Goal: Task Accomplishment & Management: Manage account settings

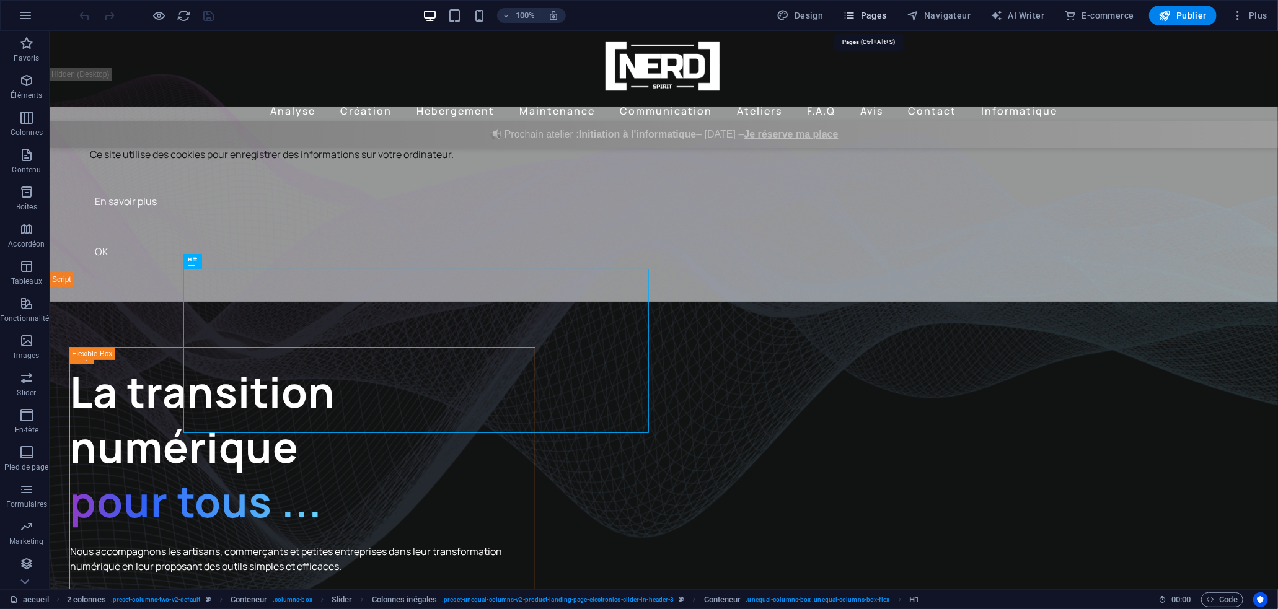
click at [870, 22] on button "Pages" at bounding box center [864, 16] width 53 height 20
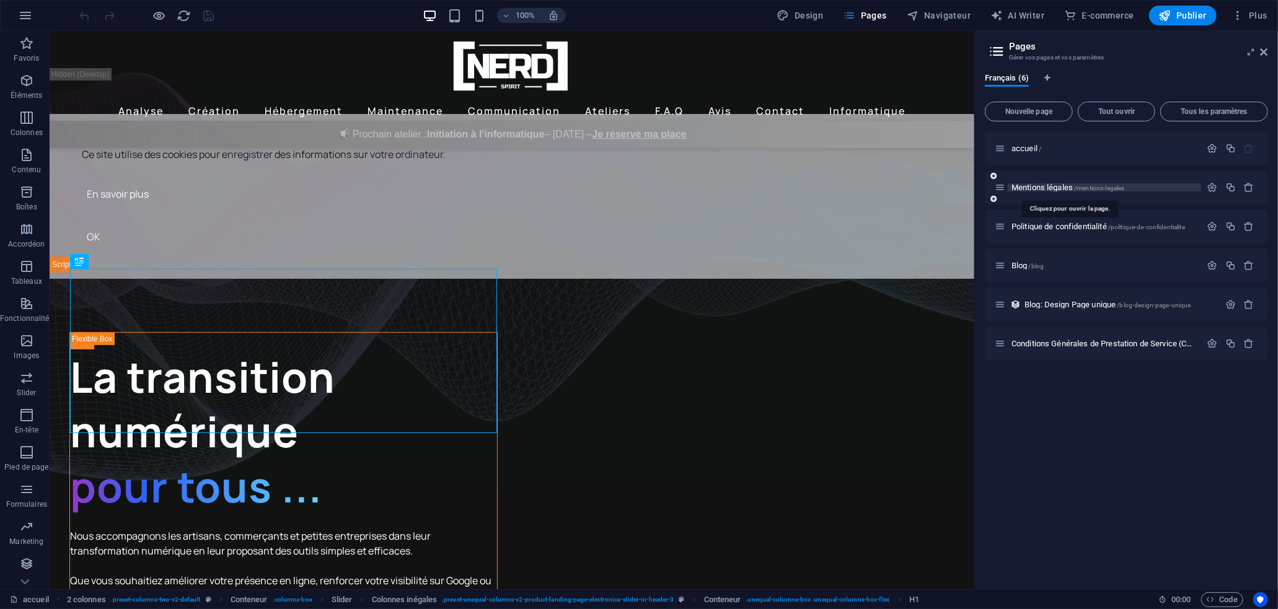
click at [1053, 185] on span "Mentions légales /mentions-legales" at bounding box center [1067, 187] width 113 height 9
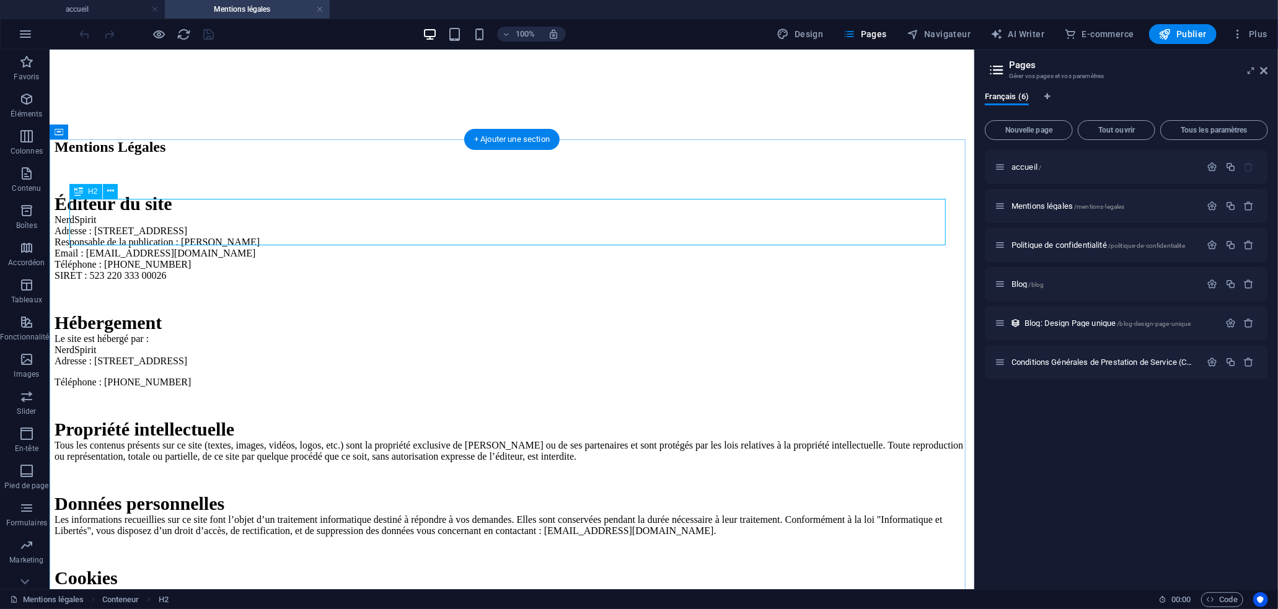
click at [318, 155] on div "Mentions Légales" at bounding box center [511, 146] width 914 height 17
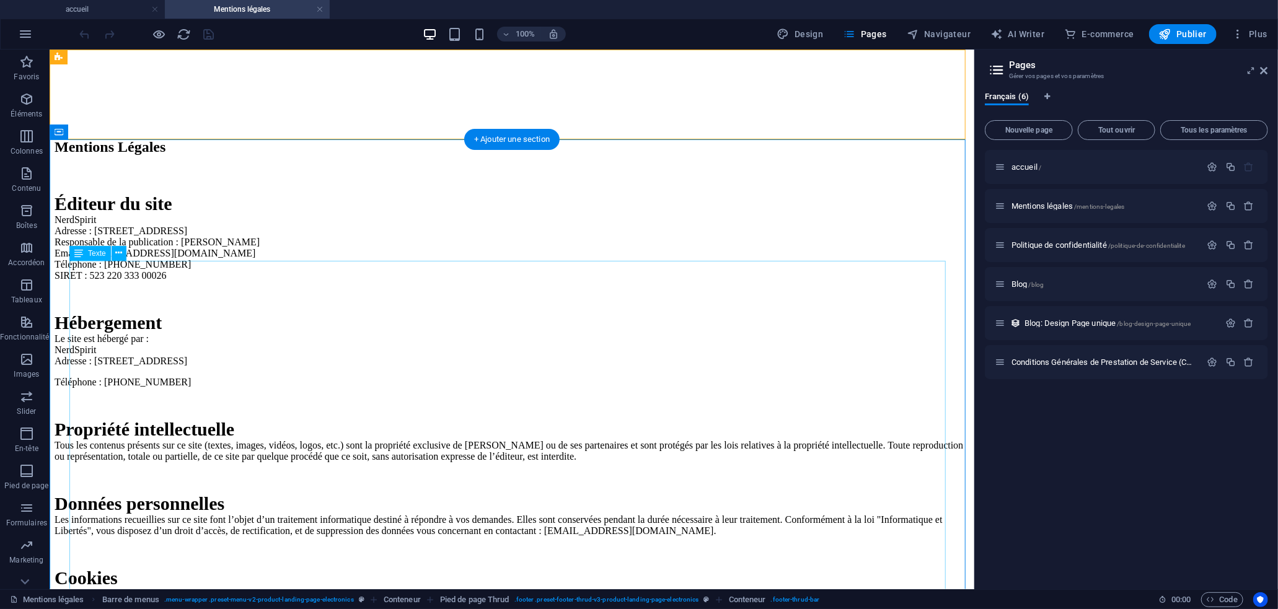
click at [328, 366] on div "Éditeur du site NerdSpirit Adresse : 16 rue du Commandant Perret, 28260 Anet Re…" at bounding box center [511, 496] width 914 height 607
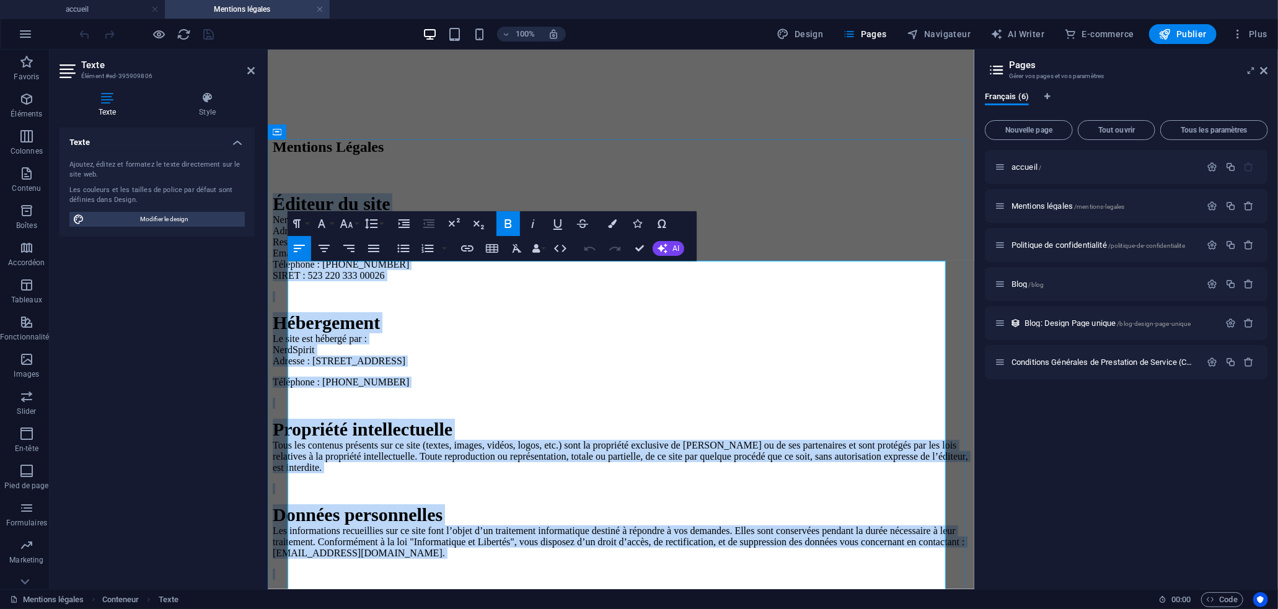
click at [561, 366] on p "Hébergement Le site est hébergé par : NerdSpirit Adresse : 16 rue du Commandant…" at bounding box center [620, 339] width 696 height 55
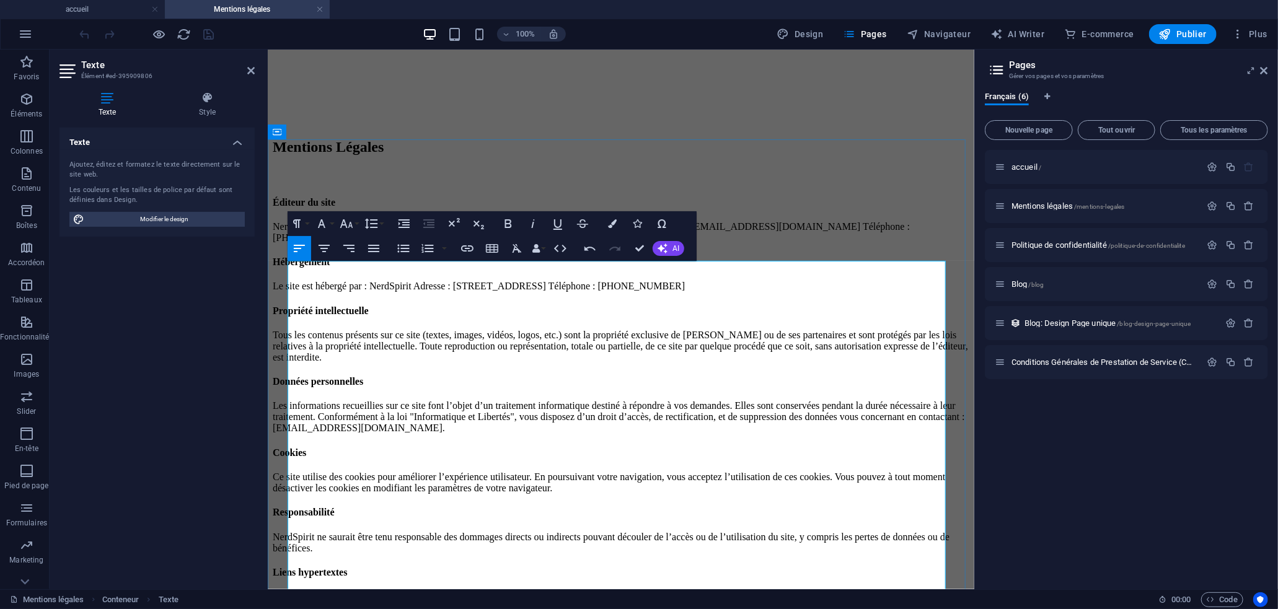
click at [535, 243] on p "NerdSpirit Adresse : 16 rue du Commandant Perret, 28260 Anet Responsable de la …" at bounding box center [620, 232] width 696 height 22
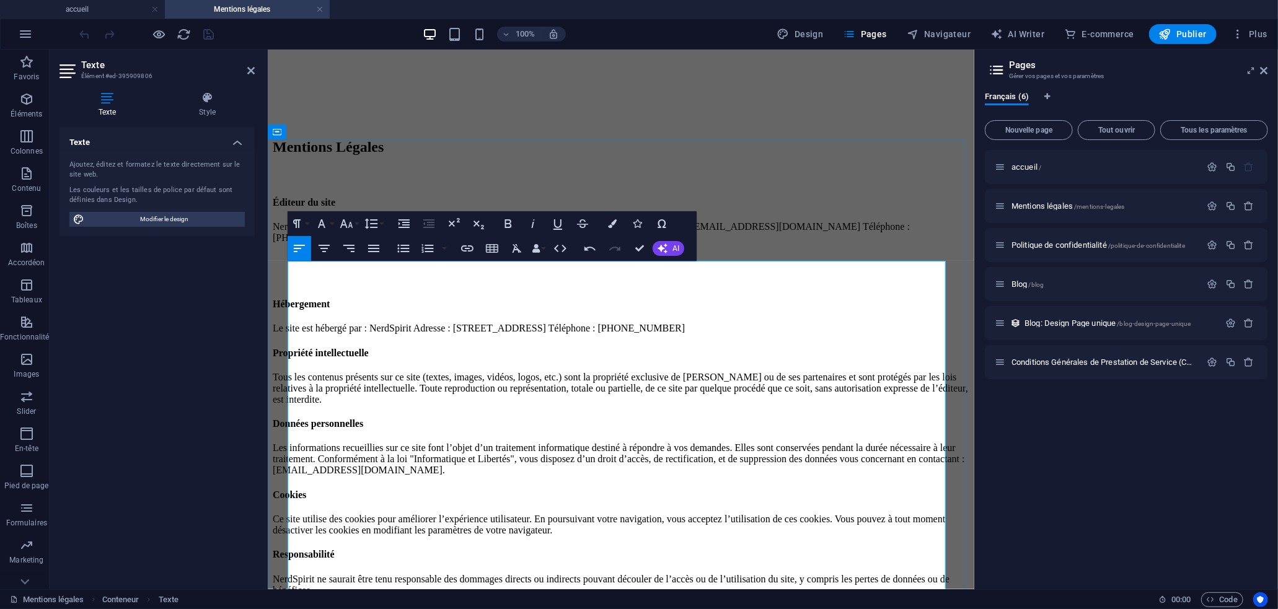
click at [840, 358] on h4 "Propriété intellectuelle" at bounding box center [620, 352] width 696 height 11
click at [840, 333] on p "Le site est hébergé par : NerdSpirit Adresse : 16 rue du Commandant Perret, 282…" at bounding box center [620, 327] width 696 height 11
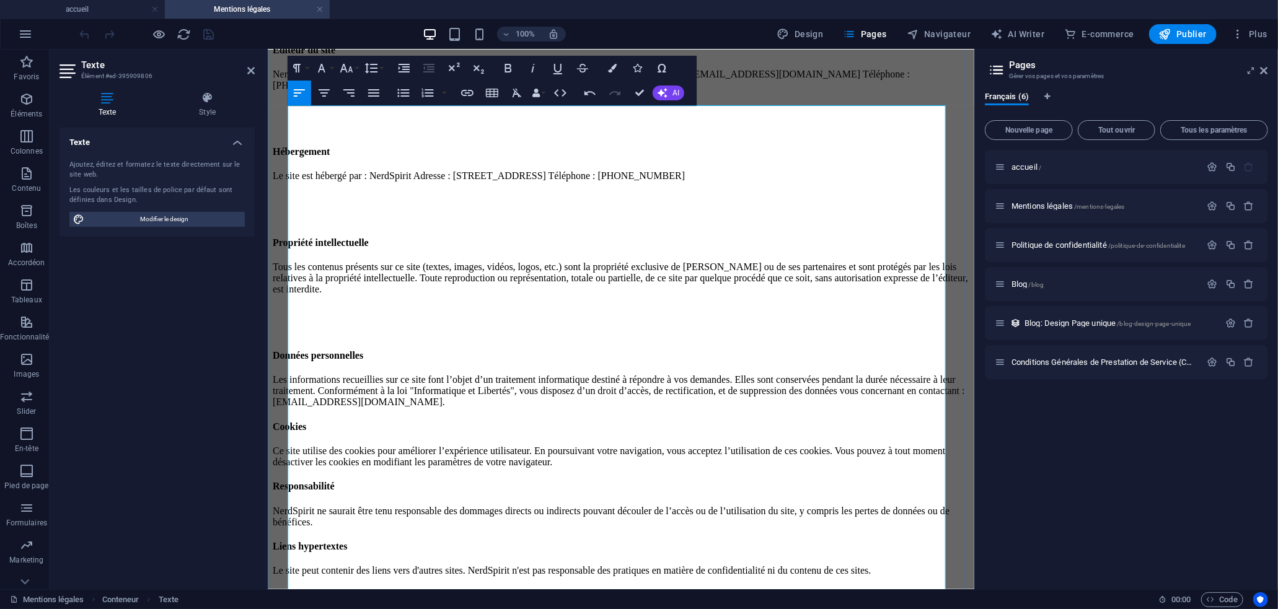
scroll to position [156, 0]
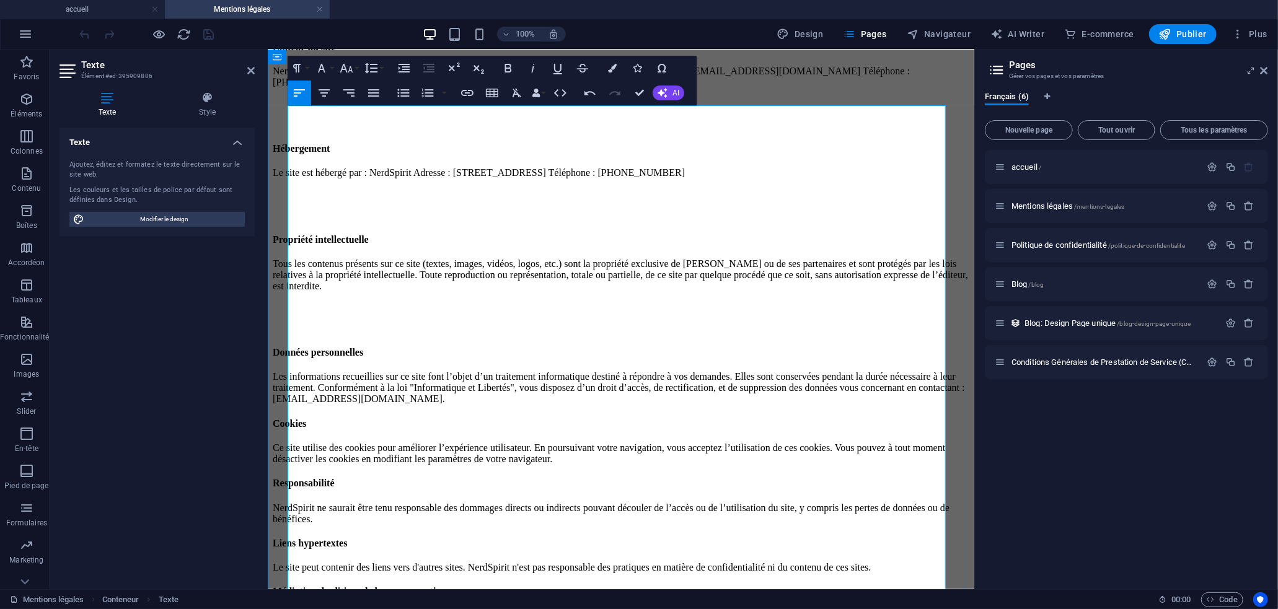
click at [748, 404] on p "Les informations recueillies sur ce site font l’objet d’un traitement informati…" at bounding box center [620, 386] width 696 height 33
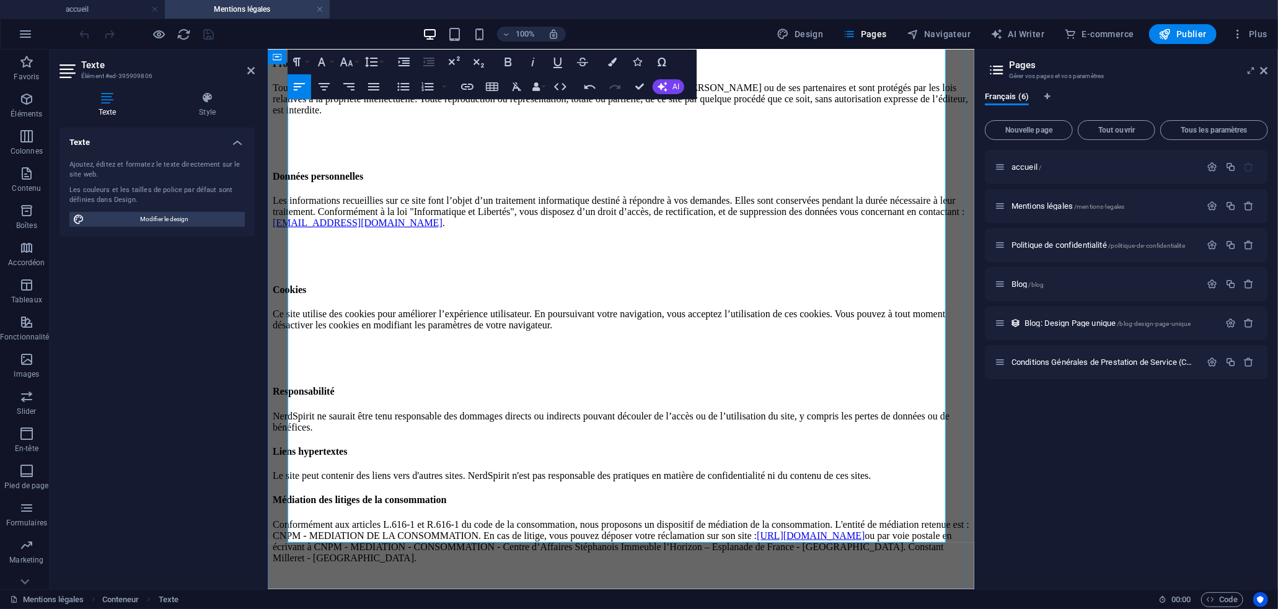
scroll to position [332, 0]
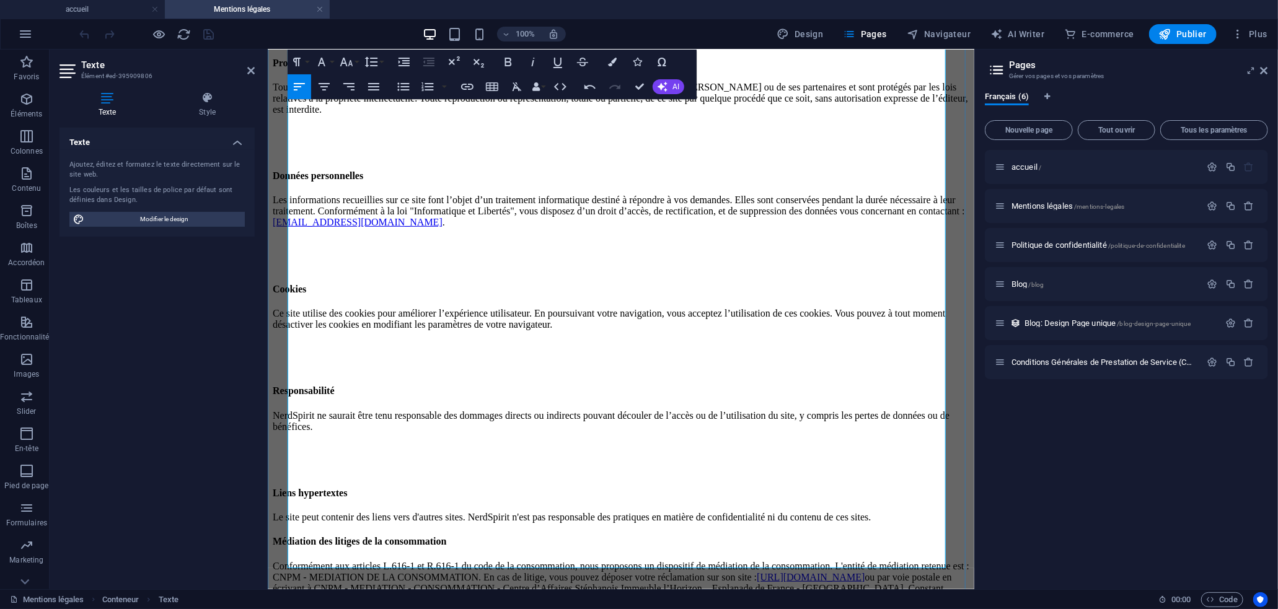
click at [557, 511] on p "Le site peut contenir des liens vers d'autres sites. NerdSpirit n'est pas respo…" at bounding box center [620, 516] width 696 height 11
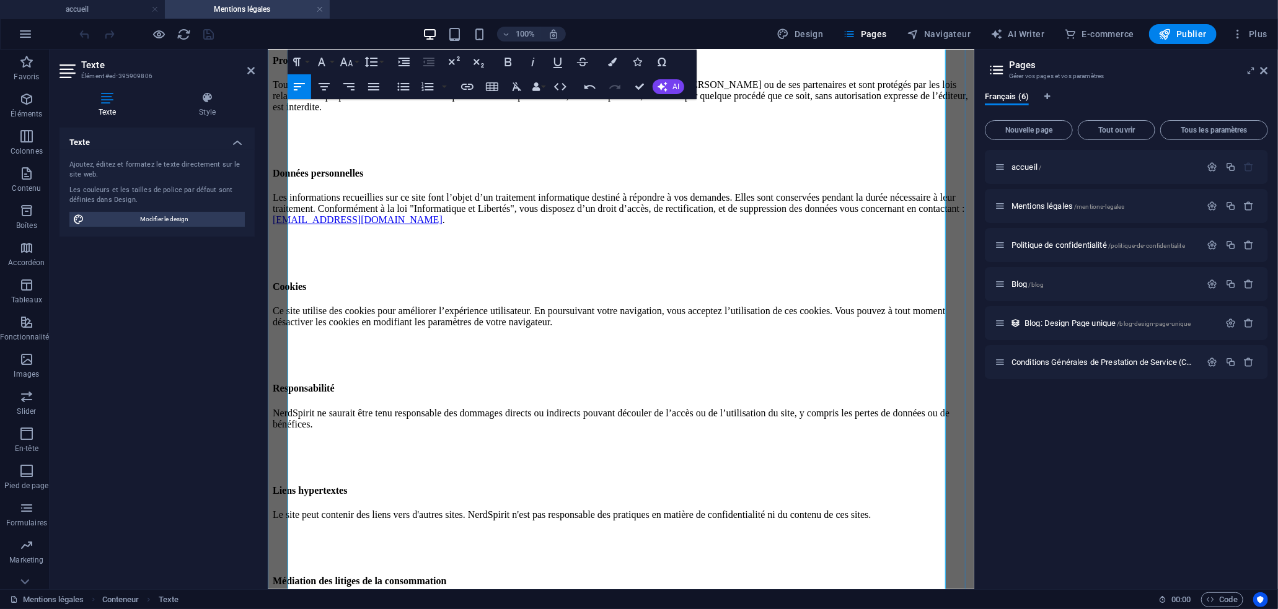
scroll to position [336, 0]
click at [836, 216] on p "Les informations recueillies sur ce site font l’objet d’un traitement informati…" at bounding box center [620, 206] width 696 height 33
click at [765, 279] on h4 "Cookies" at bounding box center [620, 284] width 696 height 11
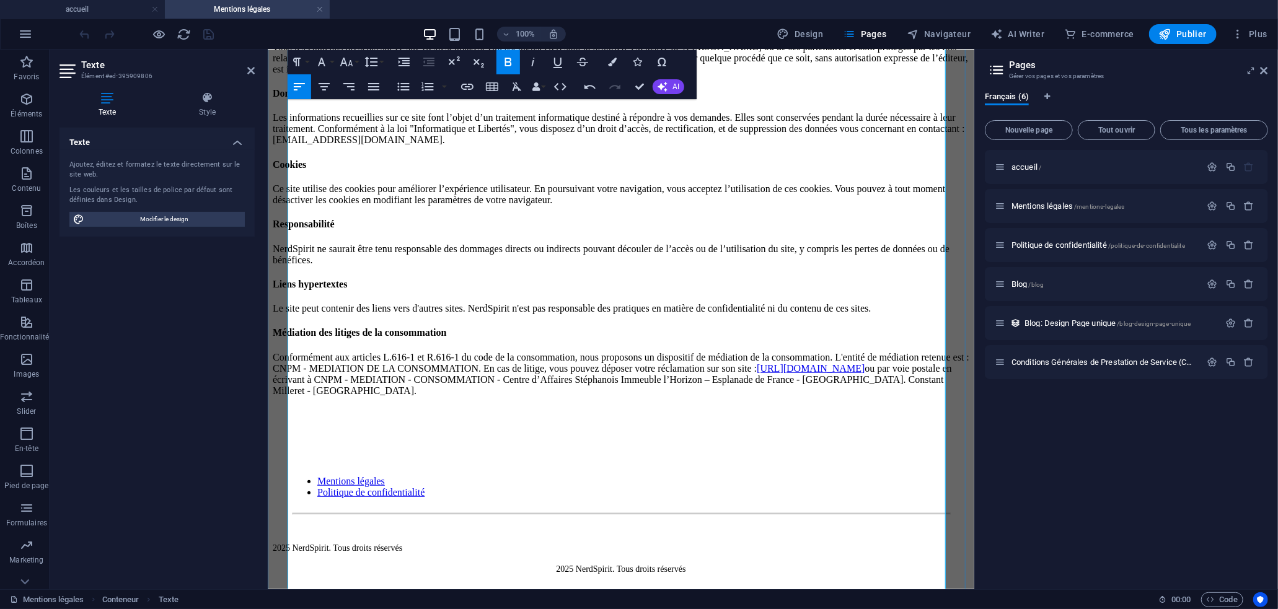
scroll to position [0, 0]
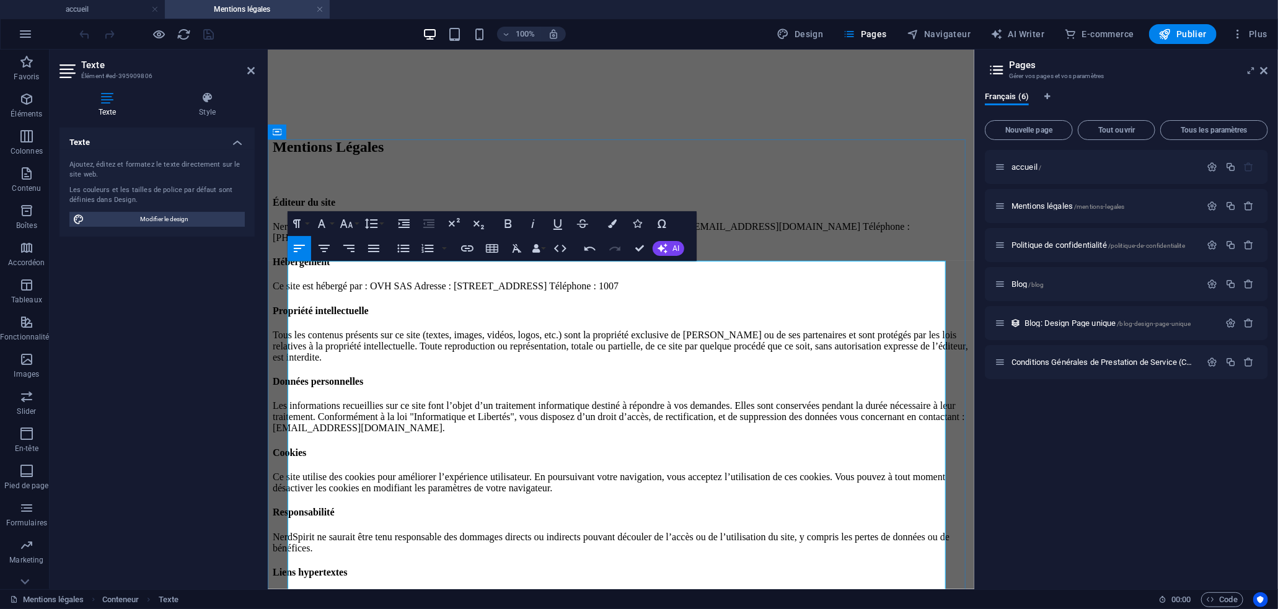
click at [667, 243] on p "NerdSpirit Adresse : 16 rue du Commandant Perret, 28260 Anet Responsable de la …" at bounding box center [620, 232] width 696 height 22
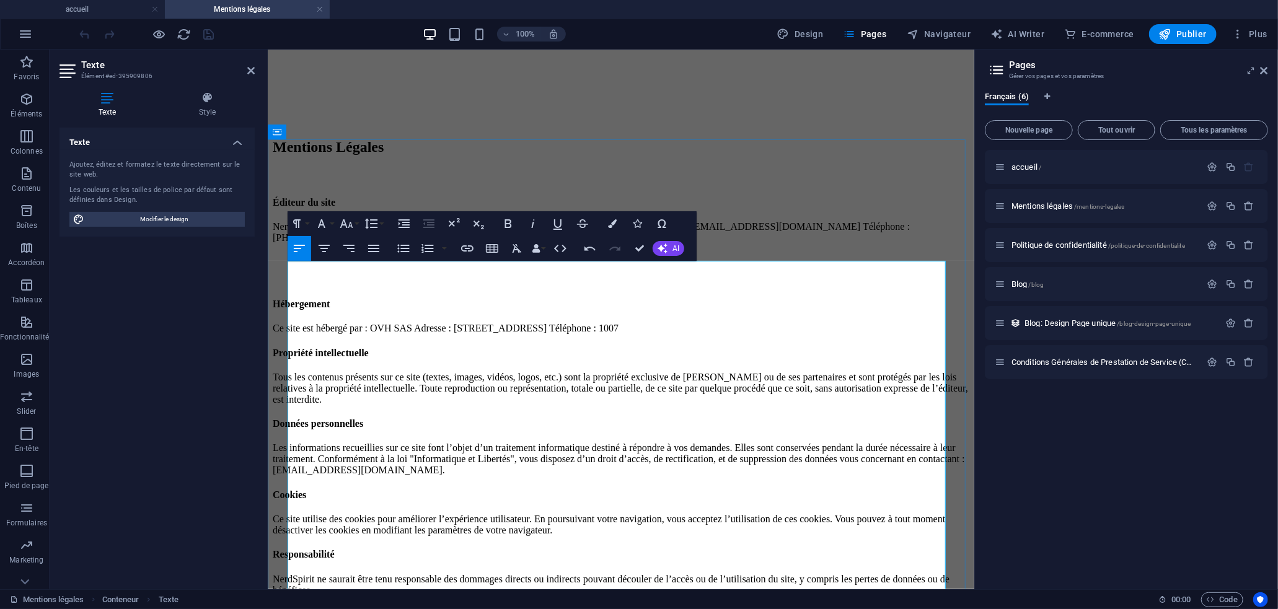
click at [786, 333] on p "Ce site est hébergé par : OVH SAS Adresse : 2 rue Kellermann - 59100 Roubaix - …" at bounding box center [620, 327] width 696 height 11
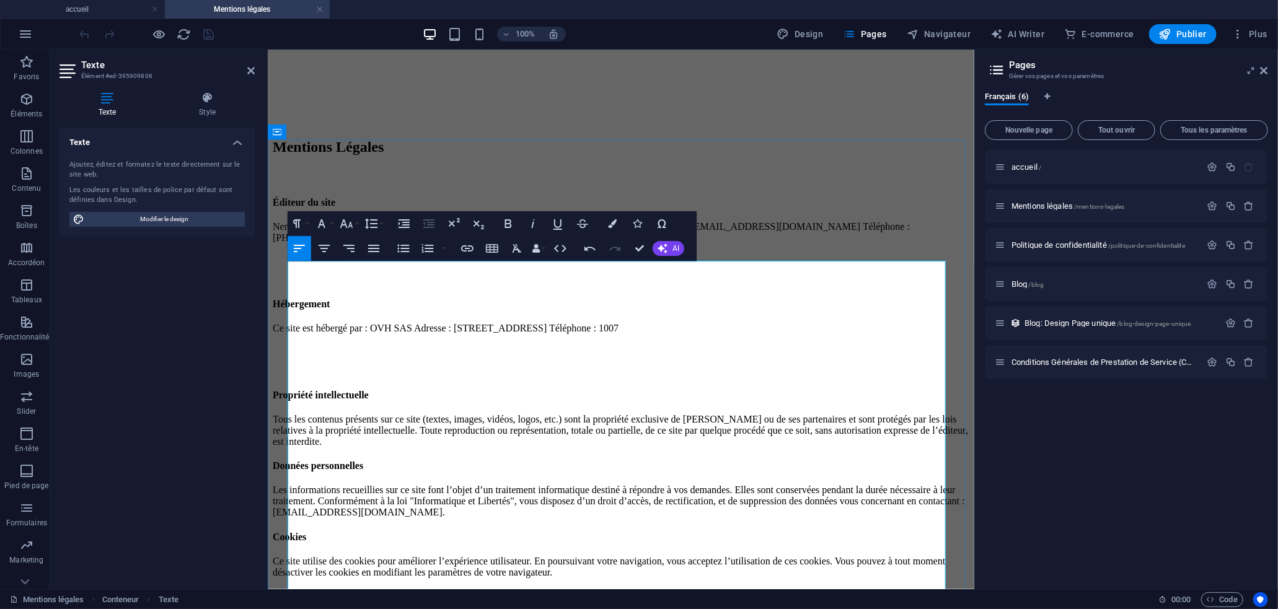
click at [647, 447] on p "Tous les contenus présents sur ce site (textes, images, vidéos, logos, etc.) so…" at bounding box center [620, 429] width 696 height 33
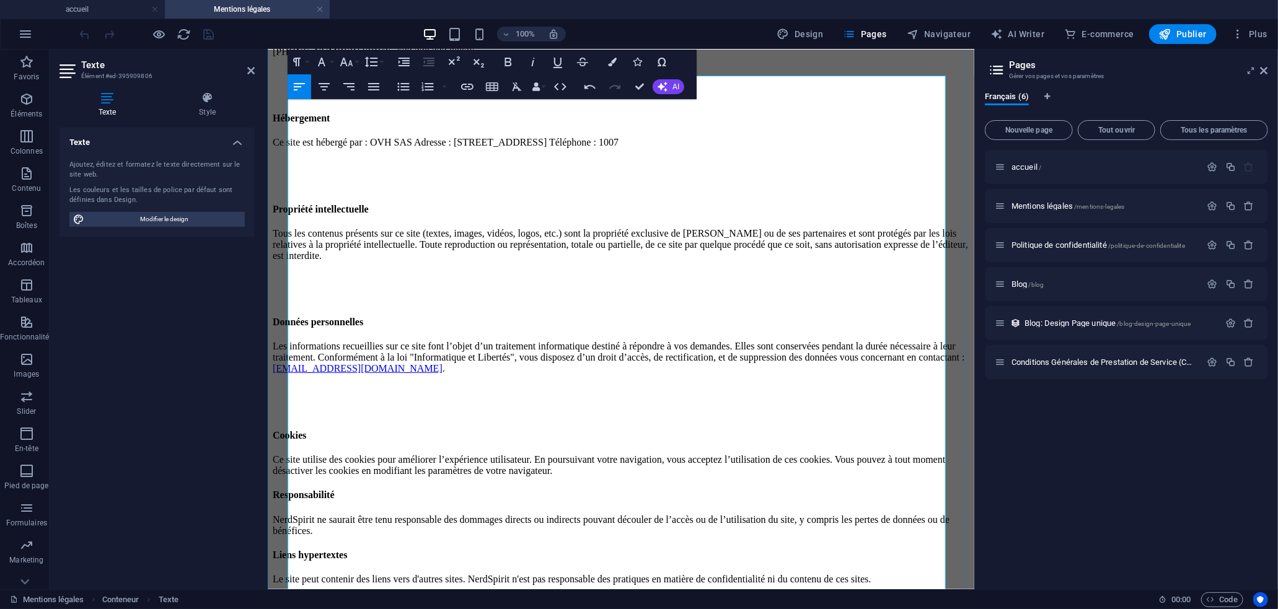
scroll to position [188, 0]
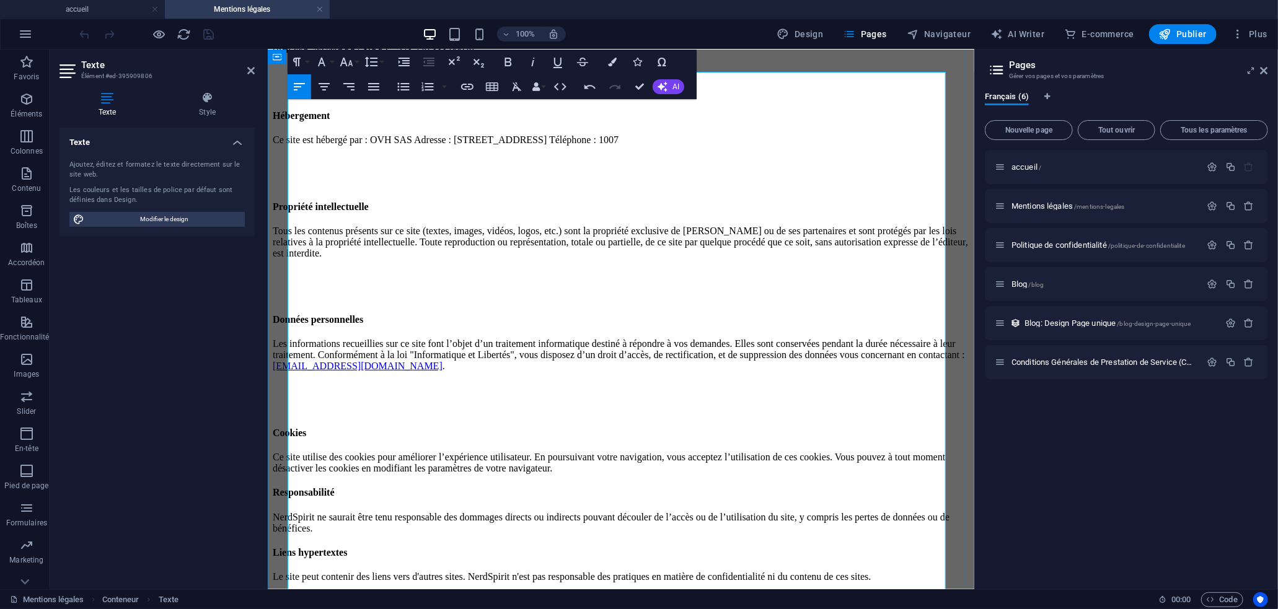
click at [783, 458] on p "Ce site utilise des cookies pour améliorer l’expérience utilisateur. En poursui…" at bounding box center [620, 462] width 696 height 22
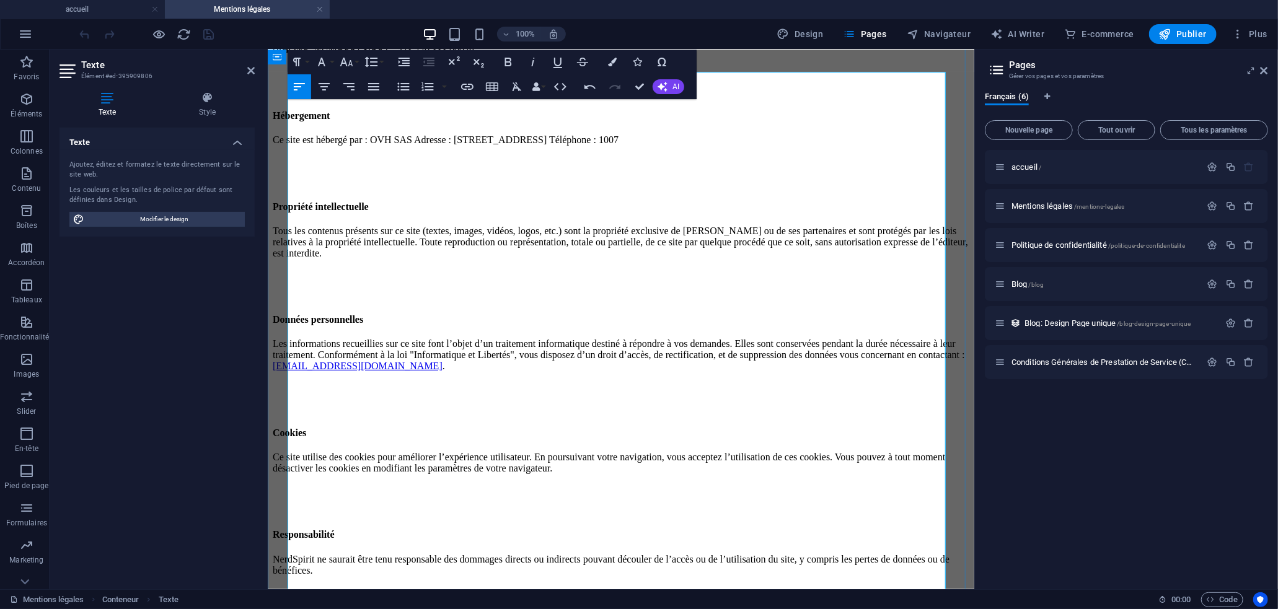
click at [654, 553] on p "NerdSpirit ne saurait être tenu responsable des dommages directs ou indirects p…" at bounding box center [620, 564] width 696 height 22
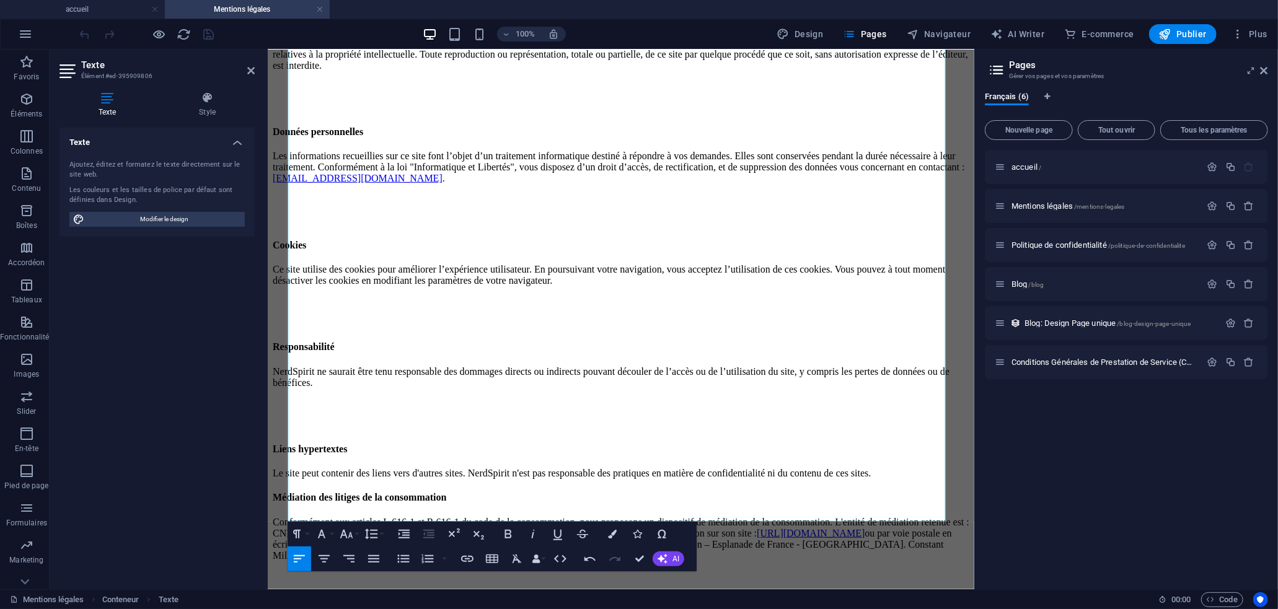
scroll to position [379, 0]
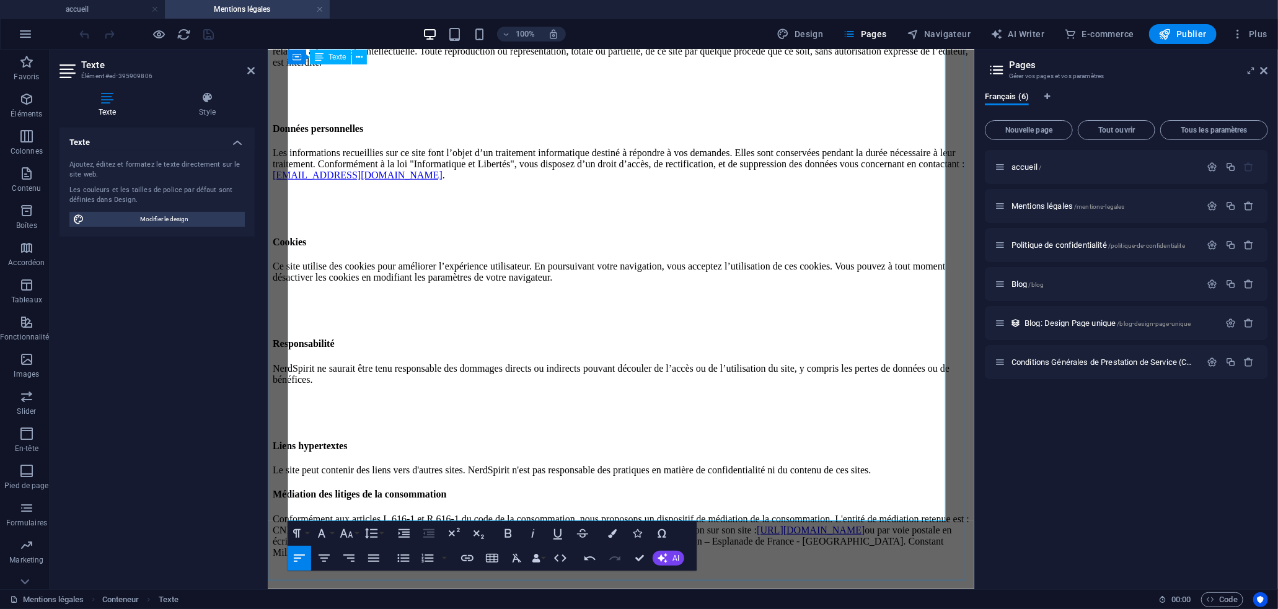
click at [597, 464] on p "Le site peut contenir des liens vers d'autres sites. NerdSpirit n'est pas respo…" at bounding box center [620, 469] width 696 height 11
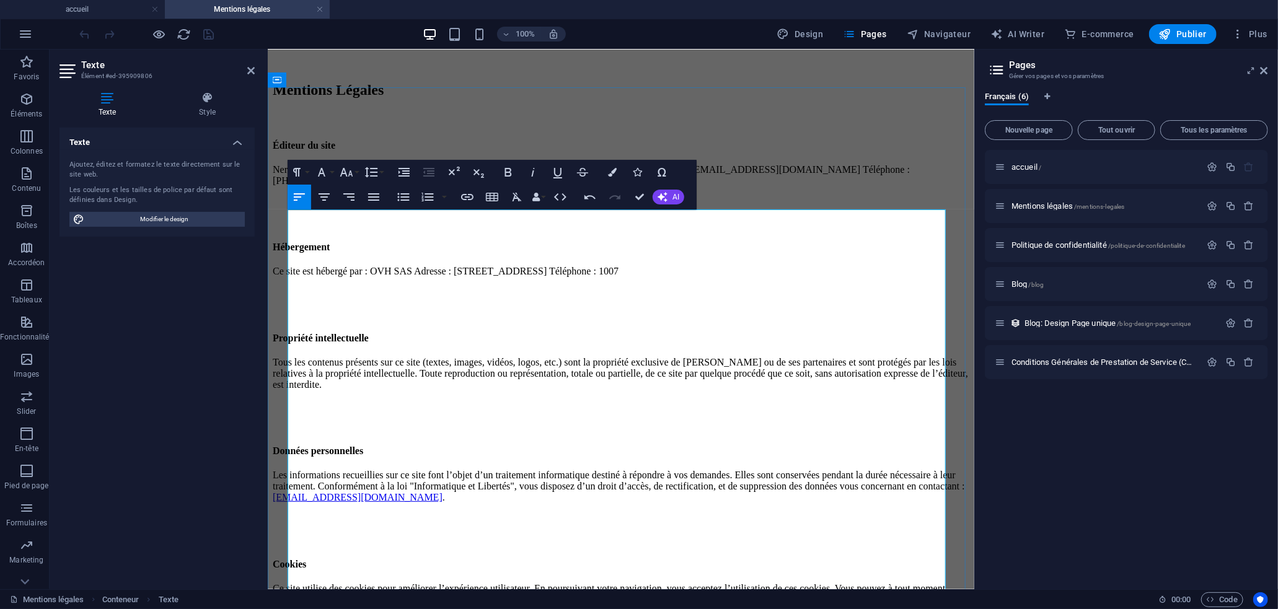
scroll to position [58, 0]
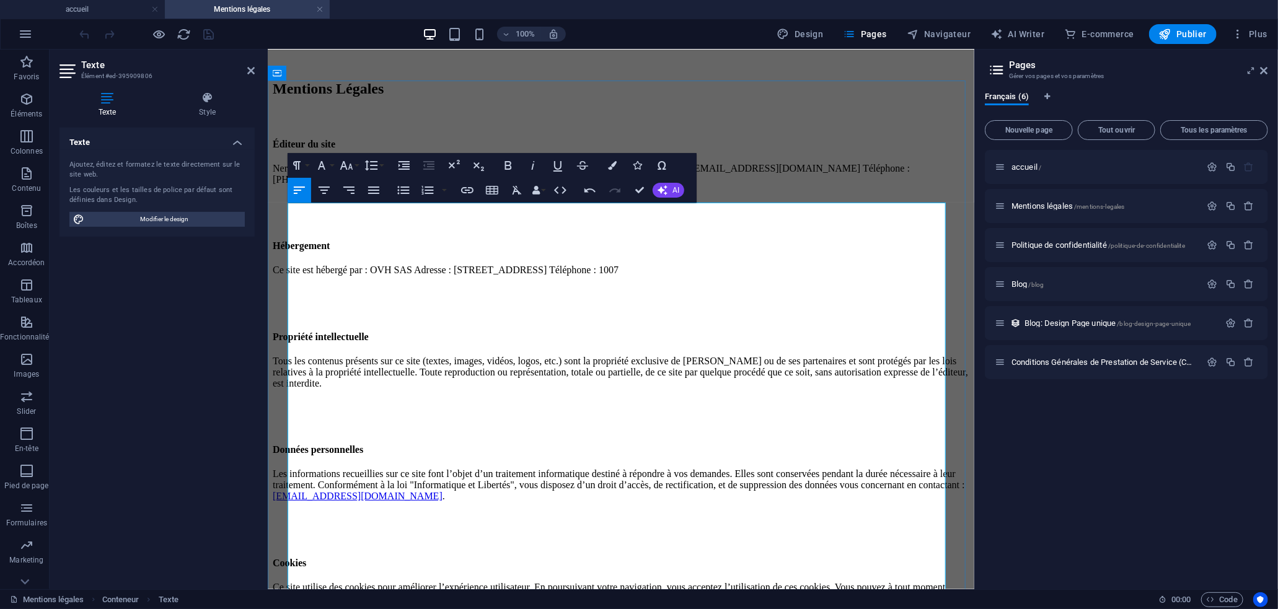
click at [774, 185] on p "NerdSpirit Adresse : 16 rue du Commandant Perret, 28260 Anet Responsable de la …" at bounding box center [620, 173] width 696 height 22
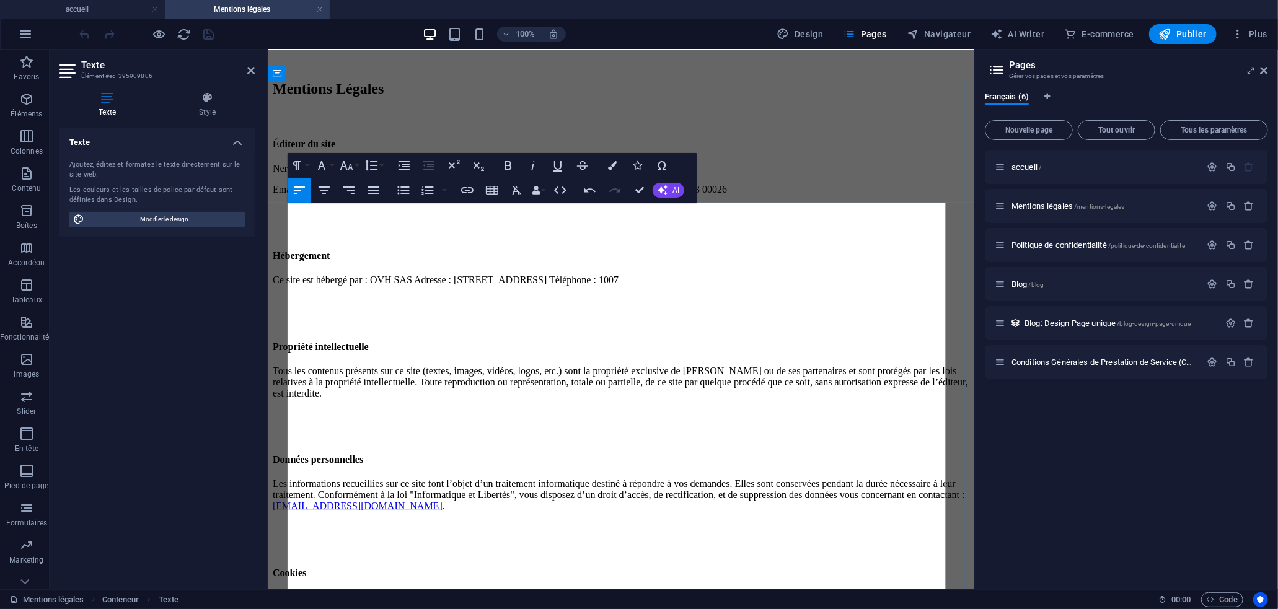
click at [337, 173] on p "NerdSpirit Adresse : 16 rue du Commandant Perret, 28260 Anet Responsable de la …" at bounding box center [620, 167] width 696 height 11
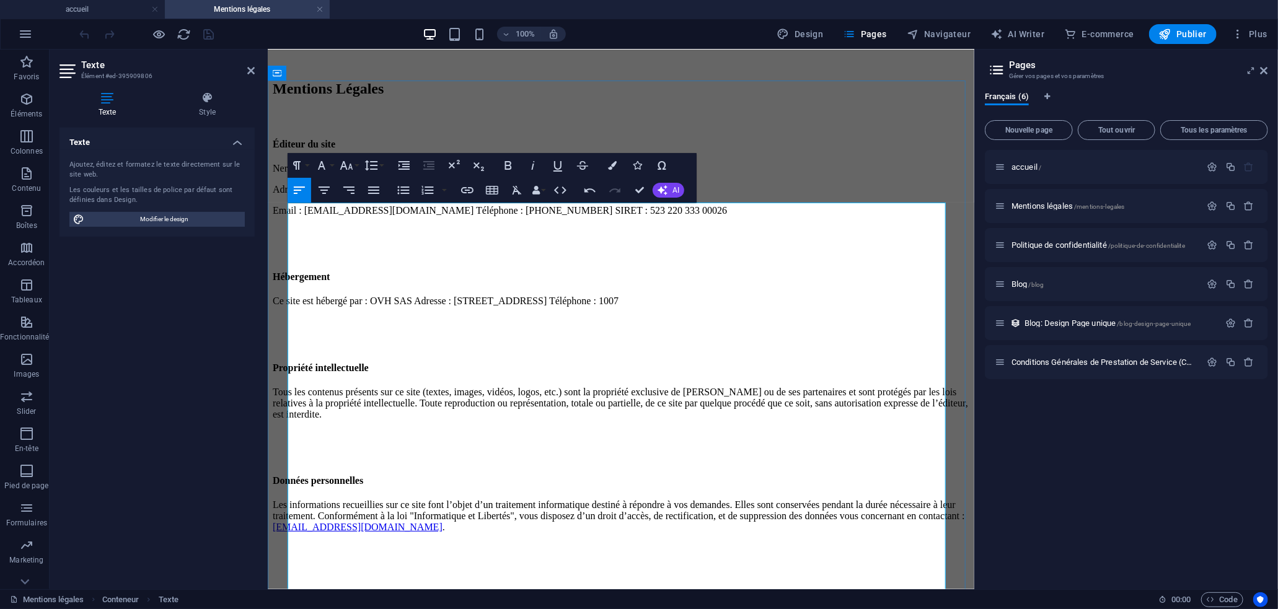
click at [526, 195] on p "Adresse : 16 rue du Commandant Perret, 28260 Anet Responsable de la publication…" at bounding box center [620, 188] width 696 height 11
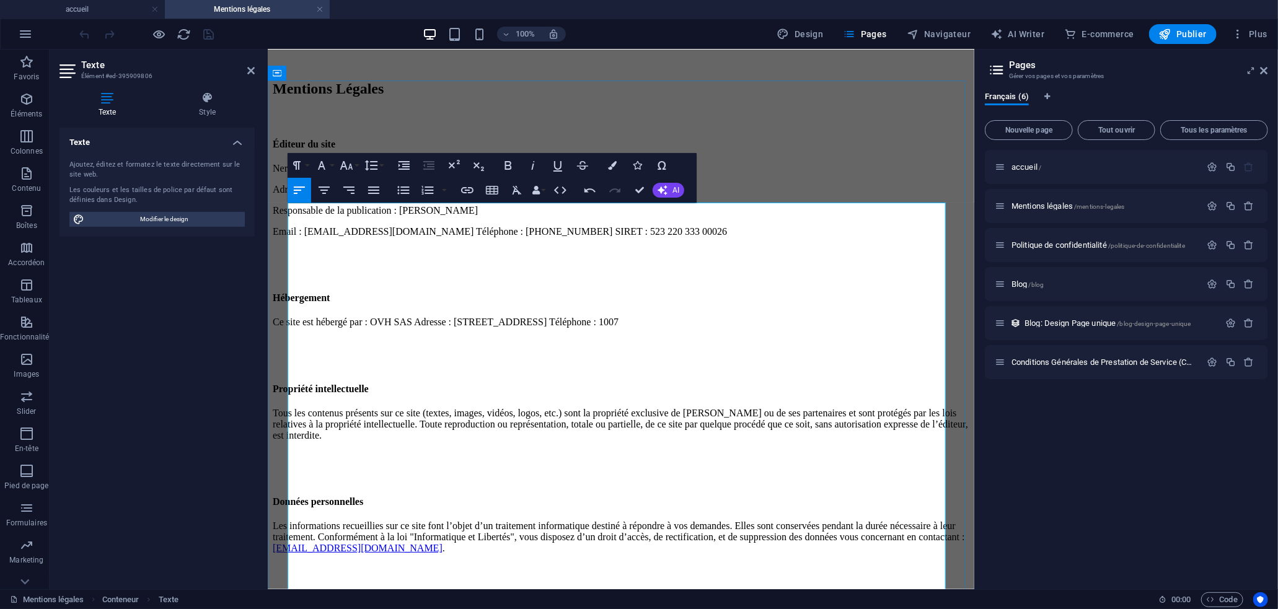
click at [419, 237] on p "Email : contact@nerdspirit.fr Téléphone : 06.23.79.32.21 SIRET : 523 220 333 00…" at bounding box center [620, 231] width 696 height 11
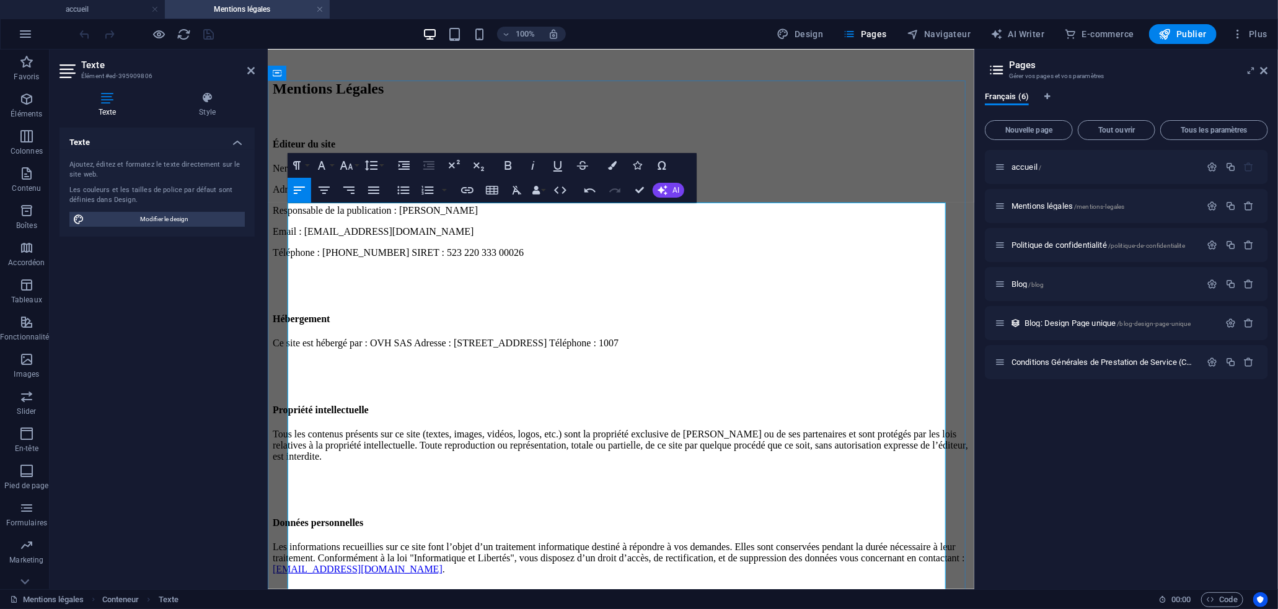
click at [409, 258] on p "Téléphone : 06.23.79.32.21 SIRET : 523 220 333 00026" at bounding box center [620, 252] width 696 height 11
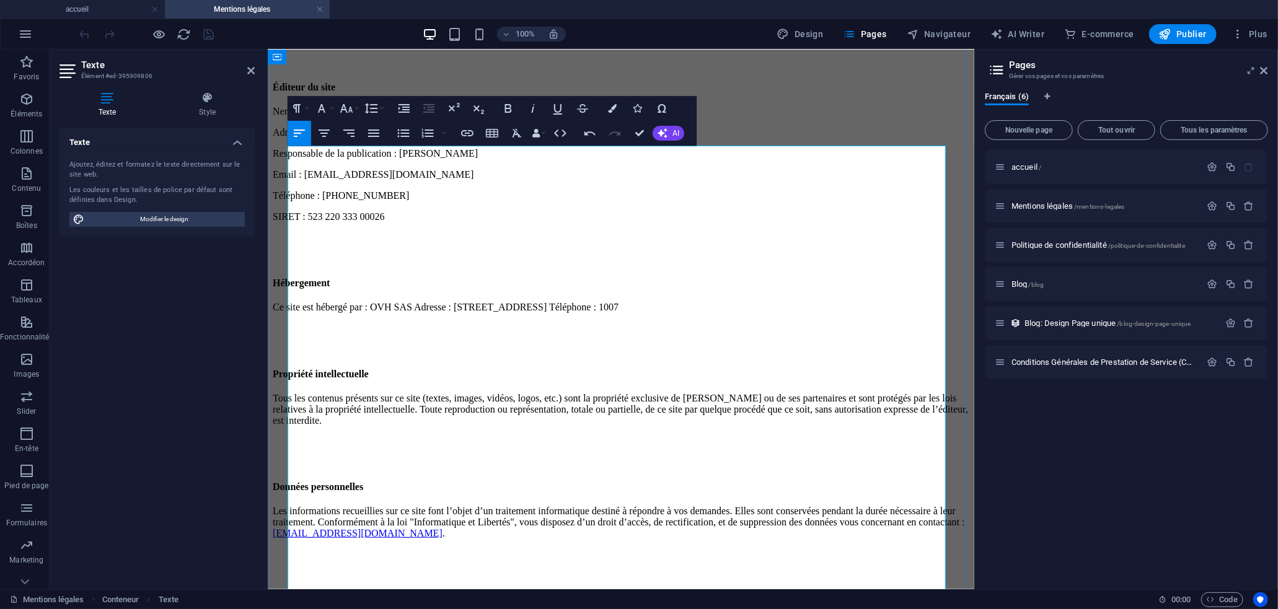
scroll to position [159, 0]
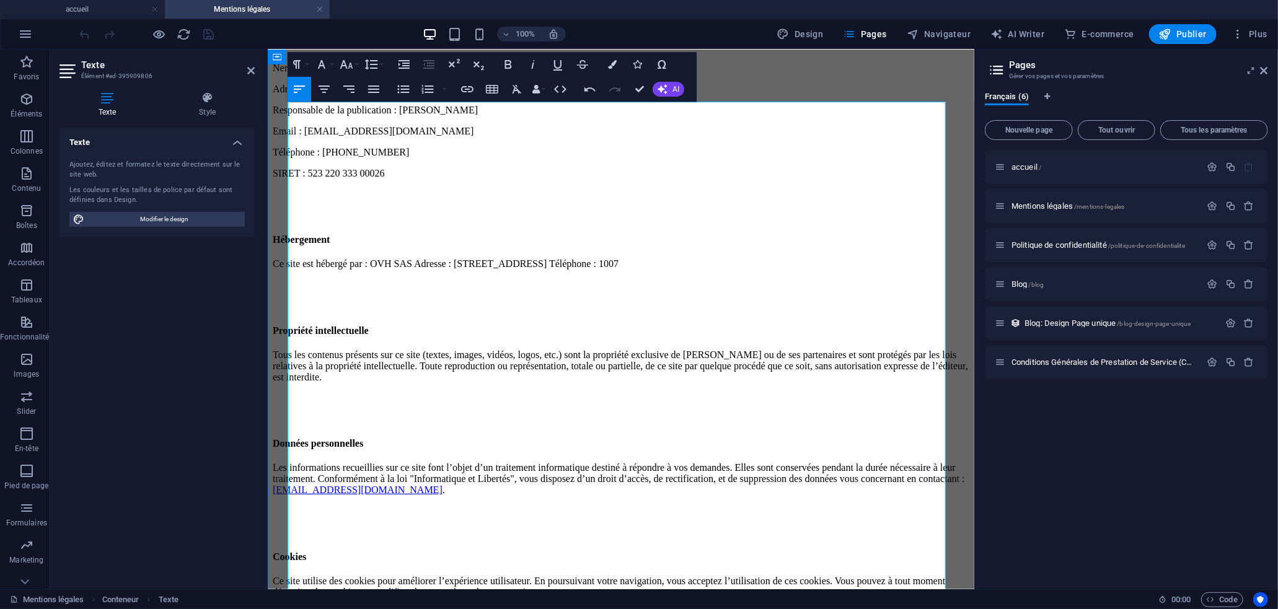
click at [443, 269] on p "Ce site est hébergé par : OVH SAS Adresse : 2 rue Kellermann - 59100 Roubaix - …" at bounding box center [620, 263] width 696 height 11
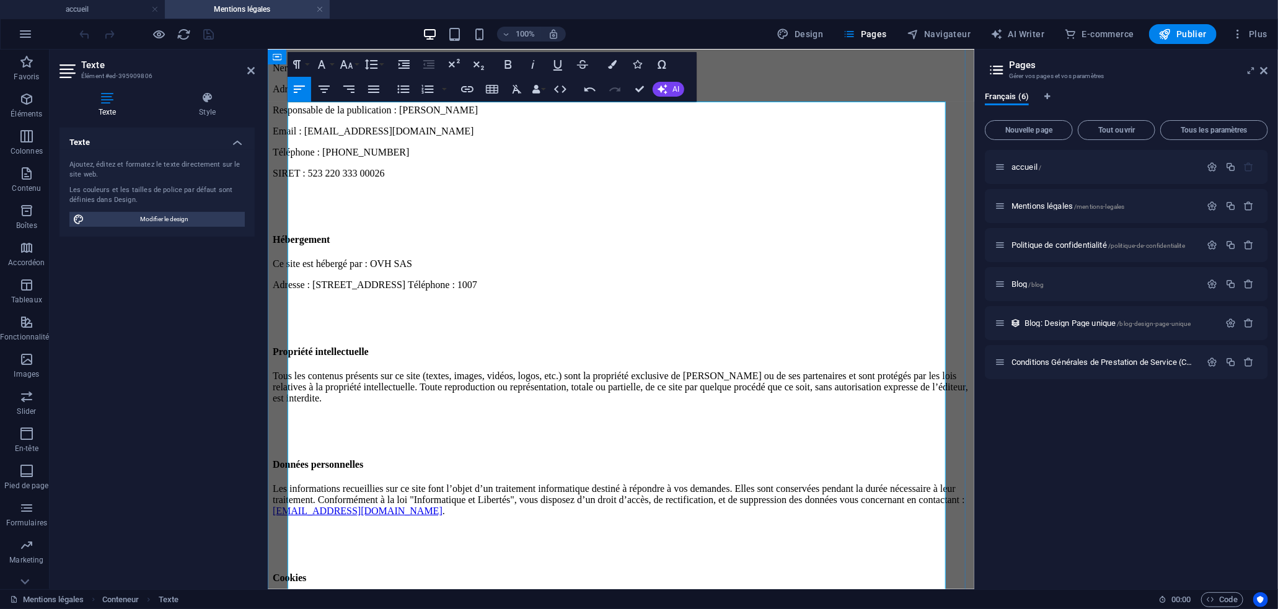
click at [525, 286] on p "Adresse : 2 rue Kellermann - 59100 Roubaix - France Téléphone : 1007" at bounding box center [620, 284] width 696 height 11
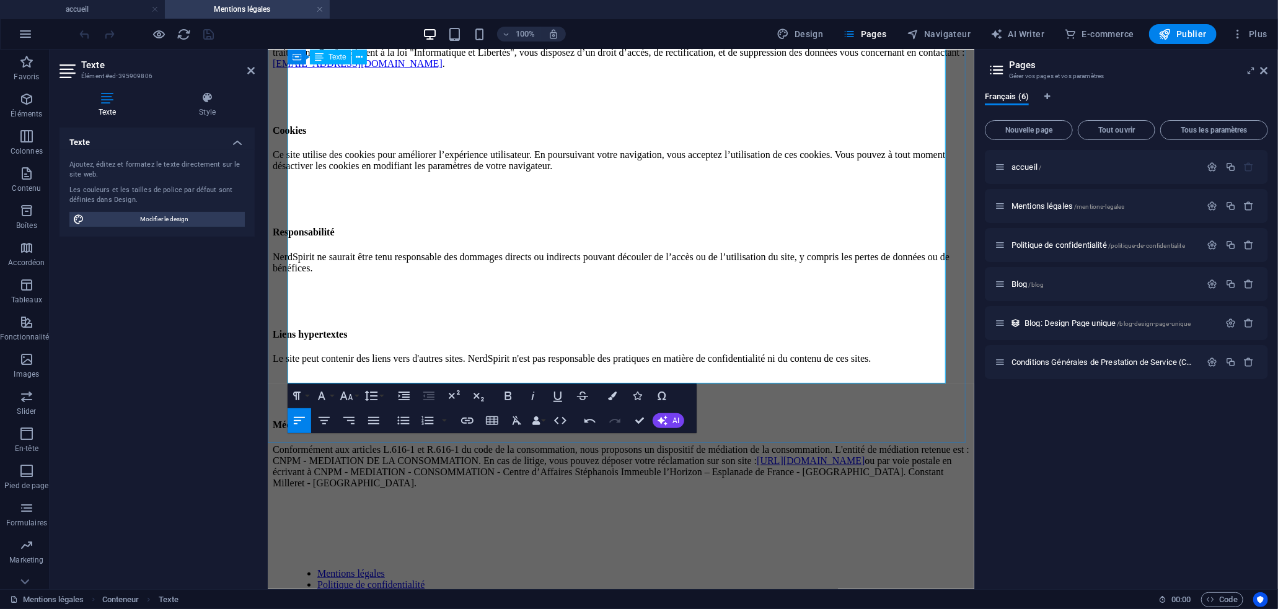
scroll to position [636, 0]
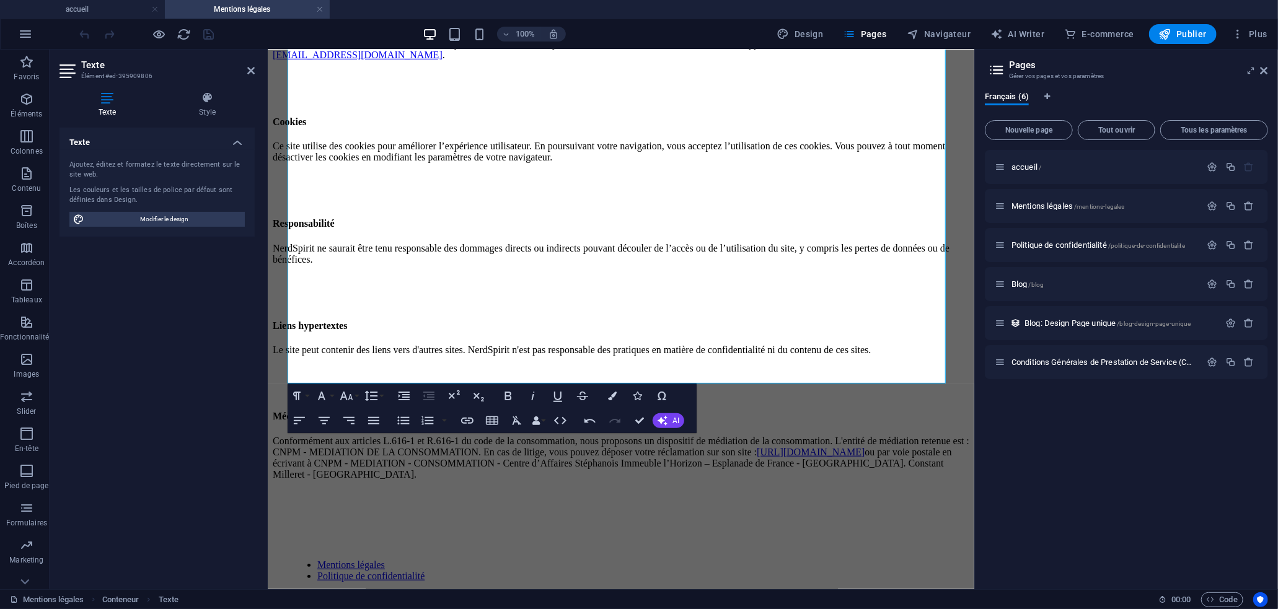
click at [202, 30] on div at bounding box center [146, 34] width 139 height 20
click at [192, 295] on div "Texte Ajoutez, éditez et formatez le texte directement sur le site web. Les cou…" at bounding box center [156, 354] width 195 height 452
click at [1061, 364] on span "Conditions Générales de Prestation de Service (CGPS) /conditions-generales-de-p…" at bounding box center [1181, 361] width 341 height 9
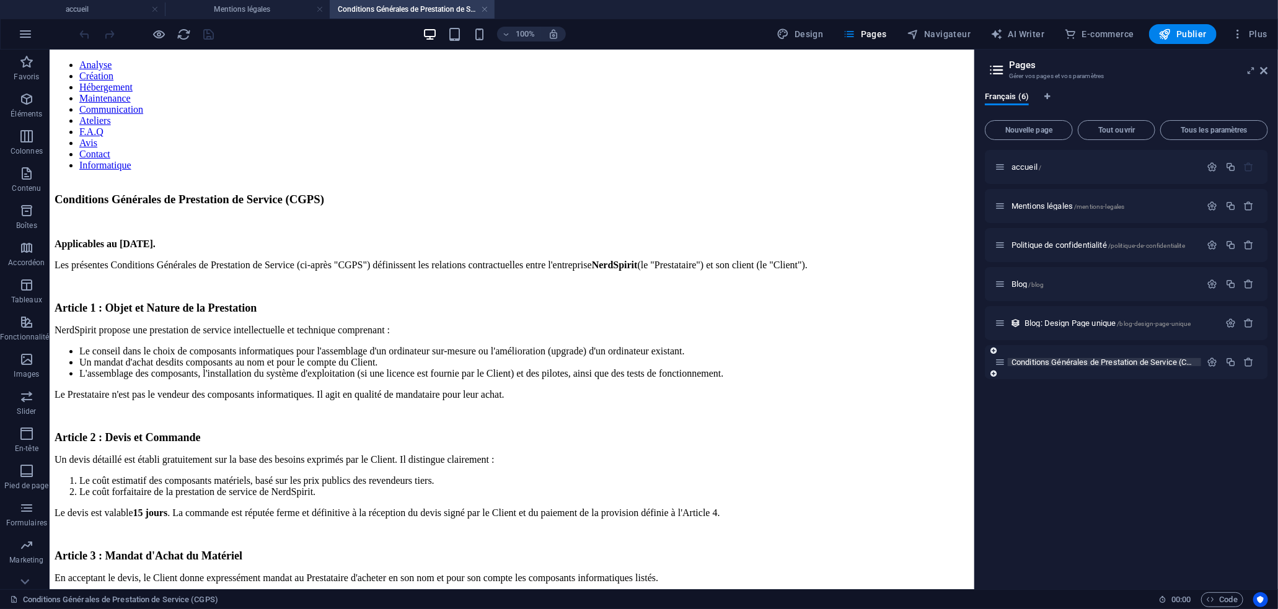
scroll to position [0, 0]
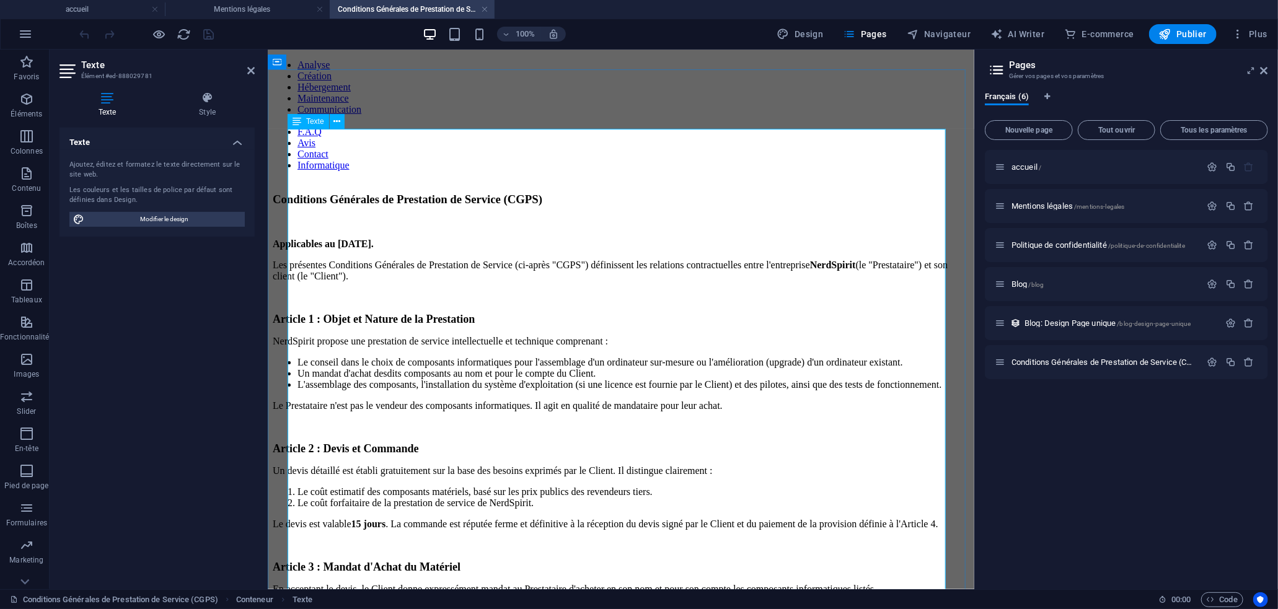
click at [616, 356] on li "Le conseil dans le choix de composants informatiques pour l'assemblage d'un ord…" at bounding box center [633, 361] width 672 height 11
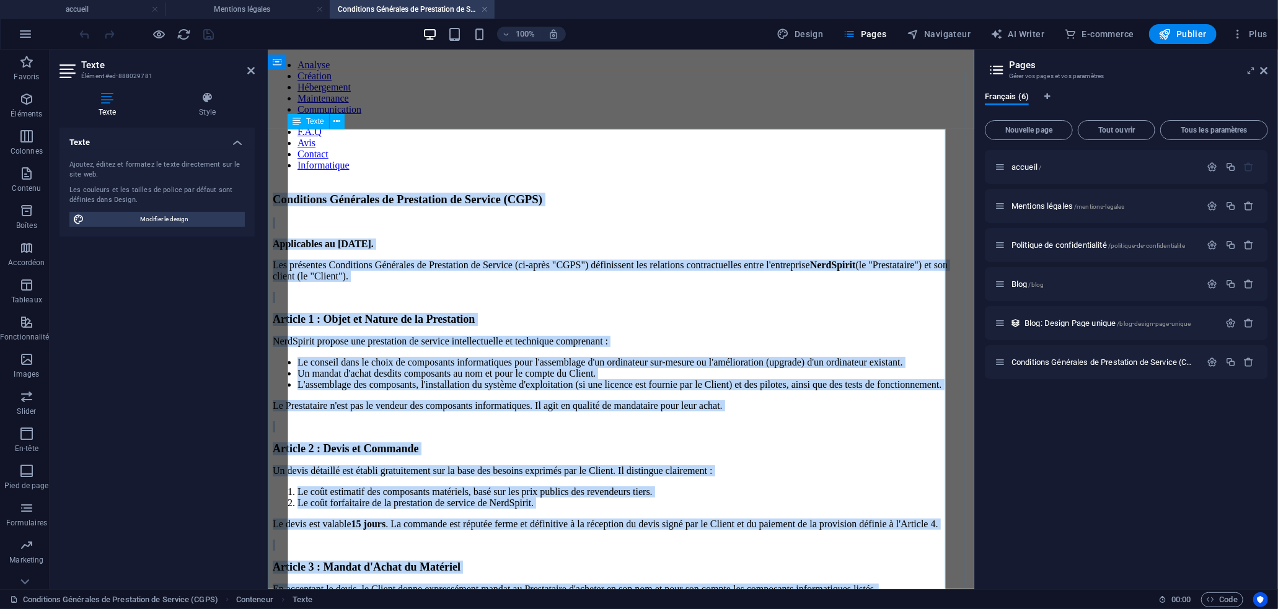
copy div "Conditions Générales de Prestation de Service (CGPS) Applicables au 29/08/2025.…"
click at [650, 379] on li "L'assemblage des composants, l'installation du système d'exploitation (si une l…" at bounding box center [633, 384] width 672 height 11
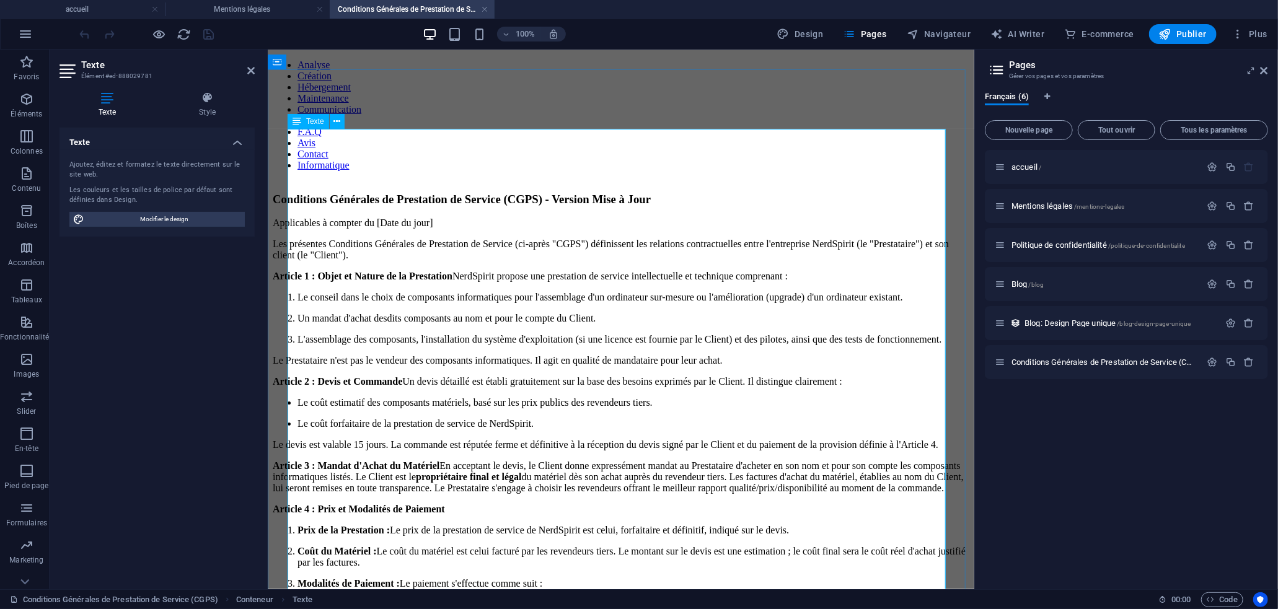
click at [868, 333] on p "L'assemblage des composants, l'installation du système d'exploitation (si une l…" at bounding box center [633, 338] width 672 height 11
click at [499, 217] on p "Applicables à compter du [Date du jour]" at bounding box center [620, 222] width 696 height 11
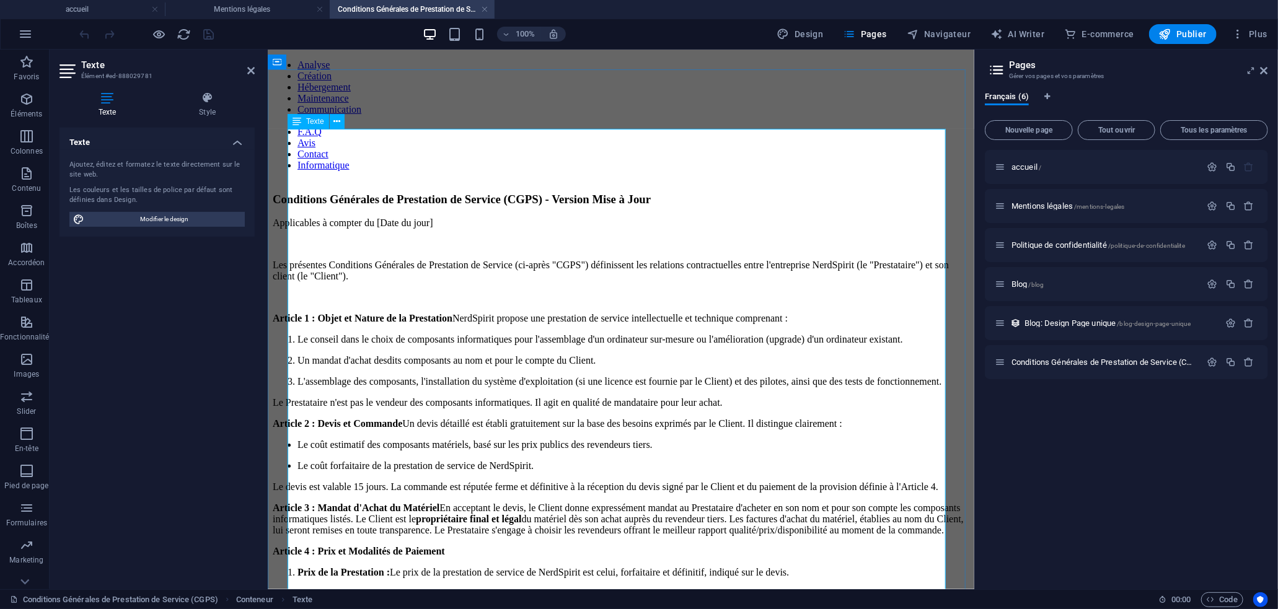
click at [818, 397] on p "Le Prestataire n'est pas le vendeur des composants informatiques. Il agit en qu…" at bounding box center [620, 402] width 696 height 11
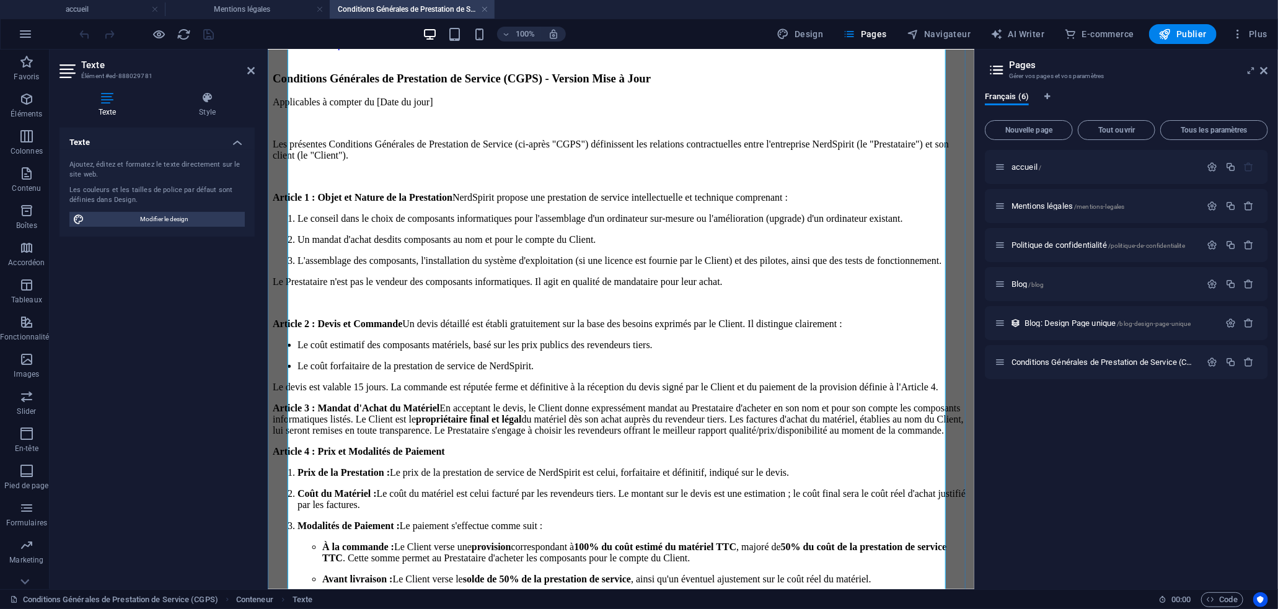
scroll to position [136, 0]
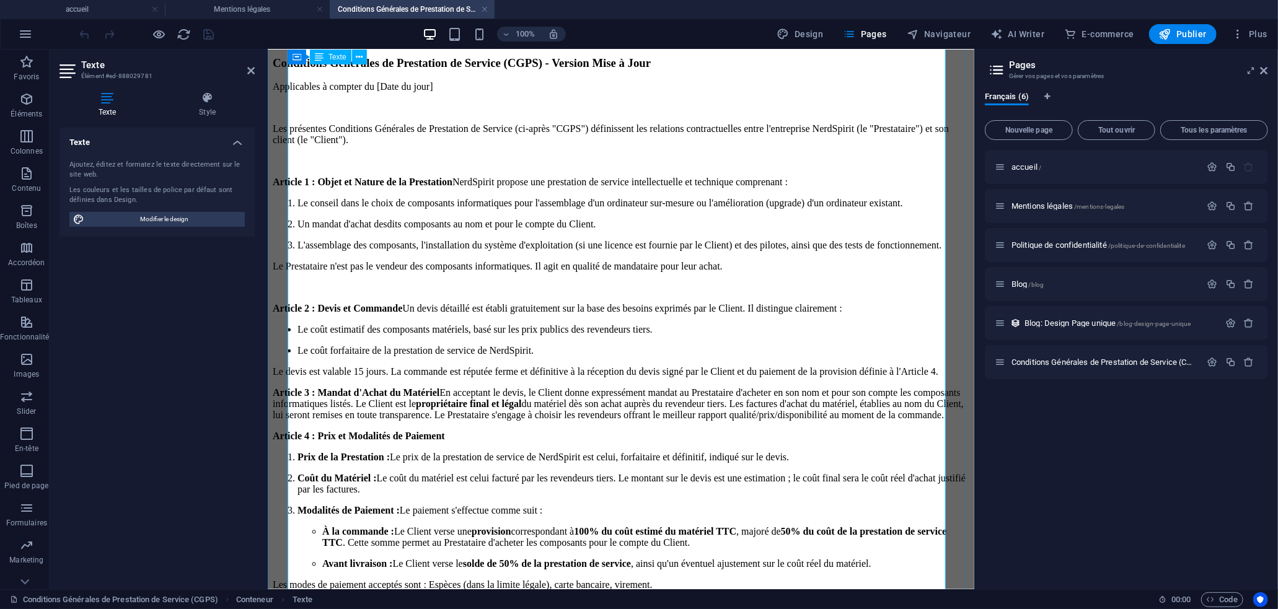
click at [610, 366] on p "Le devis est valable 15 jours. La commande est réputée ferme et définitive à la…" at bounding box center [620, 371] width 696 height 11
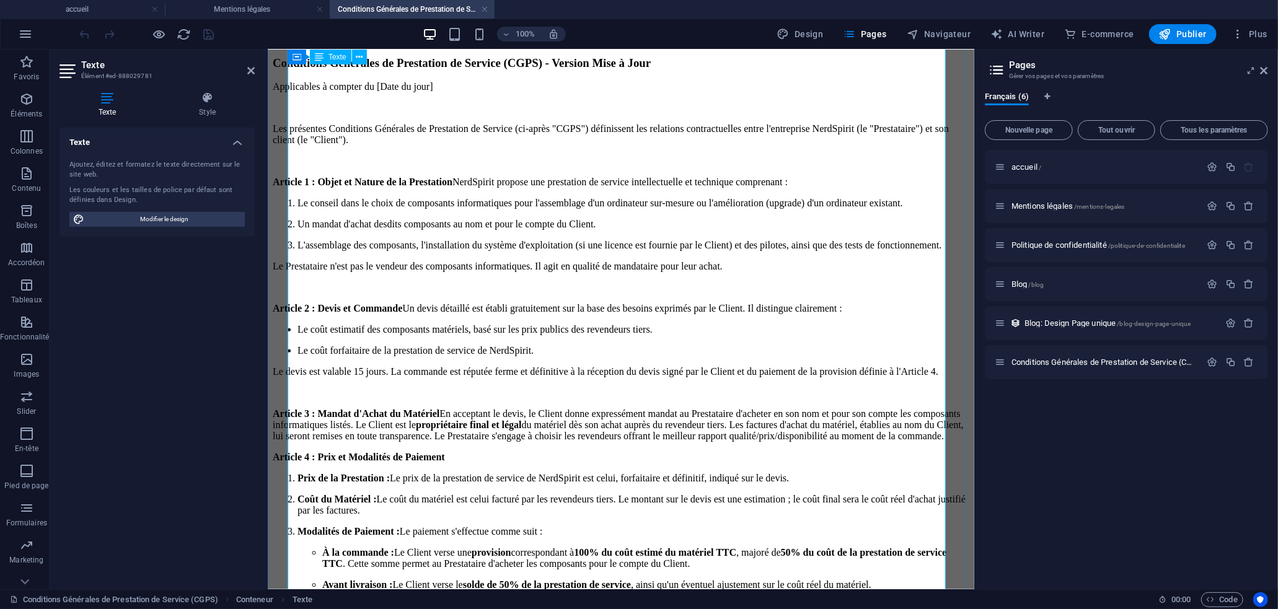
click at [763, 451] on p "Article 4 : Prix et Modalités de Paiement" at bounding box center [620, 456] width 696 height 11
click at [765, 423] on p "Article 3 : Mandat d'Achat du Matériel En acceptant le devis, le Client donne e…" at bounding box center [620, 424] width 696 height 33
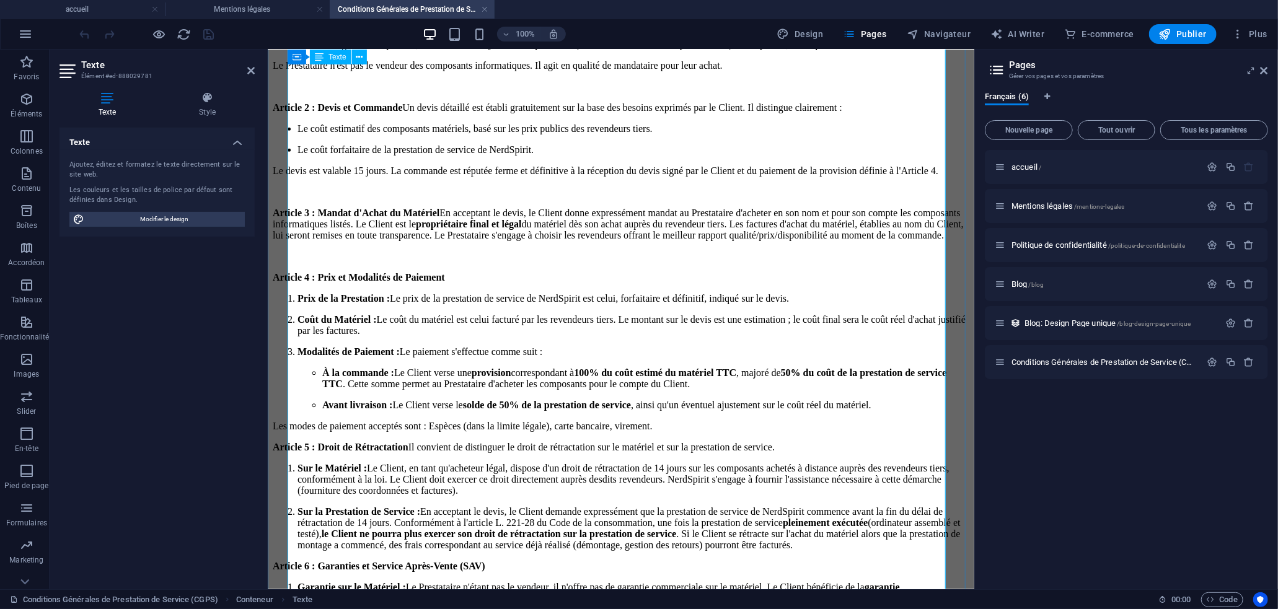
scroll to position [338, 0]
click at [765, 430] on p "Les modes de paiement acceptés sont : Espèces (dans la limite légale), carte ba…" at bounding box center [620, 424] width 696 height 11
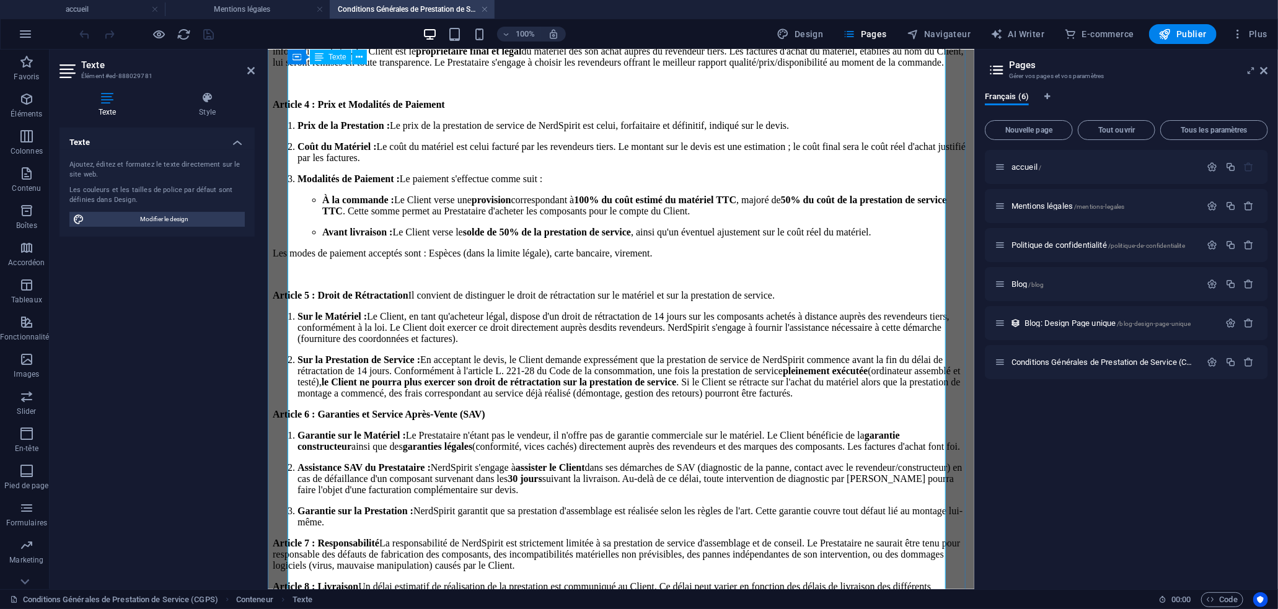
scroll to position [512, 0]
click at [615, 397] on p "Sur la Prestation de Service : En acceptant le devis, le Client demande express…" at bounding box center [633, 374] width 672 height 45
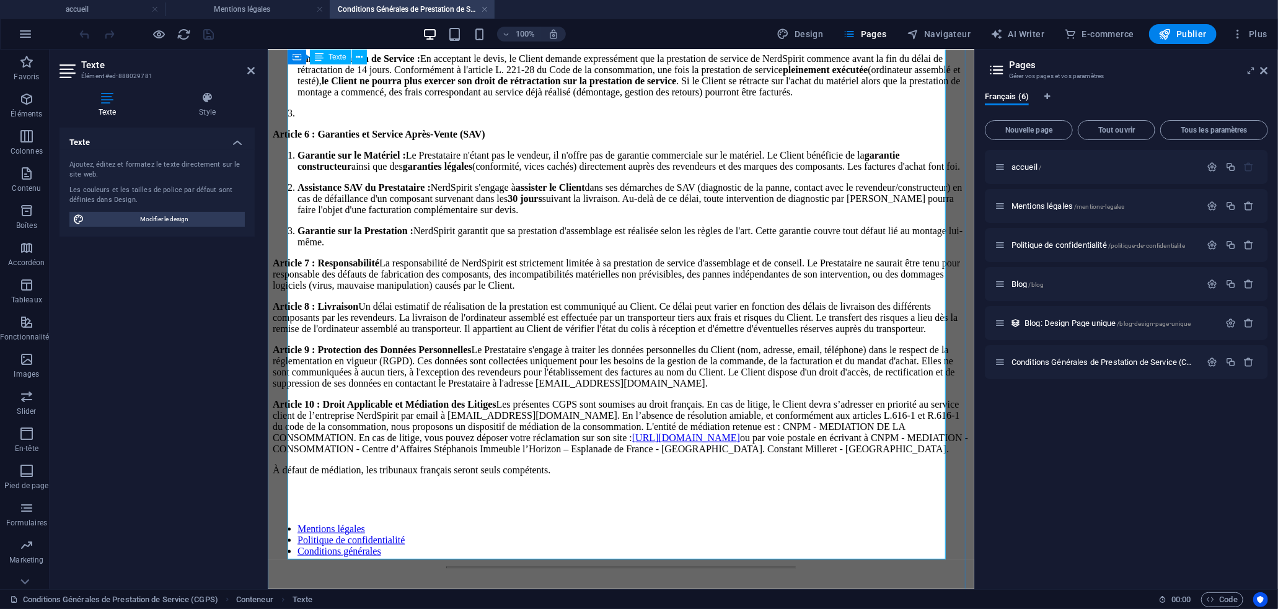
scroll to position [1008, 0]
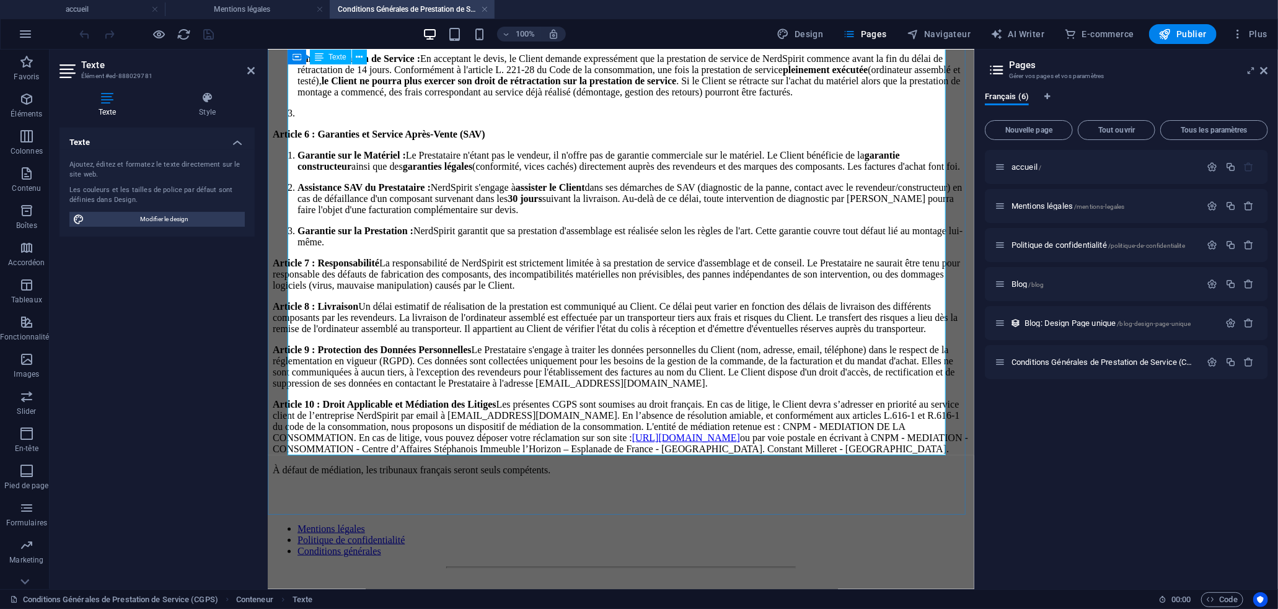
click at [461, 225] on p "Garantie sur la Prestation : NerdSpirit garantit que sa prestation d'assemblage…" at bounding box center [633, 236] width 672 height 22
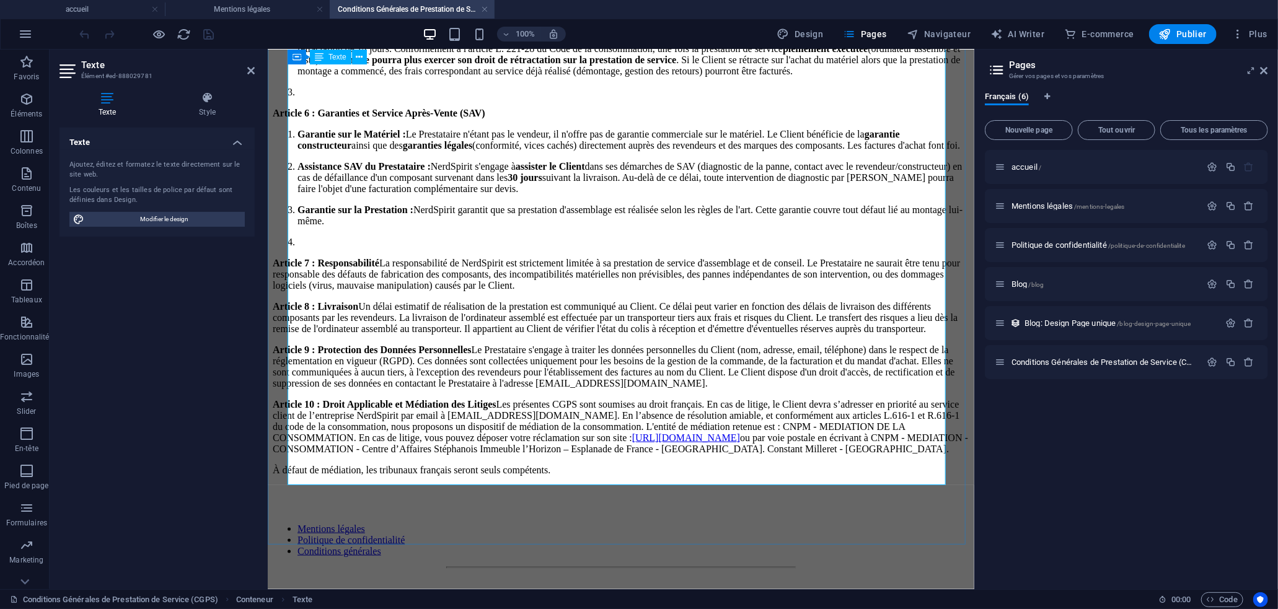
click at [888, 257] on p "Article 7 : Responsabilité La responsabilité de NerdSpirit est strictement limi…" at bounding box center [620, 273] width 696 height 33
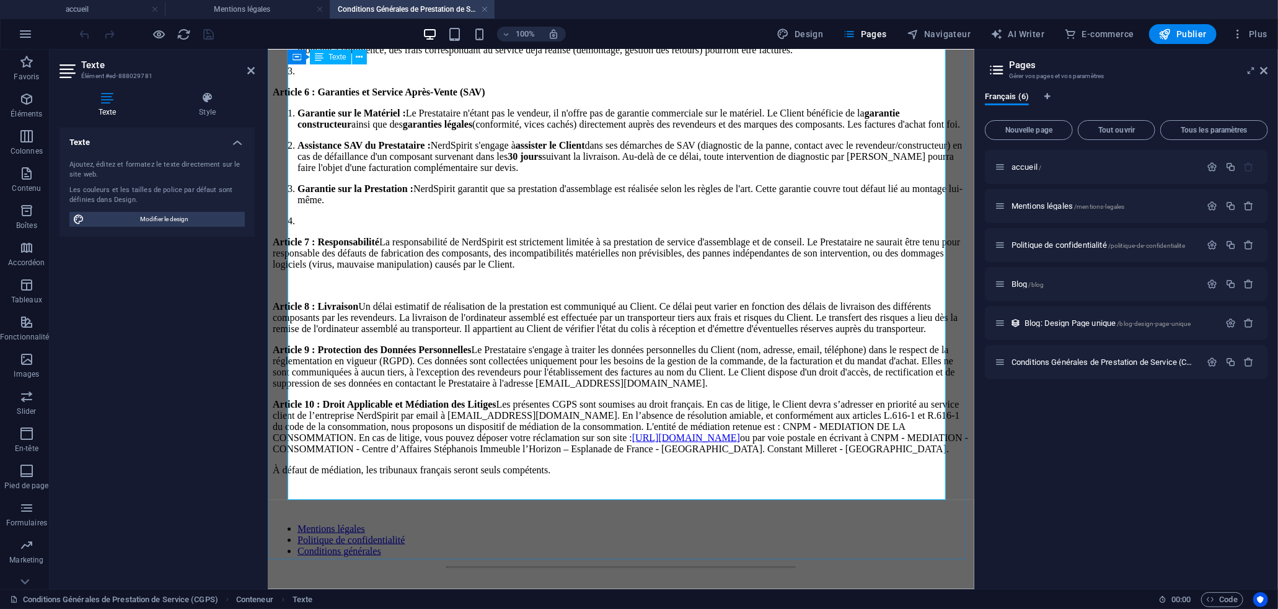
click at [659, 316] on p "Article 8 : Livraison Un délai estimatif de réalisation de la prestation est co…" at bounding box center [620, 316] width 696 height 33
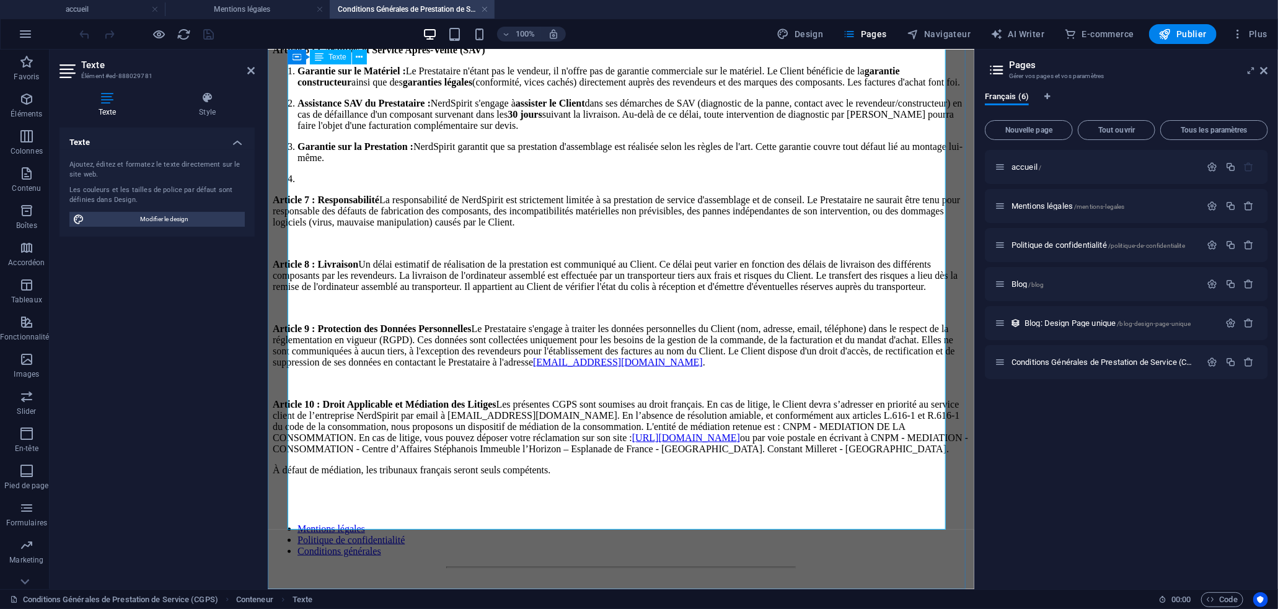
click at [532, 432] on p "Article 10 : Droit Applicable et Médiation des Litiges Les présentes CGPS sont …" at bounding box center [620, 426] width 696 height 56
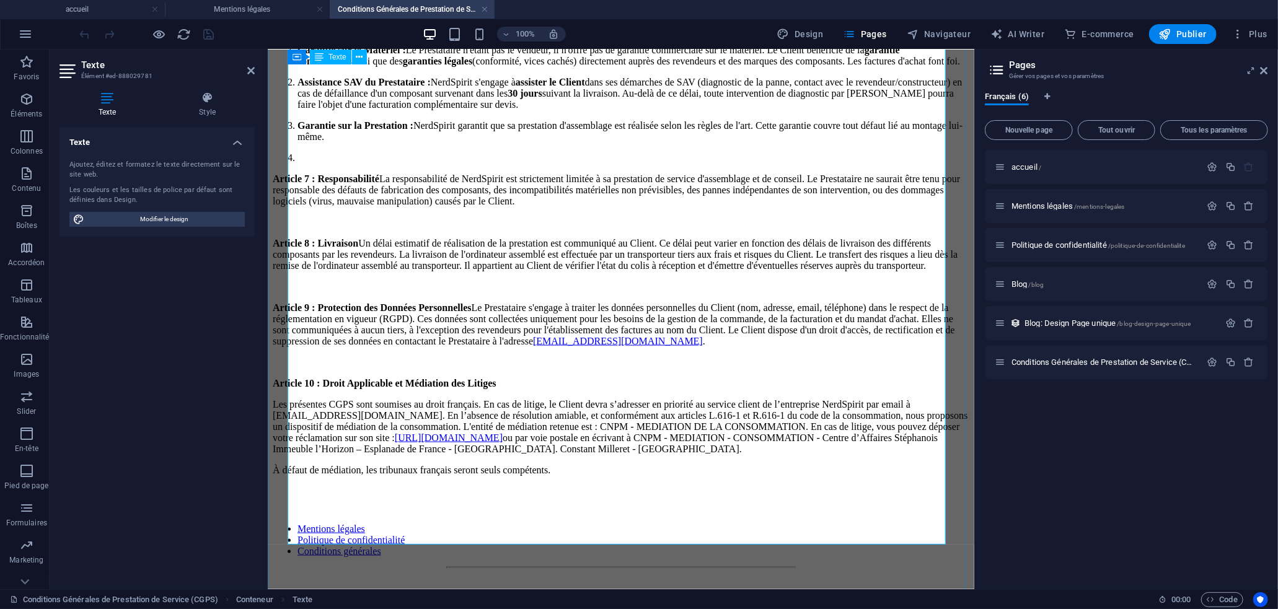
click at [515, 341] on p "Article 9 : Protection des Données Personnelles Le Prestataire s'engage à trait…" at bounding box center [620, 324] width 696 height 45
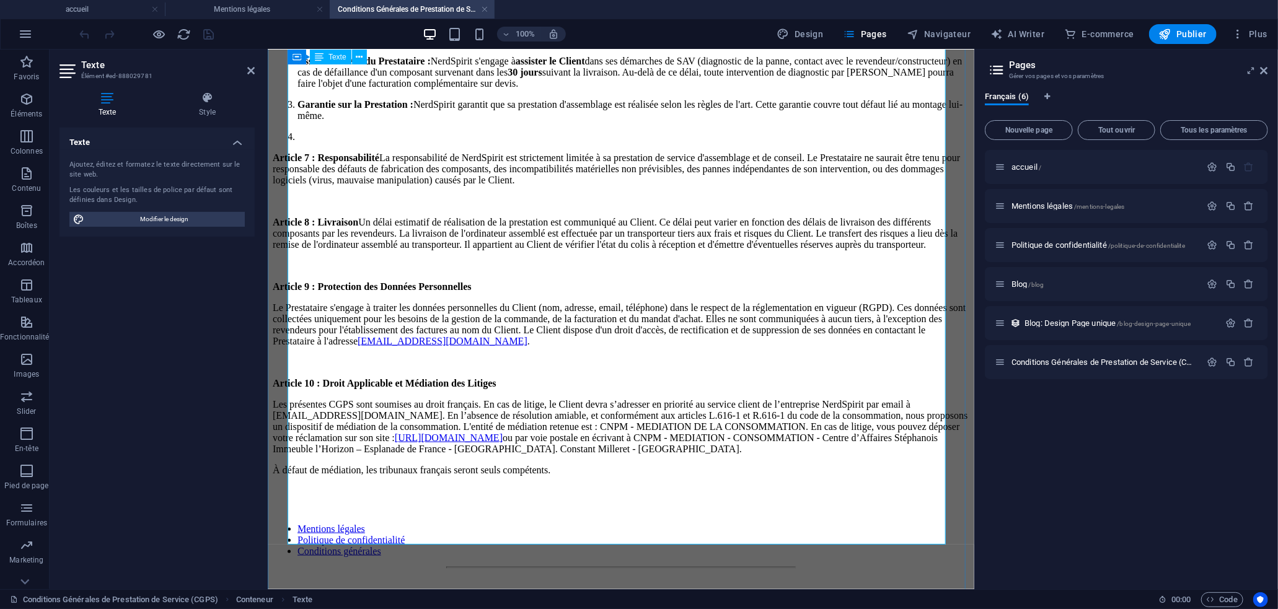
click at [357, 227] on strong "Article 8 : Livraison" at bounding box center [314, 221] width 85 height 11
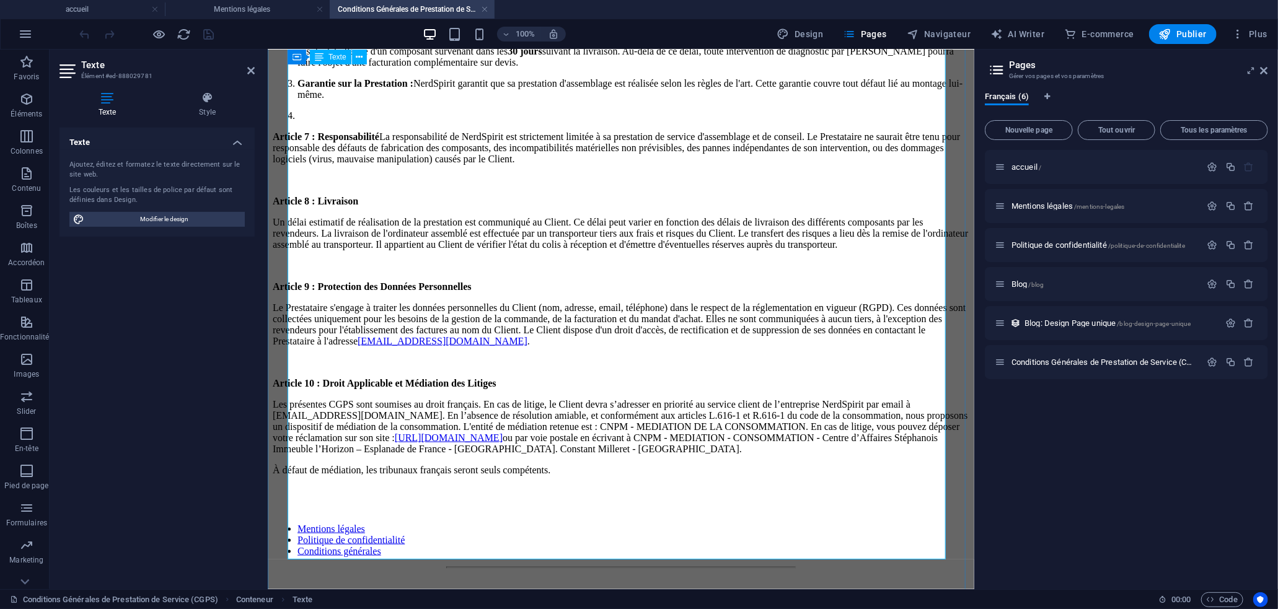
click at [407, 164] on p "Article 7 : Responsabilité La responsabilité de NerdSpirit est strictement limi…" at bounding box center [620, 147] width 696 height 33
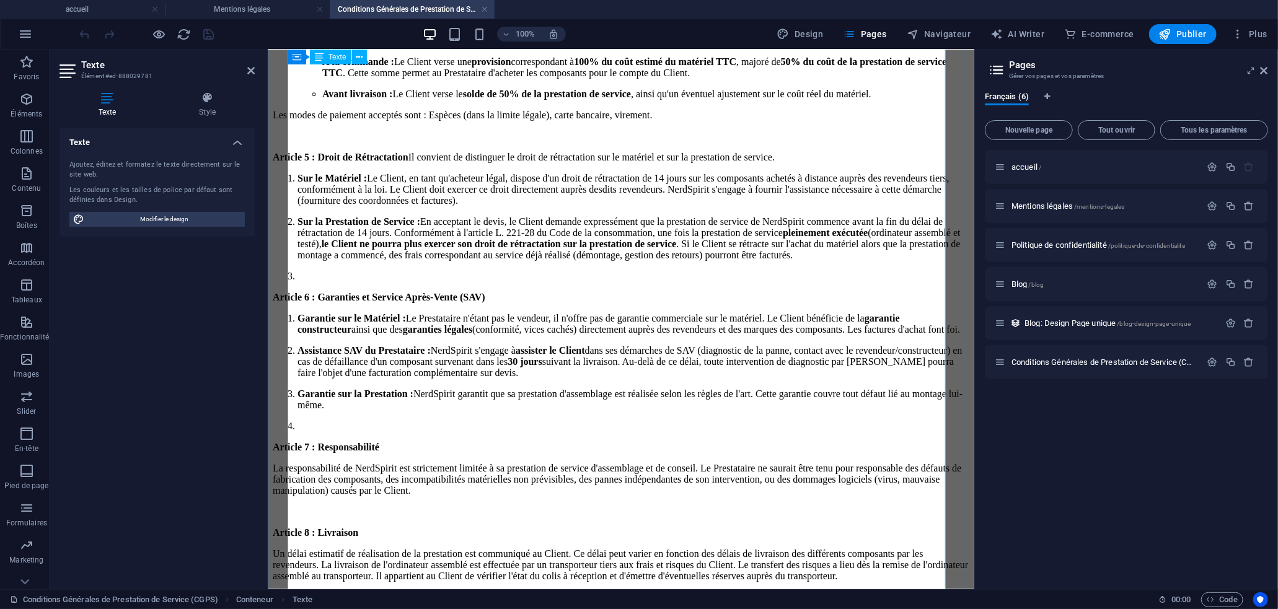
scroll to position [638, 0]
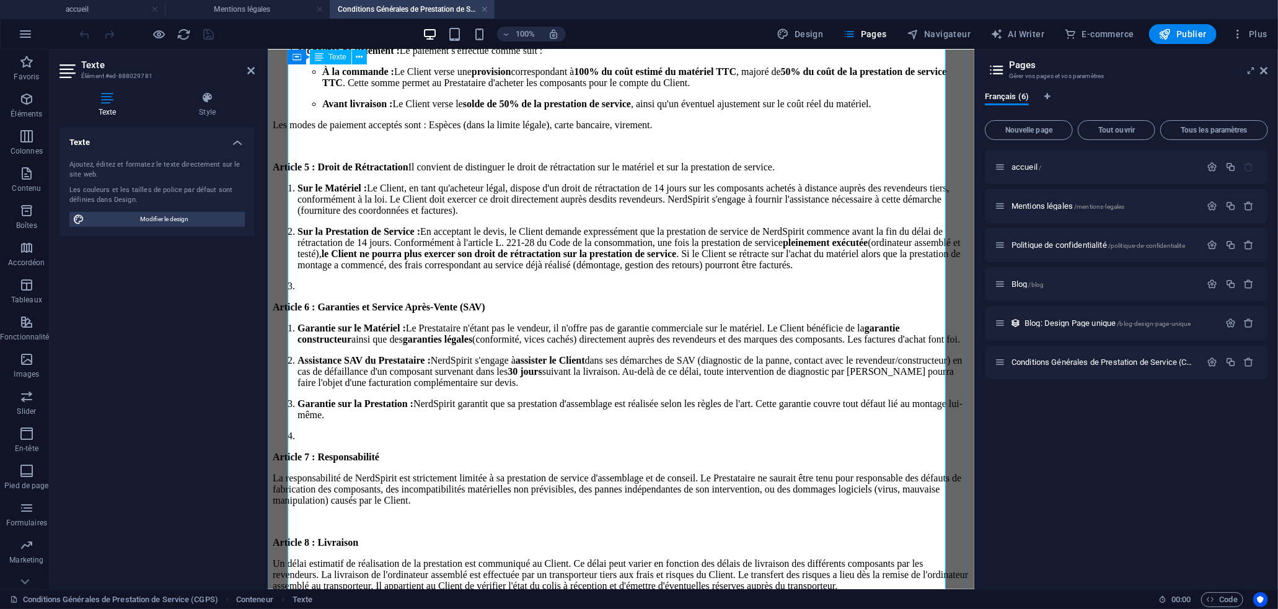
click at [408, 172] on strong "Article 5 : Droit de Rétractation" at bounding box center [340, 166] width 136 height 11
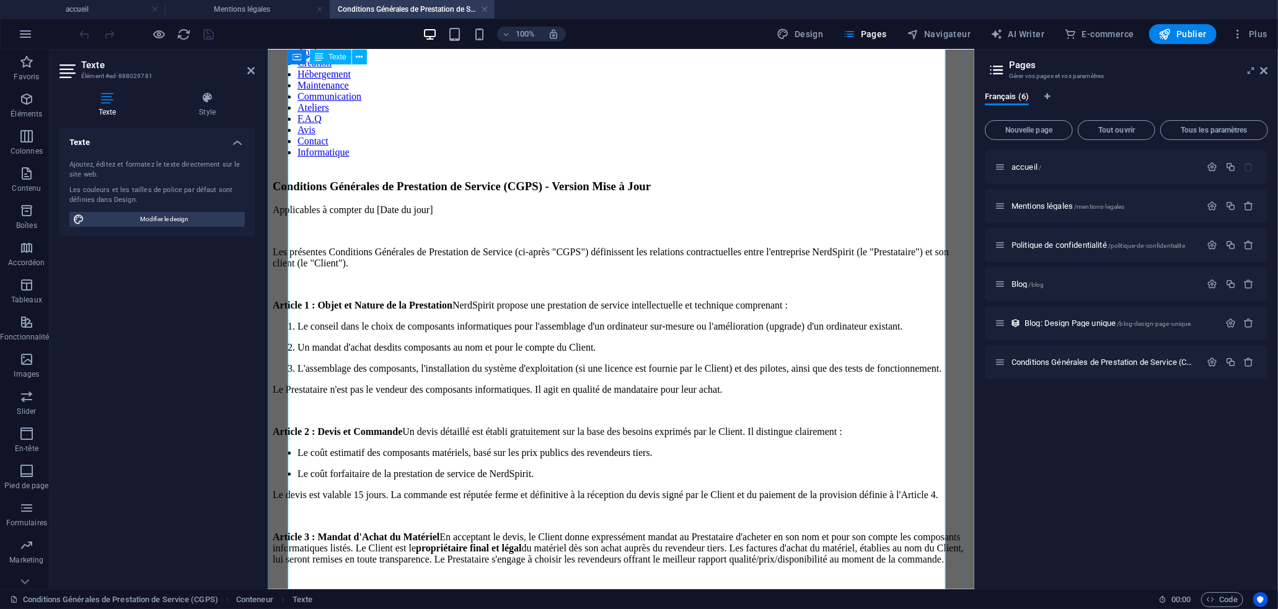
scroll to position [0, 0]
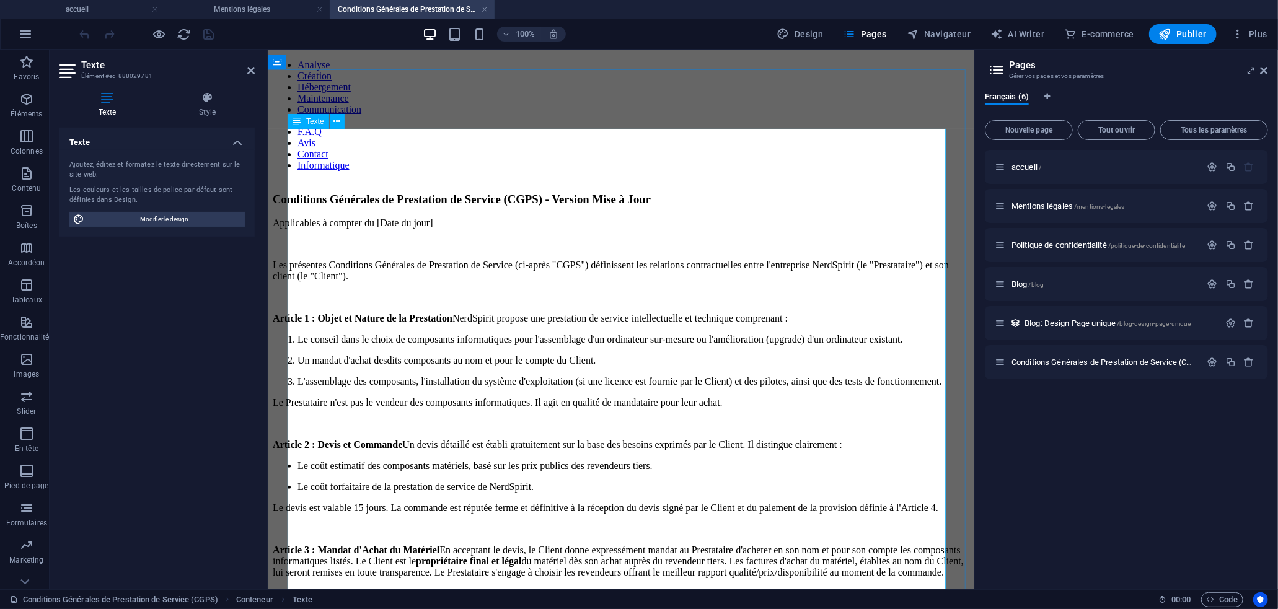
click at [595, 217] on p "Applicables à compter du [Date du jour]" at bounding box center [620, 222] width 696 height 11
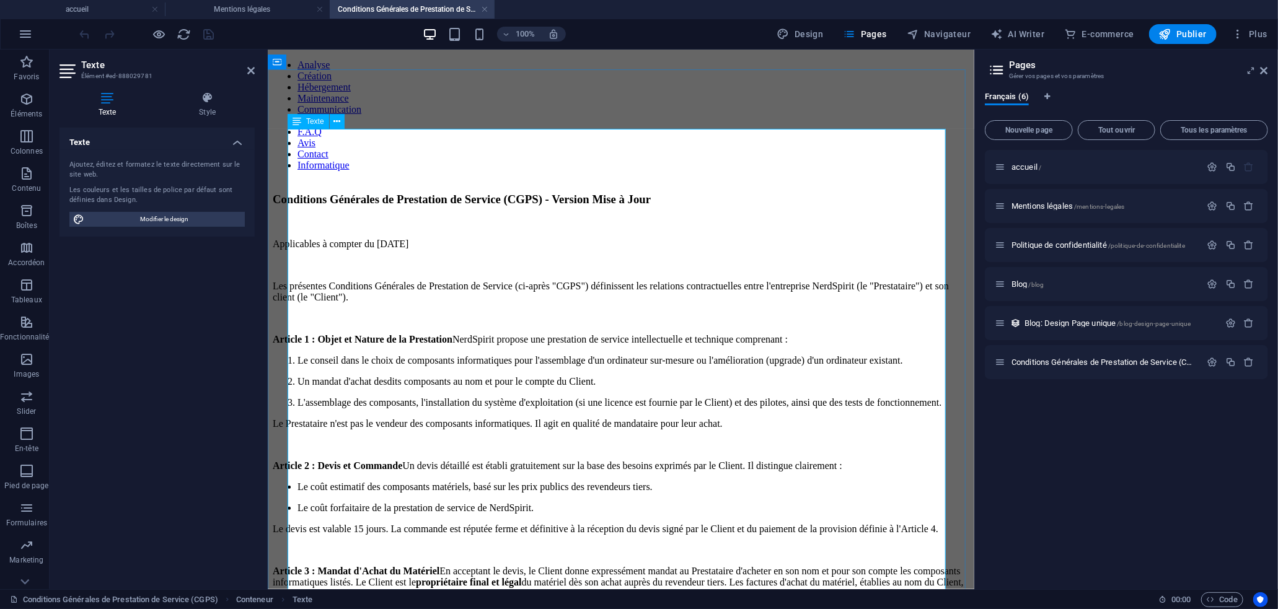
click at [375, 354] on li "Le conseil dans le choix de composants informatiques pour l'assemblage d'un ord…" at bounding box center [633, 359] width 672 height 11
click at [344, 375] on li "Un mandat d'achat desdits composants au nom et pour le compte du Client." at bounding box center [633, 380] width 672 height 11
click at [317, 397] on li "L'assemblage des composants, l'installation du système d'exploitation (si une l…" at bounding box center [633, 402] width 672 height 11
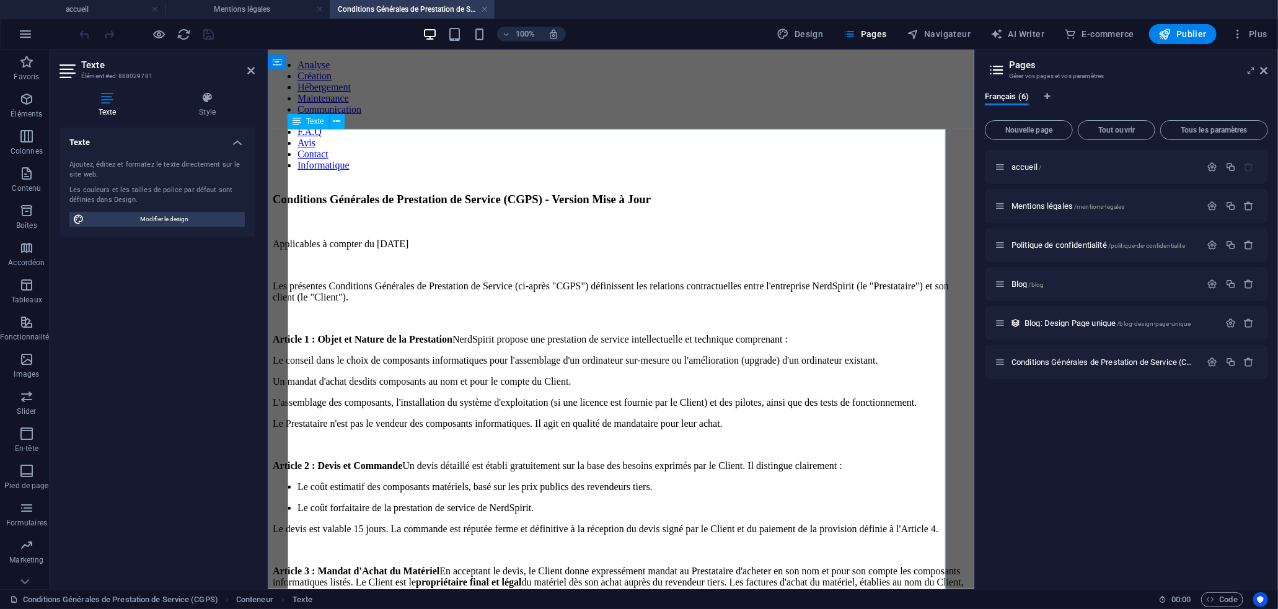
click at [312, 481] on li "Le coût estimatif des composants matériels, basé sur les prix publics des reven…" at bounding box center [633, 486] width 672 height 11
click at [302, 502] on ul "Le coût forfaitaire de la prestation de service de NerdSpirit." at bounding box center [620, 507] width 696 height 11
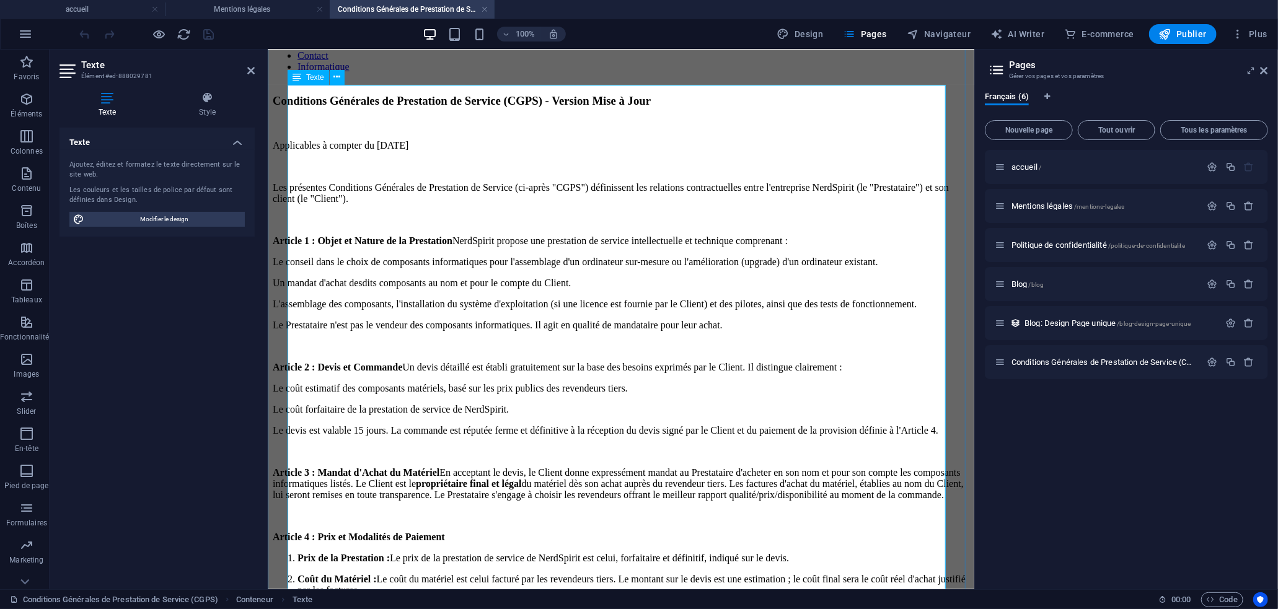
scroll to position [102, 0]
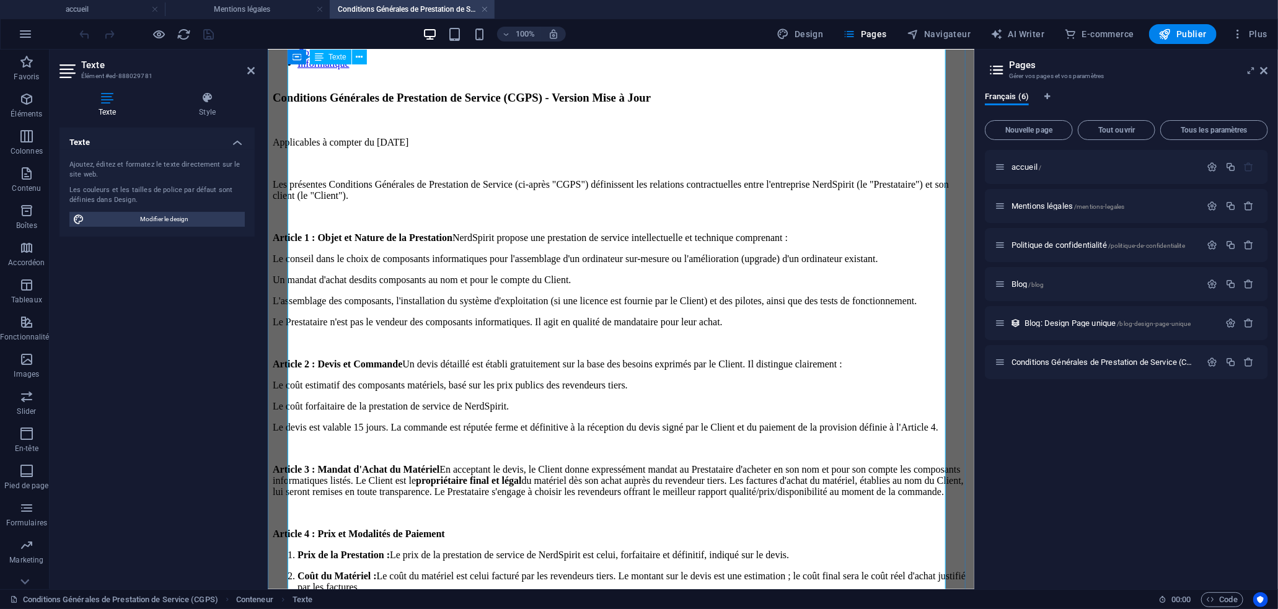
click at [309, 549] on li "Prix de la Prestation : Le prix de la prestation de service de NerdSpirit est c…" at bounding box center [633, 554] width 672 height 11
click at [309, 570] on li "Coût du Matériel : Le coût du matériel est celui facturé par les revendeurs tie…" at bounding box center [633, 581] width 672 height 22
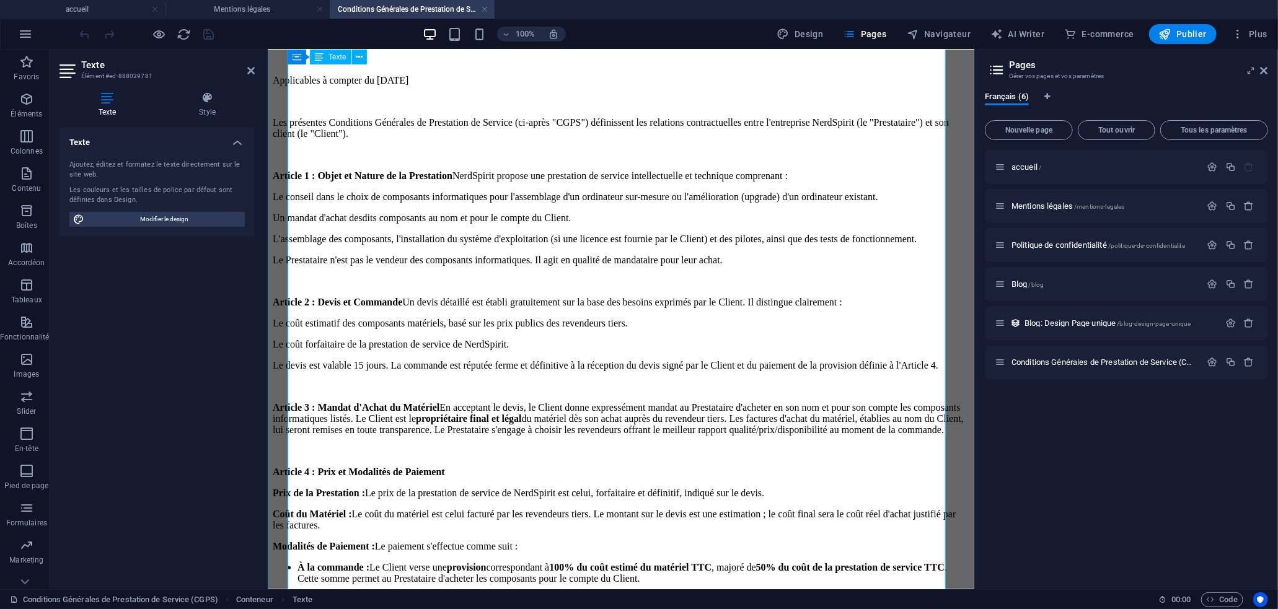
scroll to position [165, 0]
click at [313, 559] on li "À la commande : Le Client verse une provision correspondant à 100% du coût esti…" at bounding box center [633, 570] width 672 height 22
click at [307, 592] on li "Avant livraison : Le Client verse le solde de 50% de la prestation de service ,…" at bounding box center [633, 597] width 672 height 11
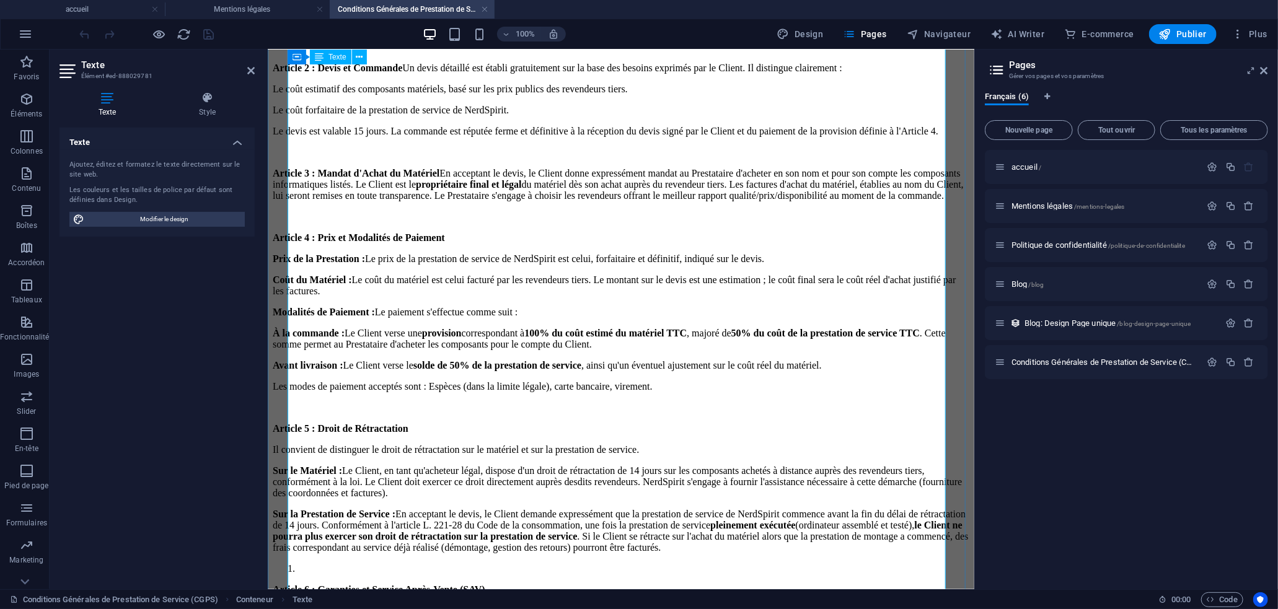
scroll to position [410, 0]
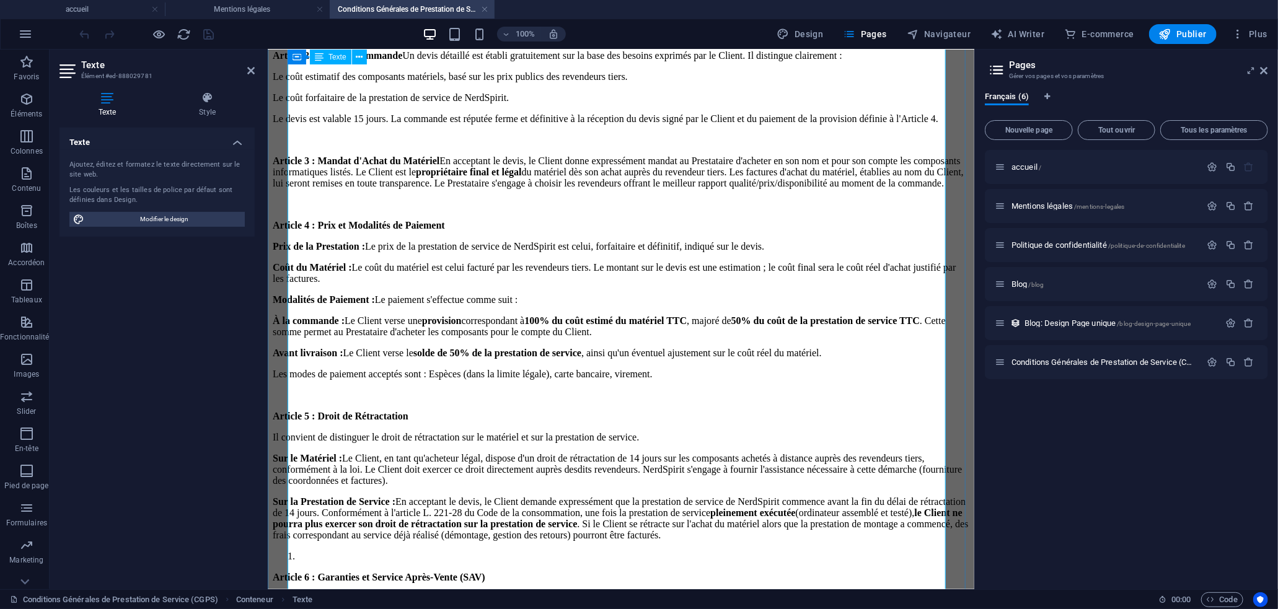
click at [321, 496] on p "Sur la Prestation de Service : En acceptant le devis, le Client demande express…" at bounding box center [620, 518] width 696 height 45
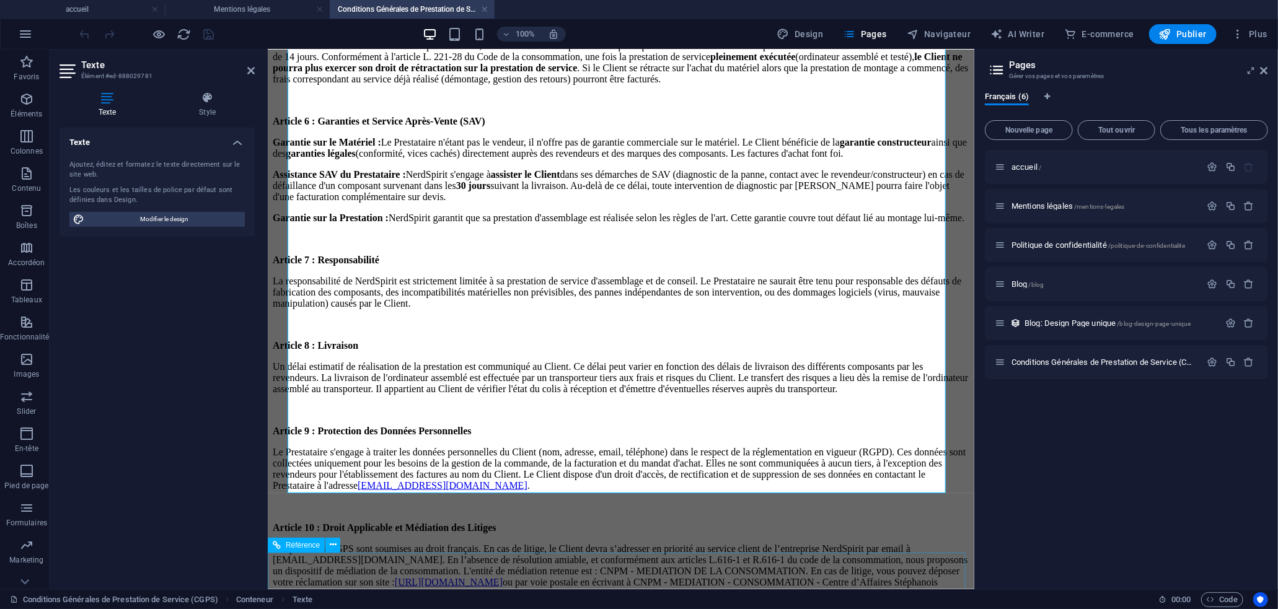
scroll to position [869, 0]
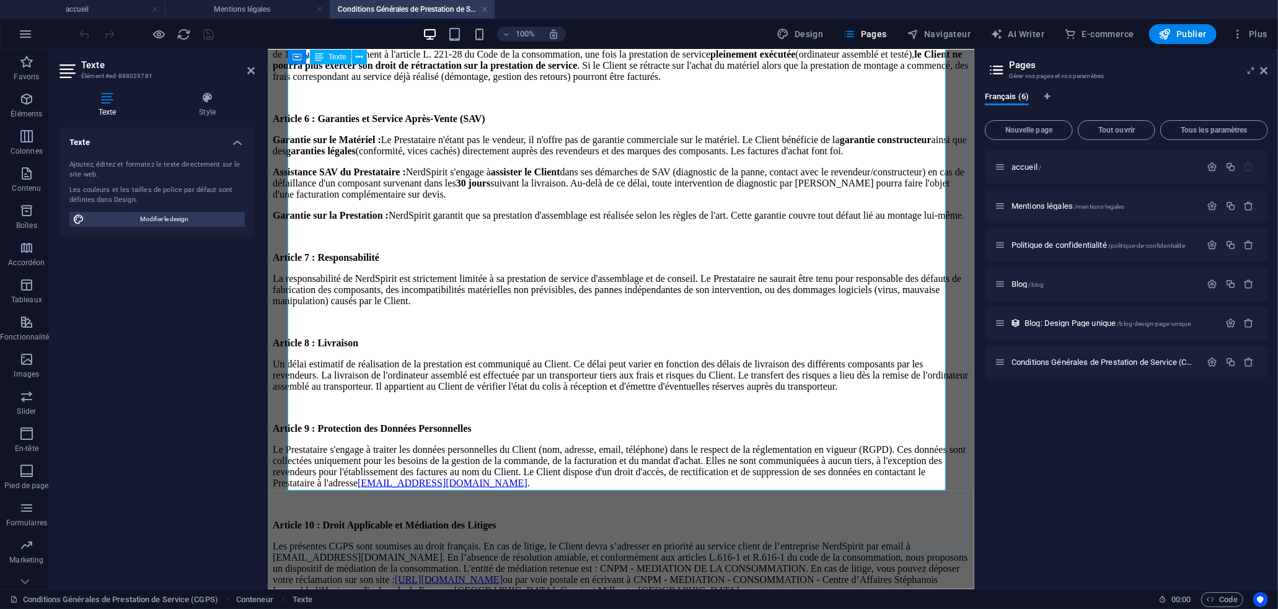
click at [654, 540] on p "​ Les présentes CGPS sont soumises au droit français. En cas de litige, le Clie…" at bounding box center [620, 568] width 696 height 56
click at [651, 540] on p "​ Les présentes CGPS sont soumises au droit français. En cas de litige, le Clie…" at bounding box center [620, 568] width 696 height 56
click at [532, 540] on p "​ Les présentes CGPS sont soumises au droit français. En cas de litige, le Clie…" at bounding box center [620, 556] width 696 height 33
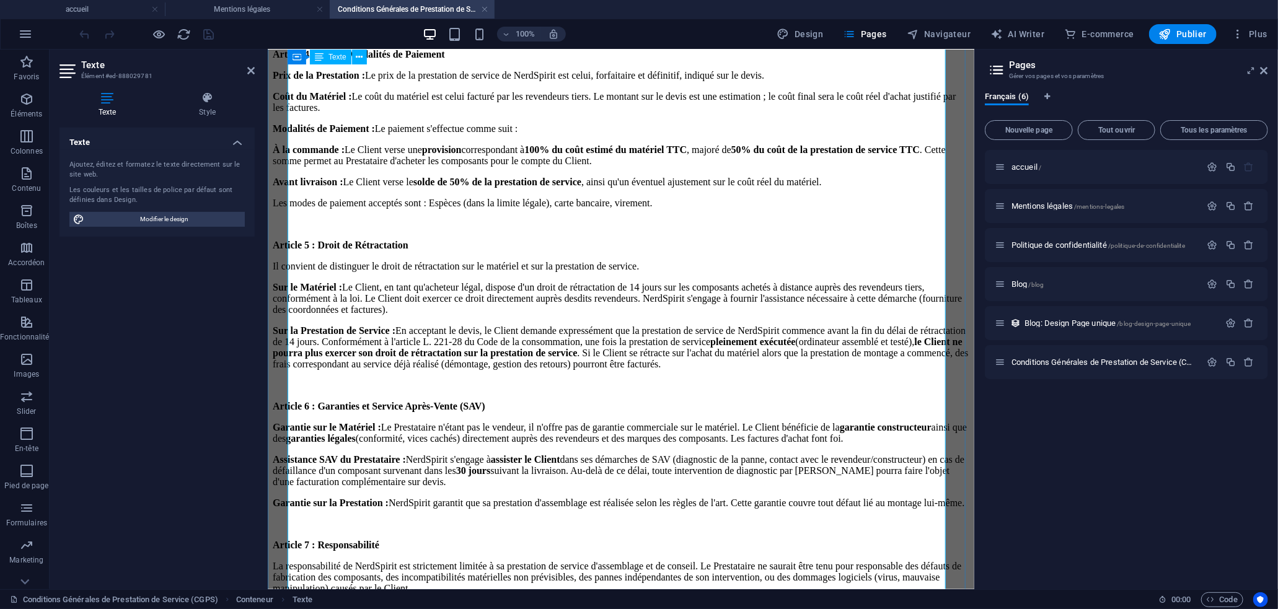
scroll to position [570, 0]
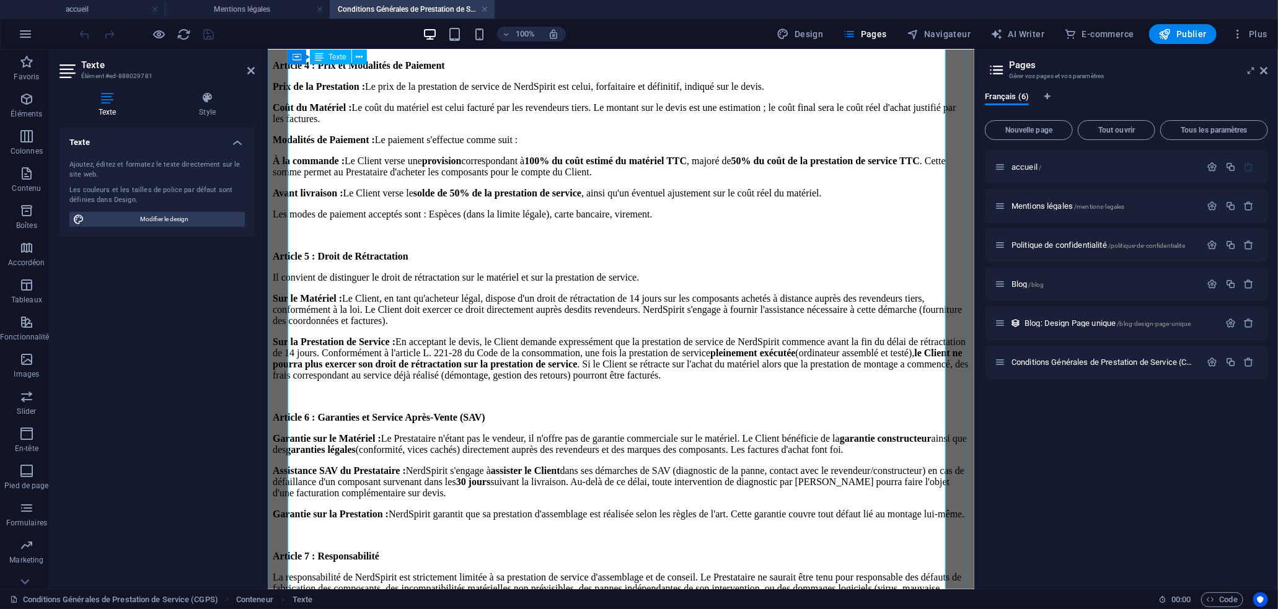
click at [535, 432] on p "Garantie sur le Matériel : Le Prestataire n'étant pas le vendeur, il n'offre pa…" at bounding box center [620, 443] width 696 height 22
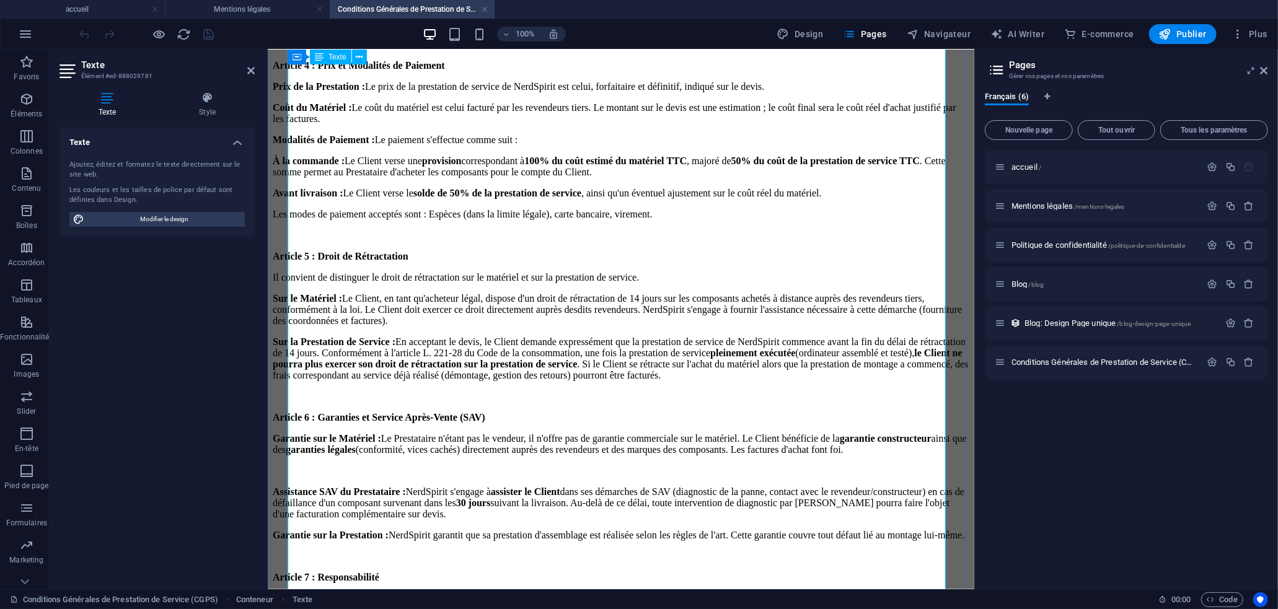
click at [774, 486] on p "Assistance SAV du Prestataire : NerdSpirit s'engage à assister le Client dans s…" at bounding box center [620, 502] width 696 height 33
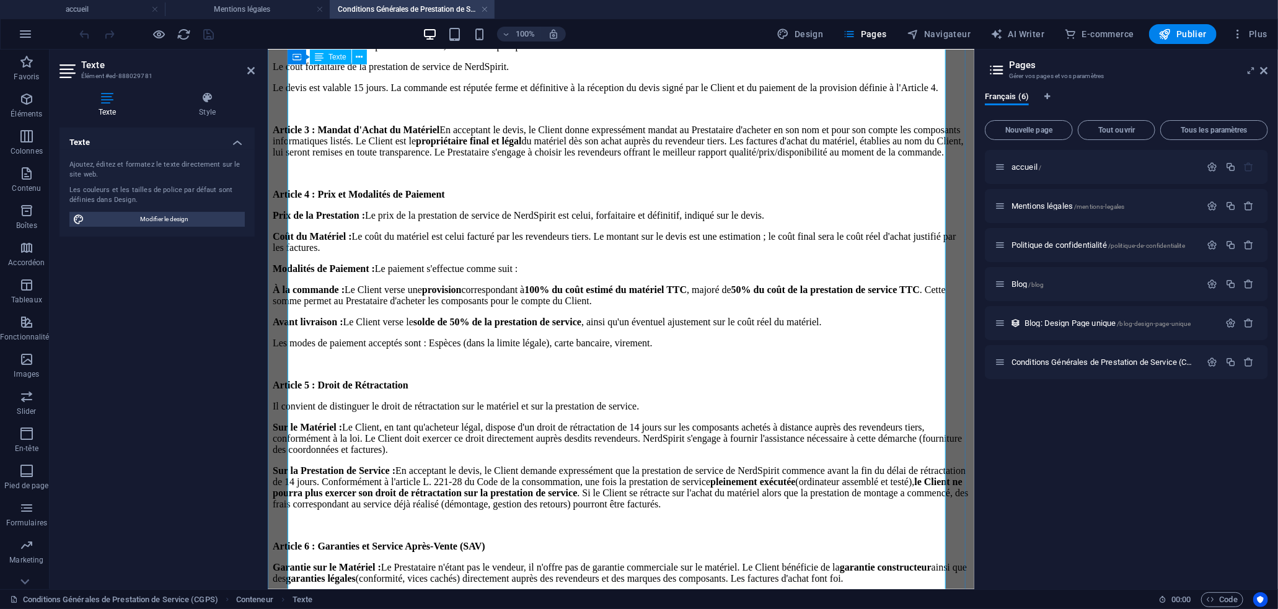
scroll to position [436, 0]
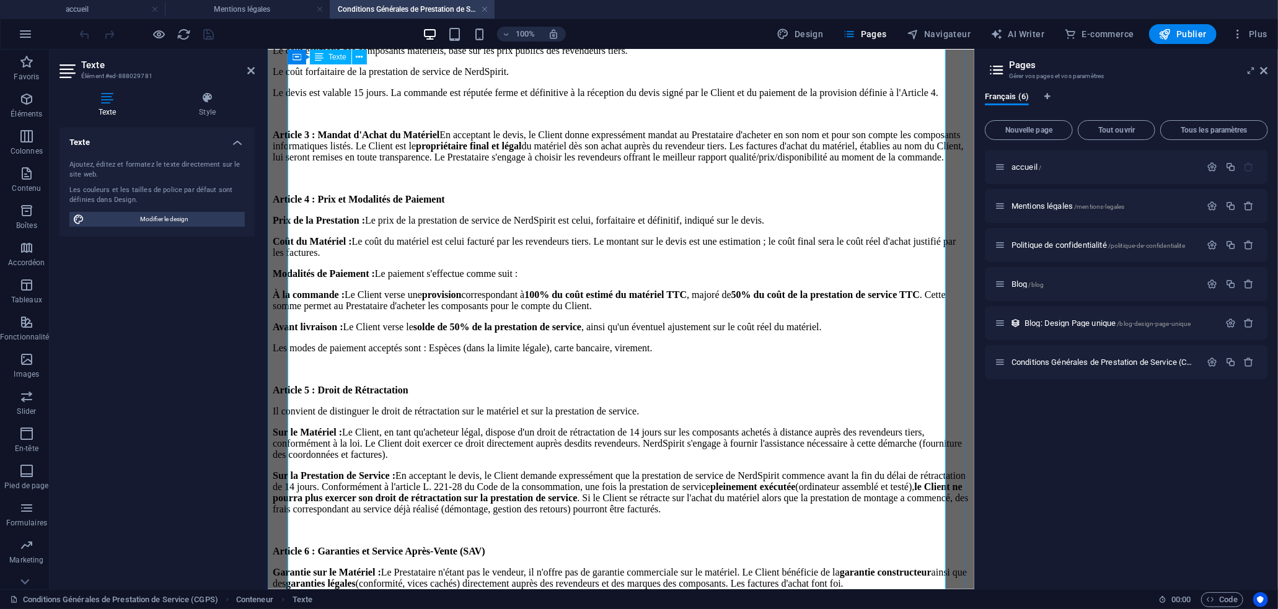
click at [704, 426] on p "Sur le Matériel : Le Client, en tant qu'acheteur légal, dispose d'un droit de r…" at bounding box center [620, 442] width 696 height 33
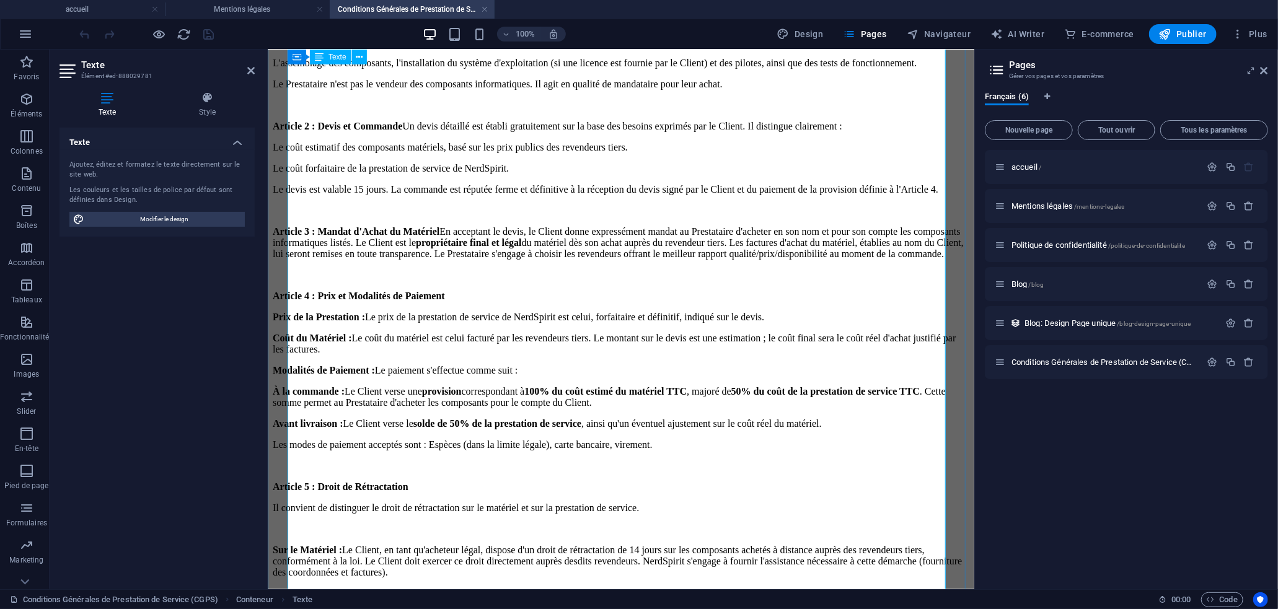
scroll to position [337, 0]
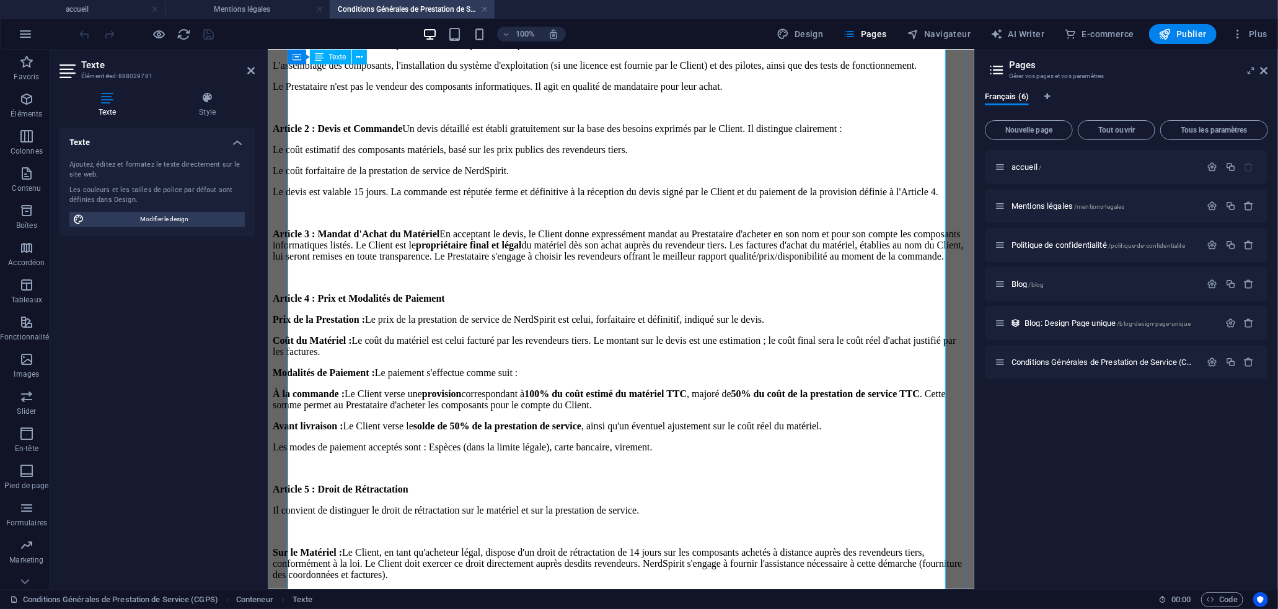
click at [854, 313] on p "Prix de la Prestation : Le prix de la prestation de service de NerdSpirit est c…" at bounding box center [620, 318] width 696 height 11
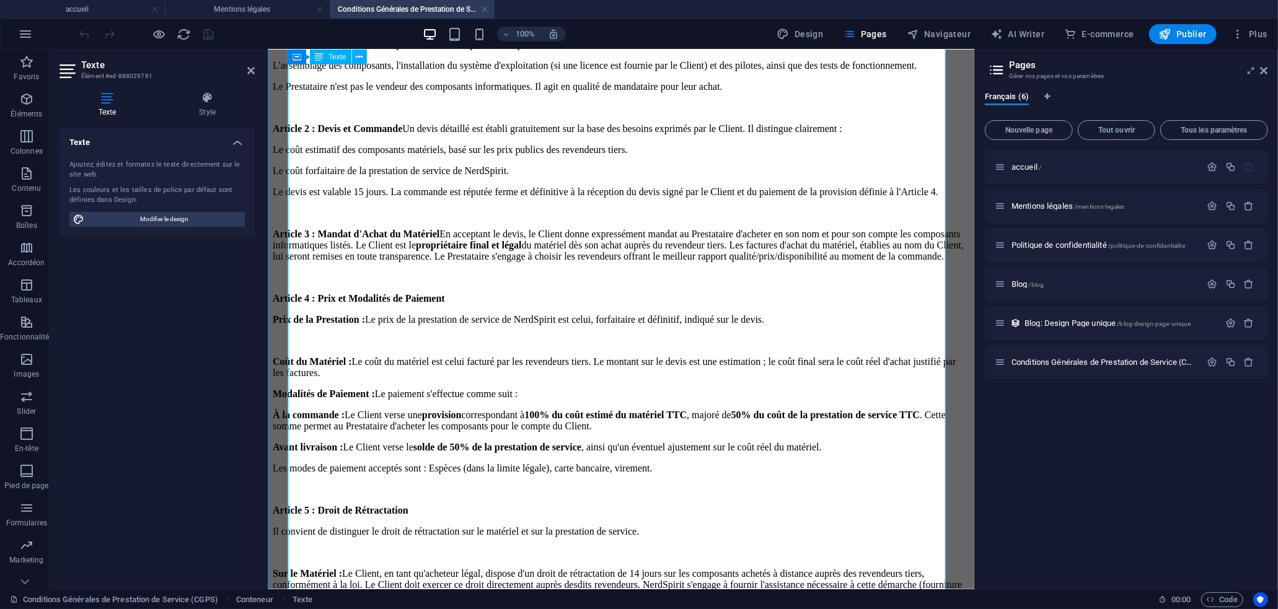
click at [496, 356] on p "Coût du Matériel : Le coût du matériel est celui facturé par les revendeurs tie…" at bounding box center [620, 367] width 696 height 22
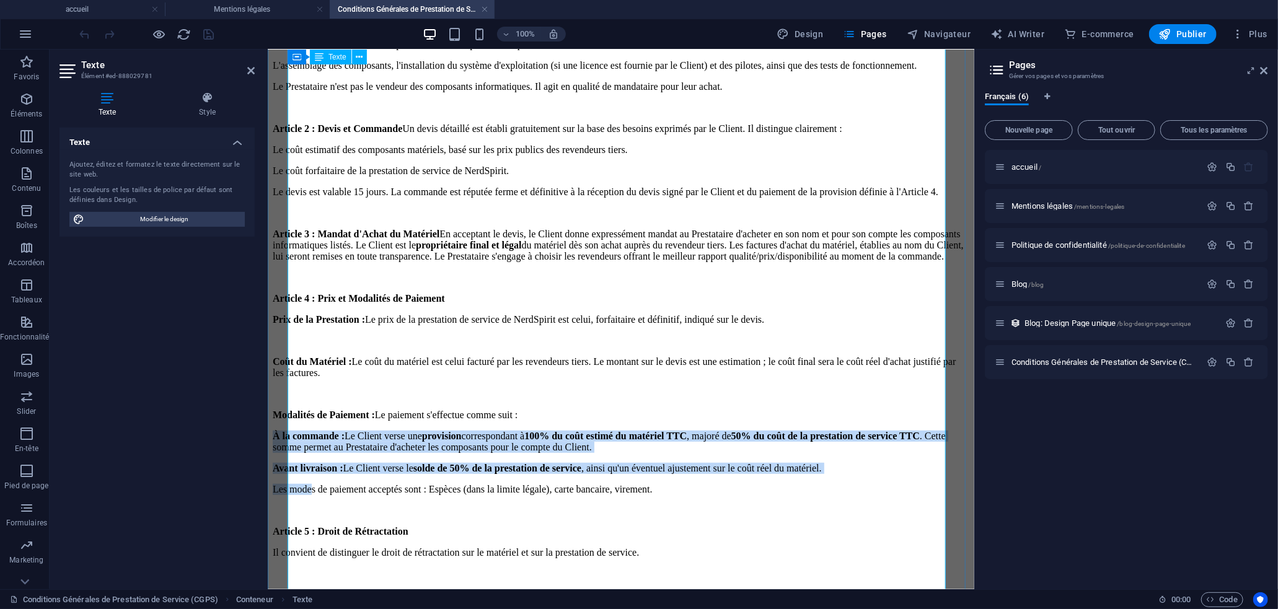
drag, startPoint x: 288, startPoint y: 303, endPoint x: 330, endPoint y: 345, distance: 59.6
click at [330, 345] on div "Conditions Générales de Prestation de Service (CGPS) - Version Mise à Jour Appl…" at bounding box center [620, 576] width 696 height 1442
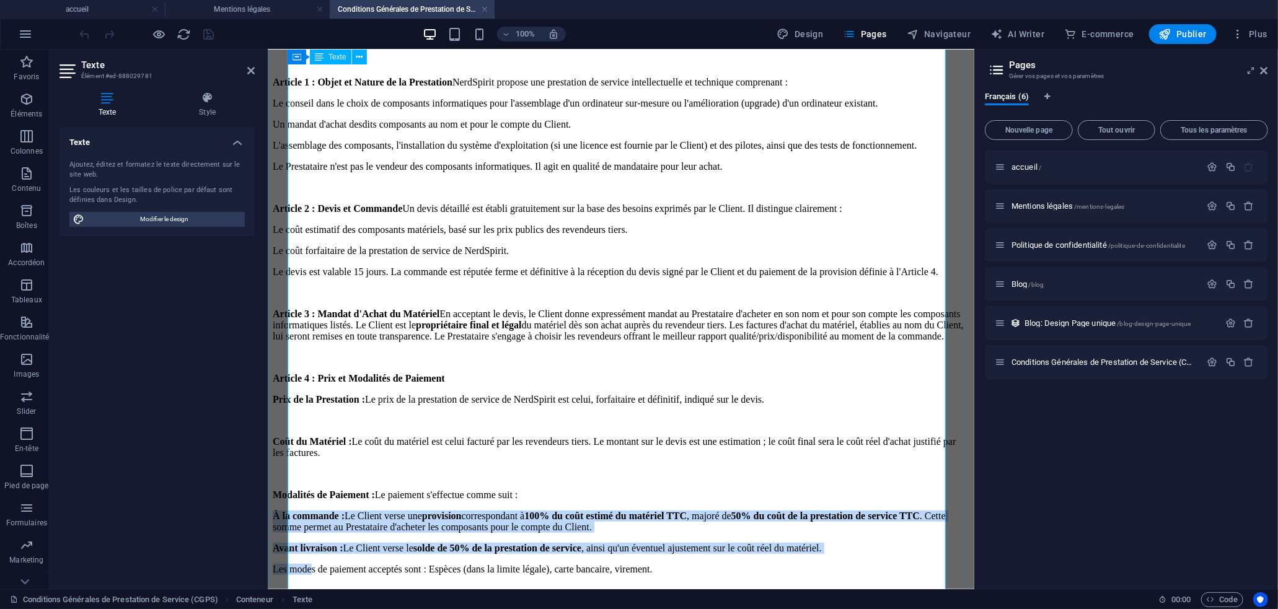
scroll to position [255, 0]
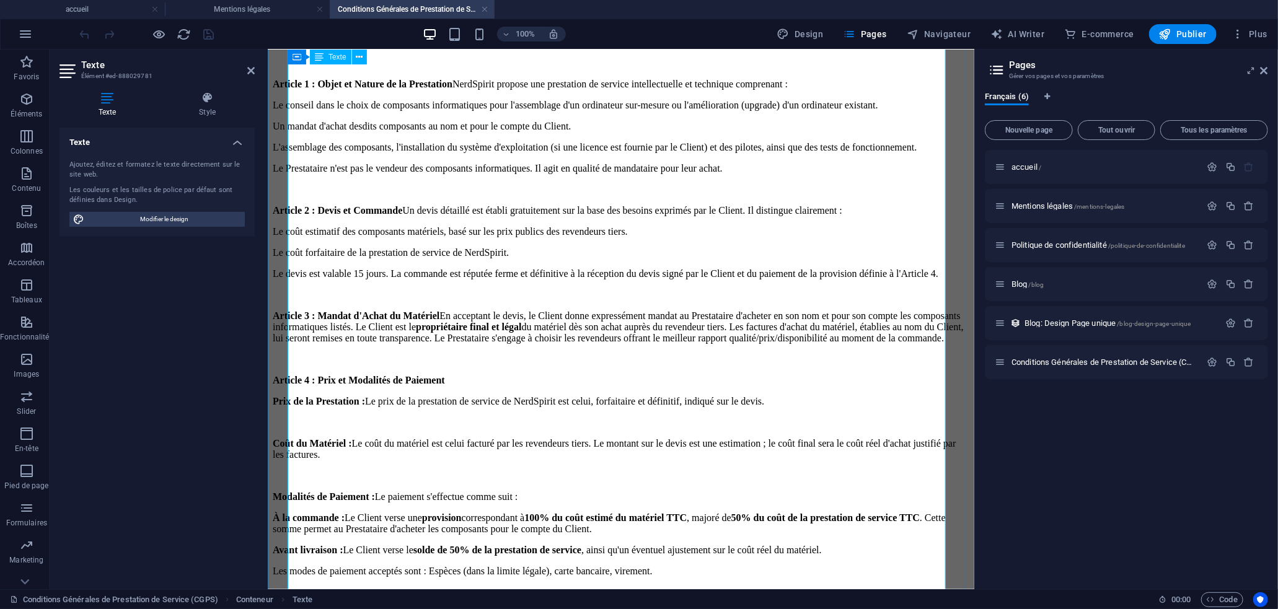
click at [332, 416] on p at bounding box center [620, 421] width 696 height 11
click at [855, 512] on p "À la commande : Le Client verse une provision correspondant à 100% du coût esti…" at bounding box center [620, 523] width 696 height 22
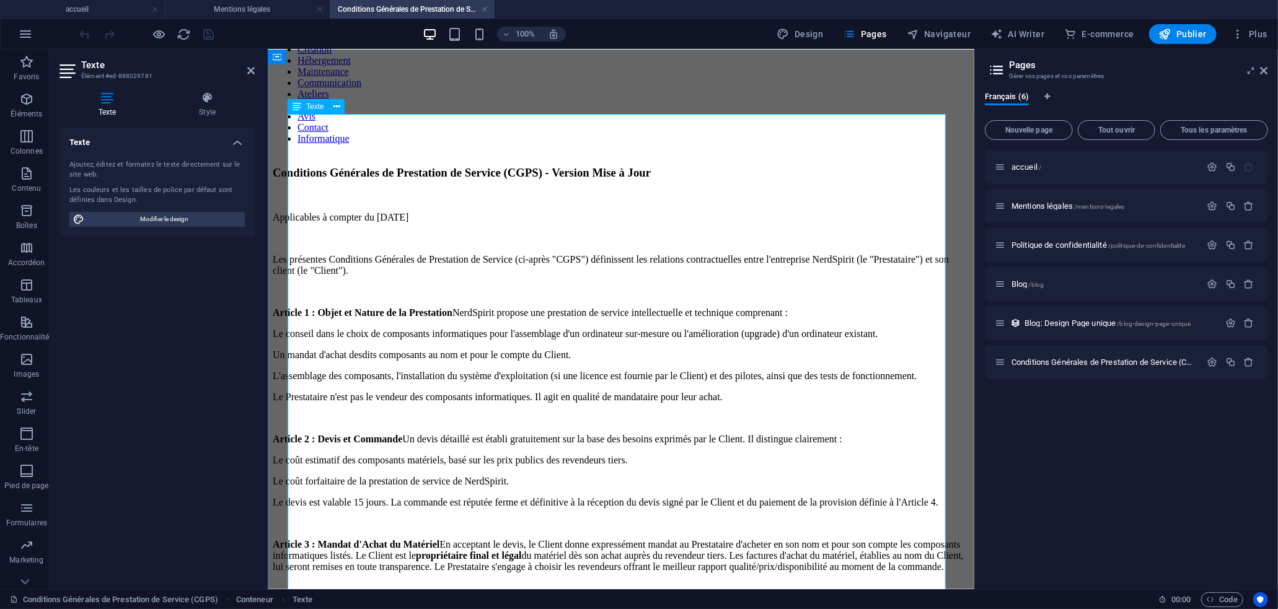
scroll to position [0, 0]
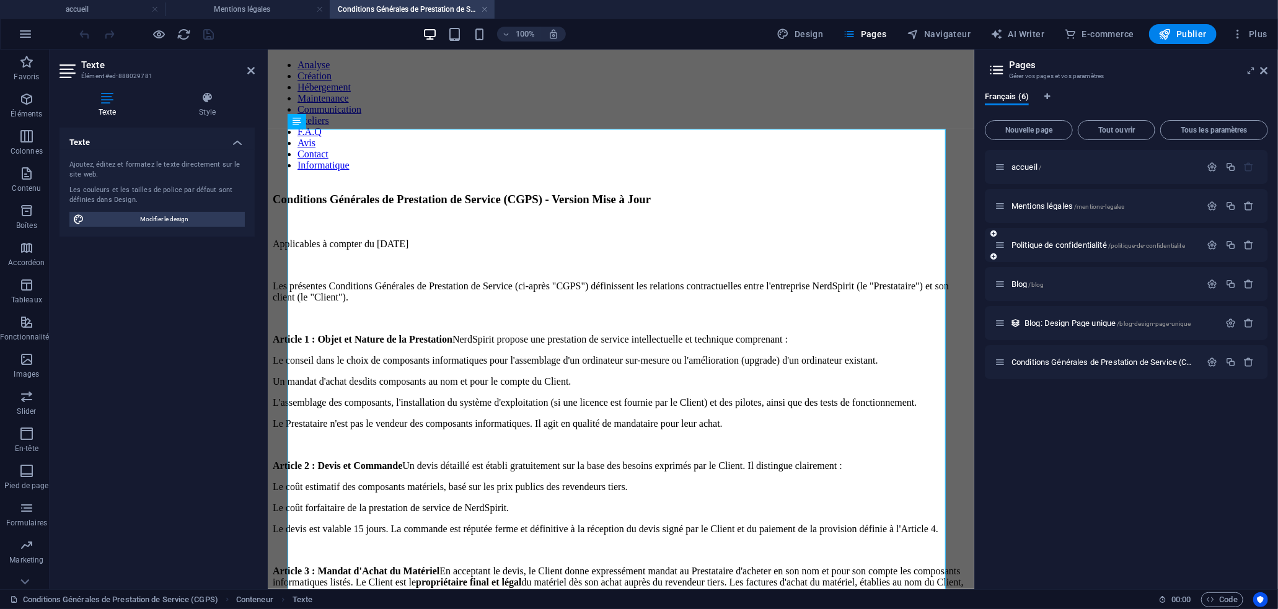
click at [1118, 249] on div "Politique de confidentialité /politique-de-confidentialite" at bounding box center [1097, 245] width 206 height 14
click at [1118, 247] on span "/politique-de-confidentialite" at bounding box center [1146, 245] width 77 height 7
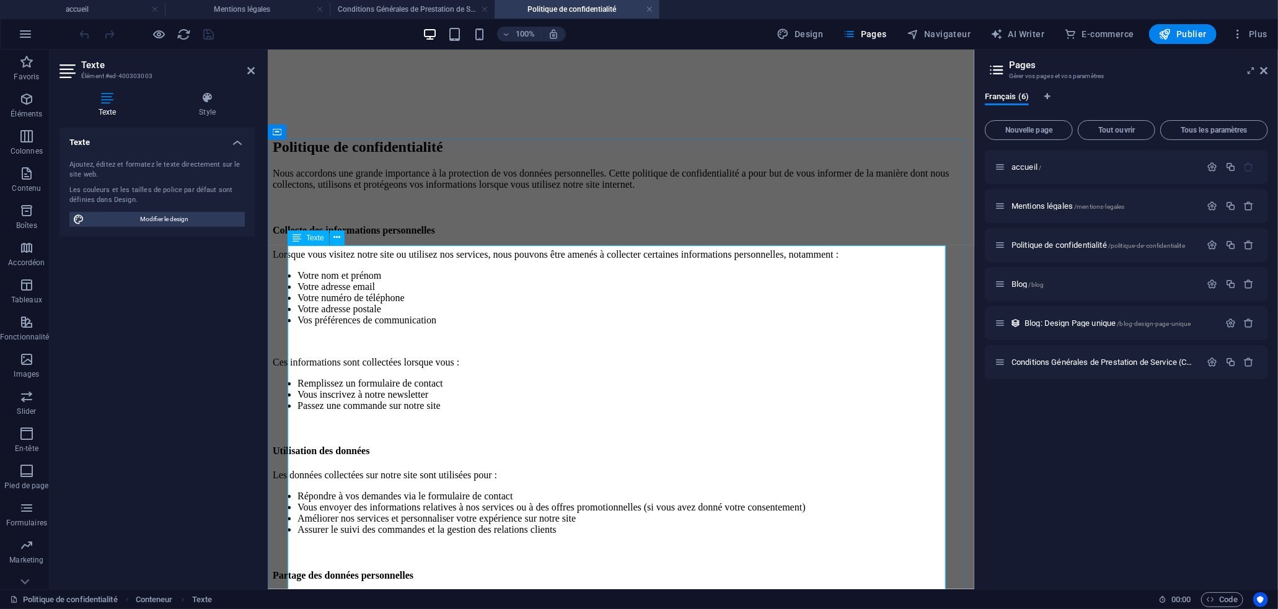
click at [647, 303] on li "Votre numéro de téléphone" at bounding box center [633, 297] width 672 height 11
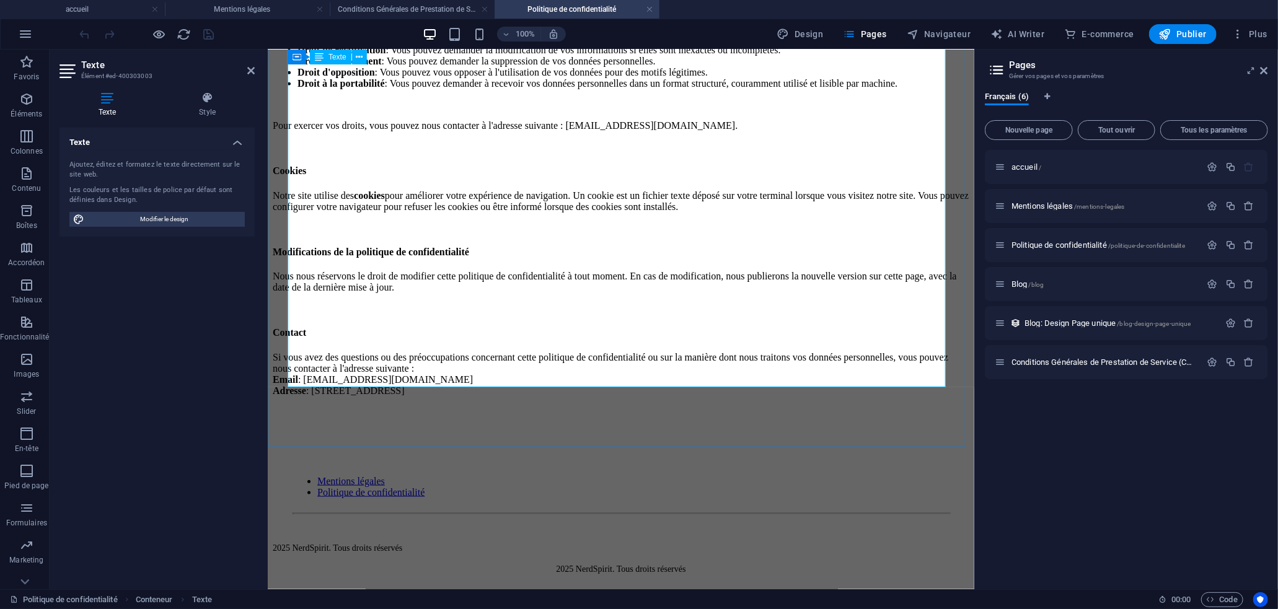
scroll to position [784, 0]
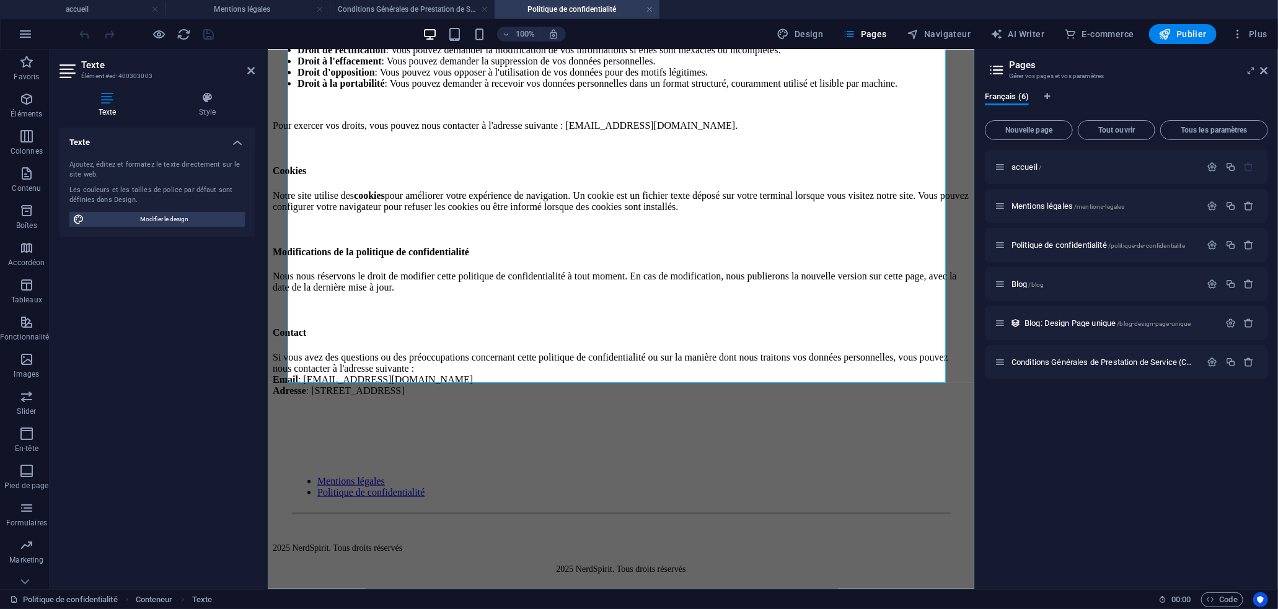
click at [1170, 45] on div "100% Design Pages Navigateur AI Writer E-commerce Publier Plus" at bounding box center [639, 34] width 1276 height 30
click at [1183, 35] on span "Publier" at bounding box center [1183, 34] width 48 height 12
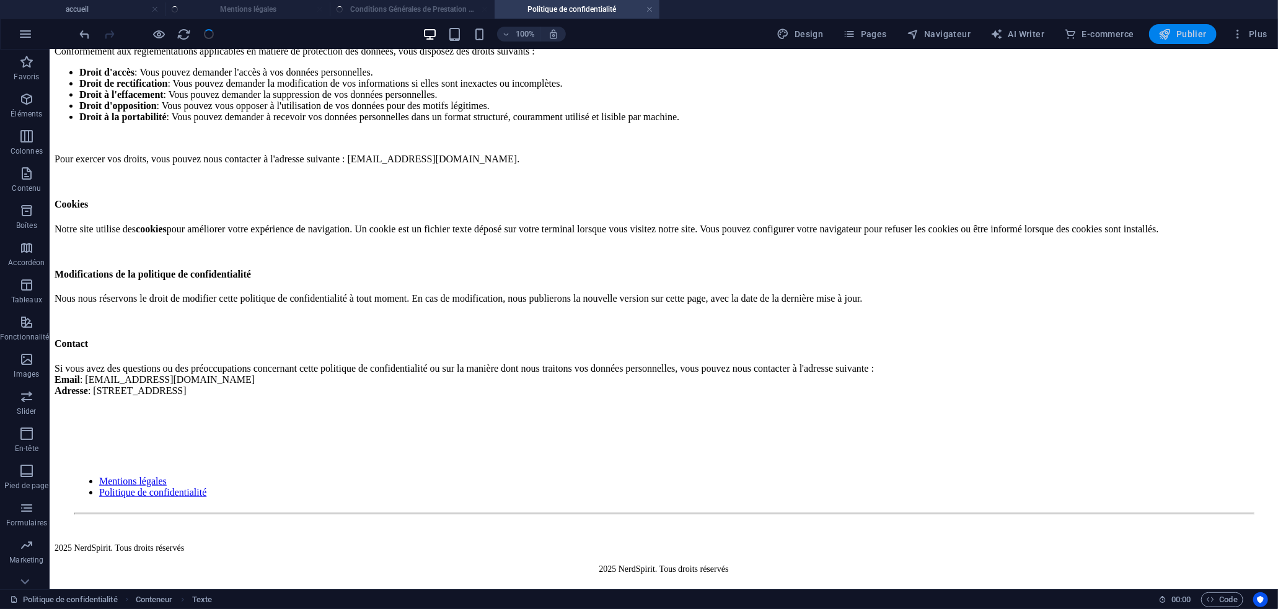
scroll to position [724, 0]
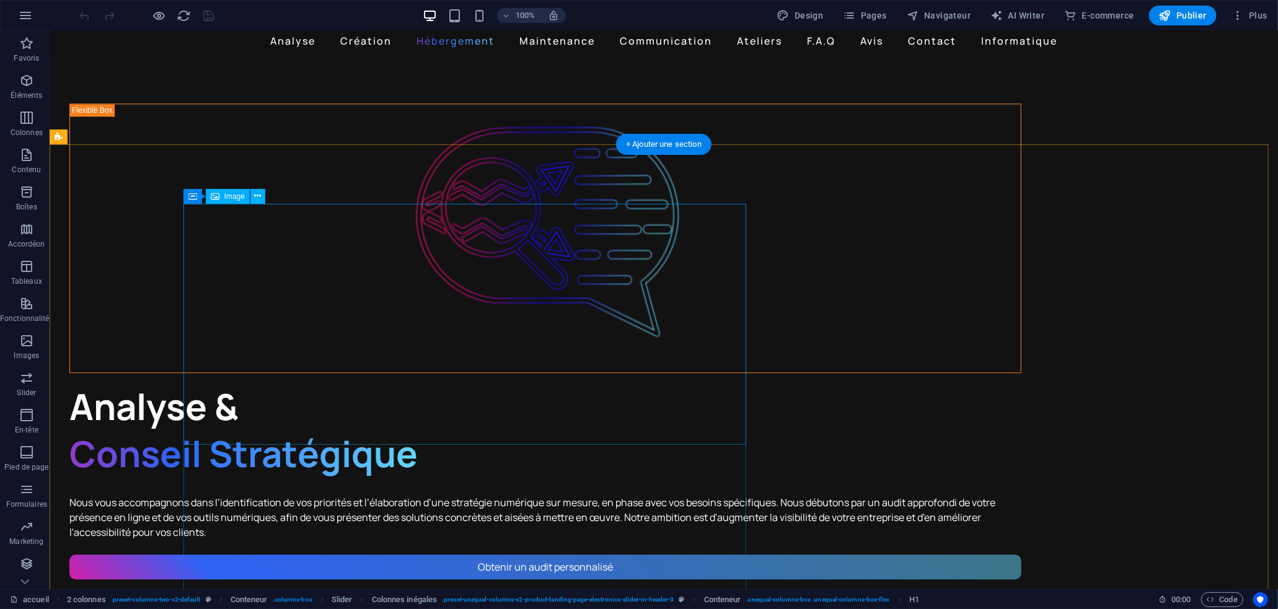
scroll to position [2141, 0]
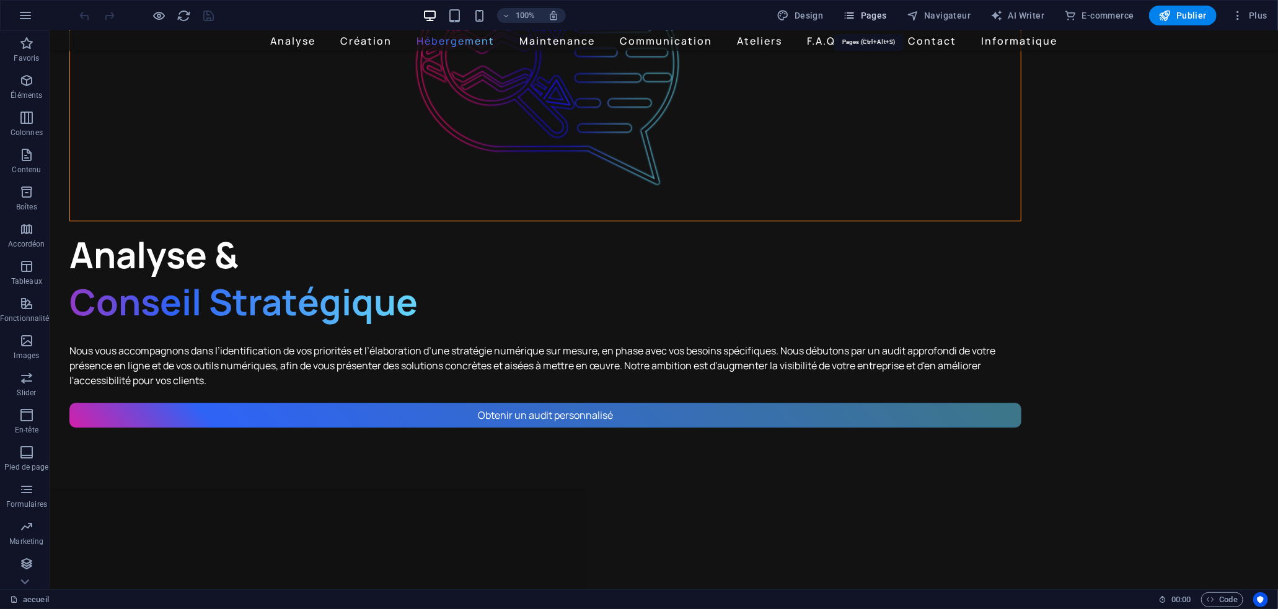
click at [862, 14] on span "Pages" at bounding box center [864, 15] width 43 height 12
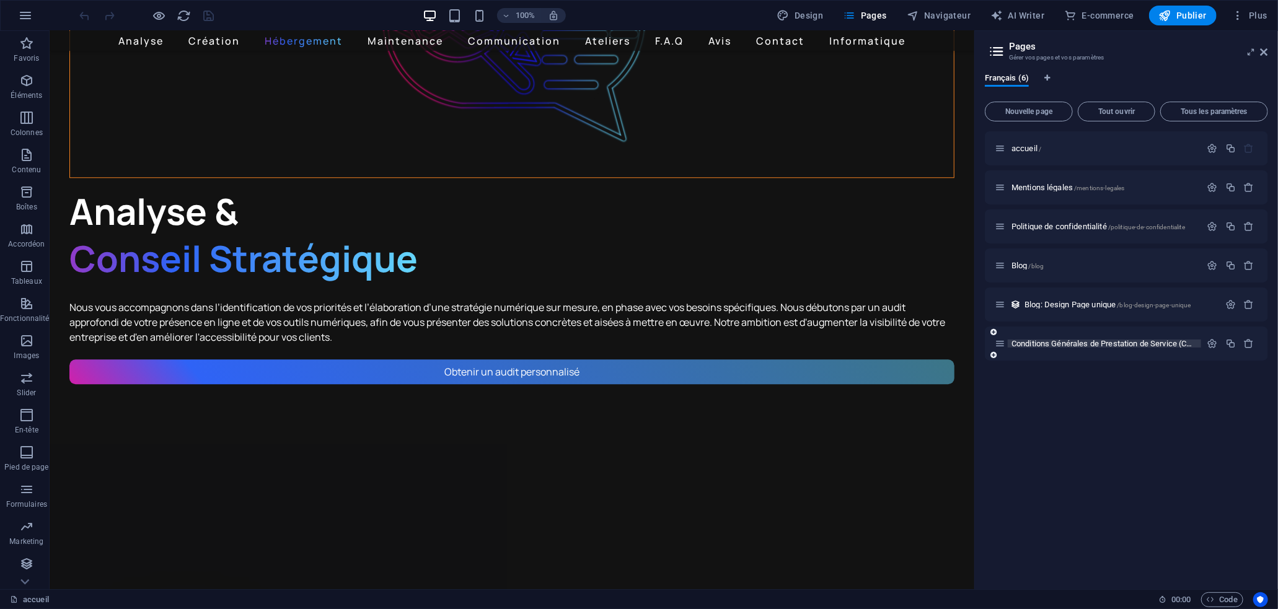
click at [1059, 343] on span "Conditions Générales de Prestation de Service (CGPS) /conditions-generales-de-p…" at bounding box center [1181, 343] width 341 height 9
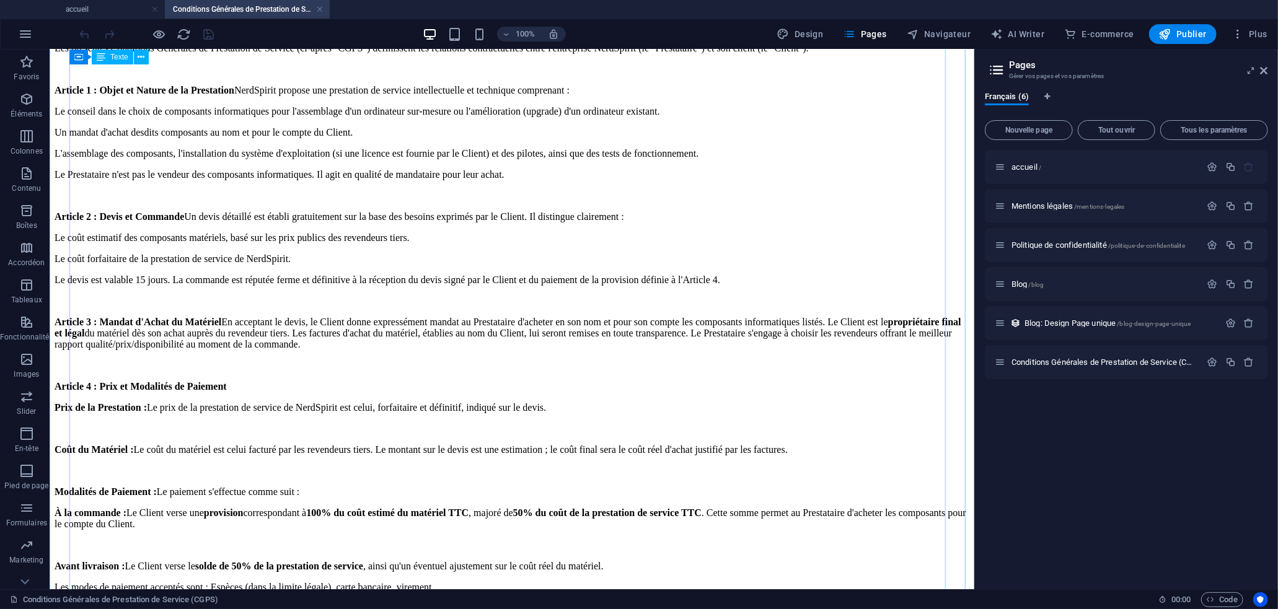
scroll to position [238, 0]
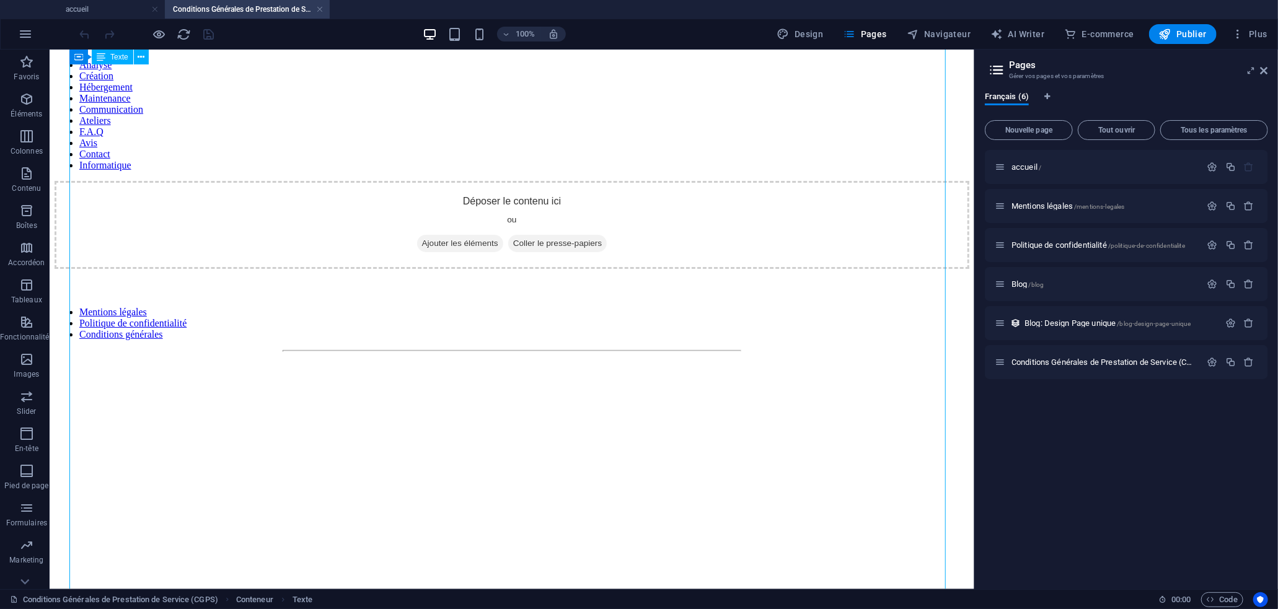
scroll to position [0, 0]
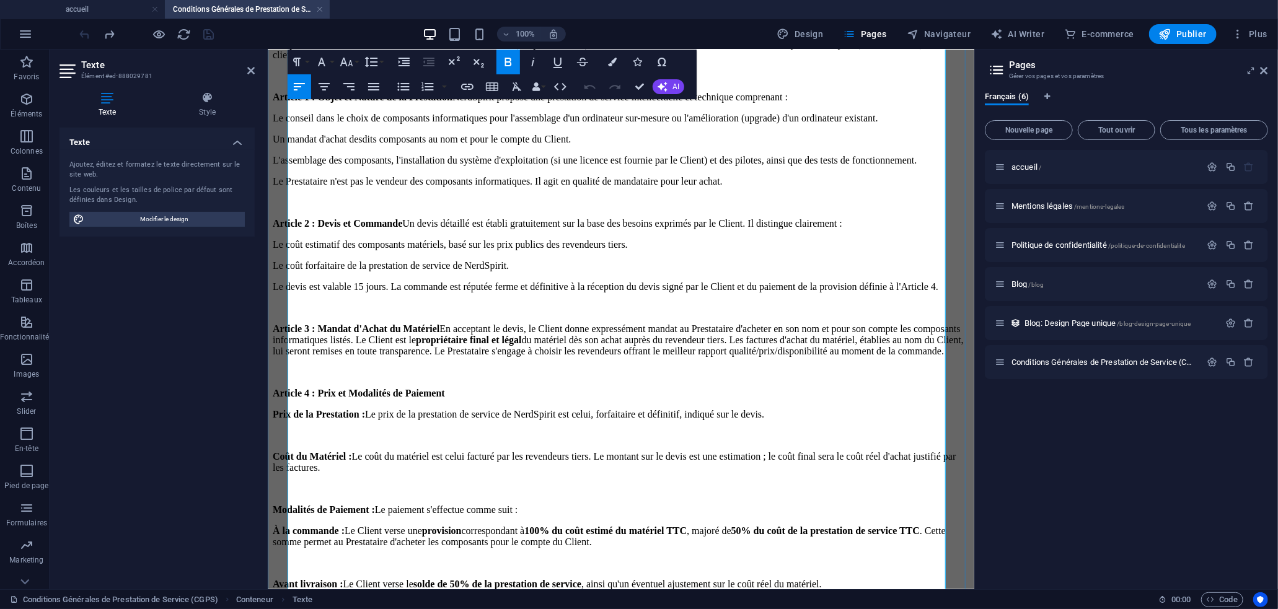
scroll to position [248, 0]
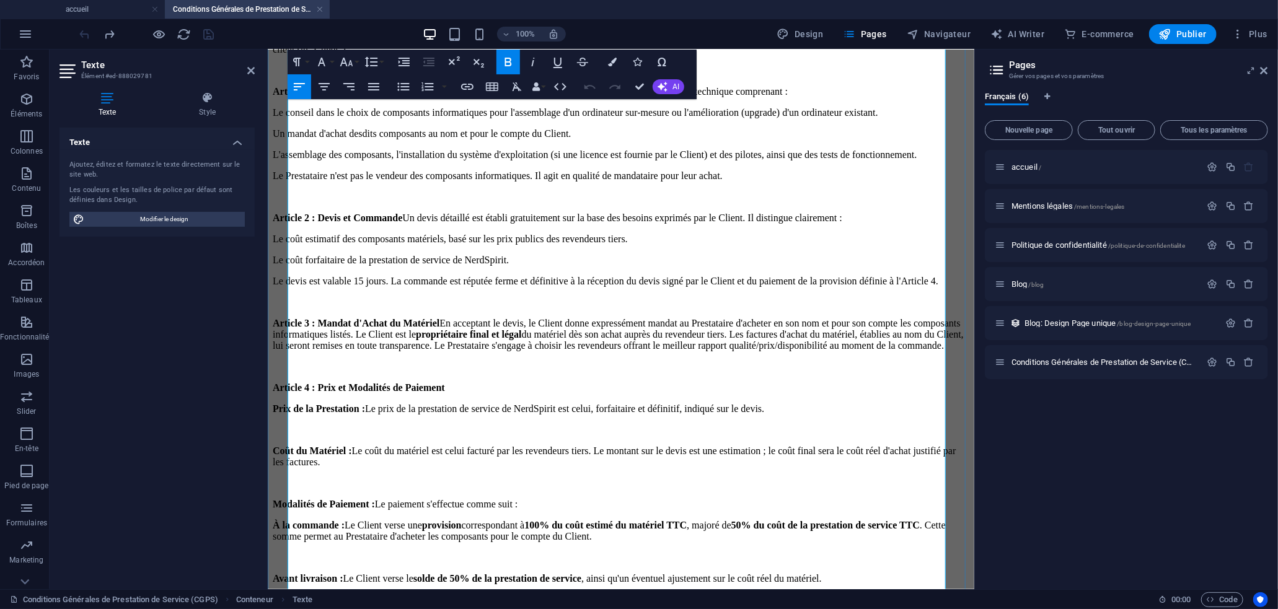
click at [437, 424] on p at bounding box center [620, 429] width 696 height 11
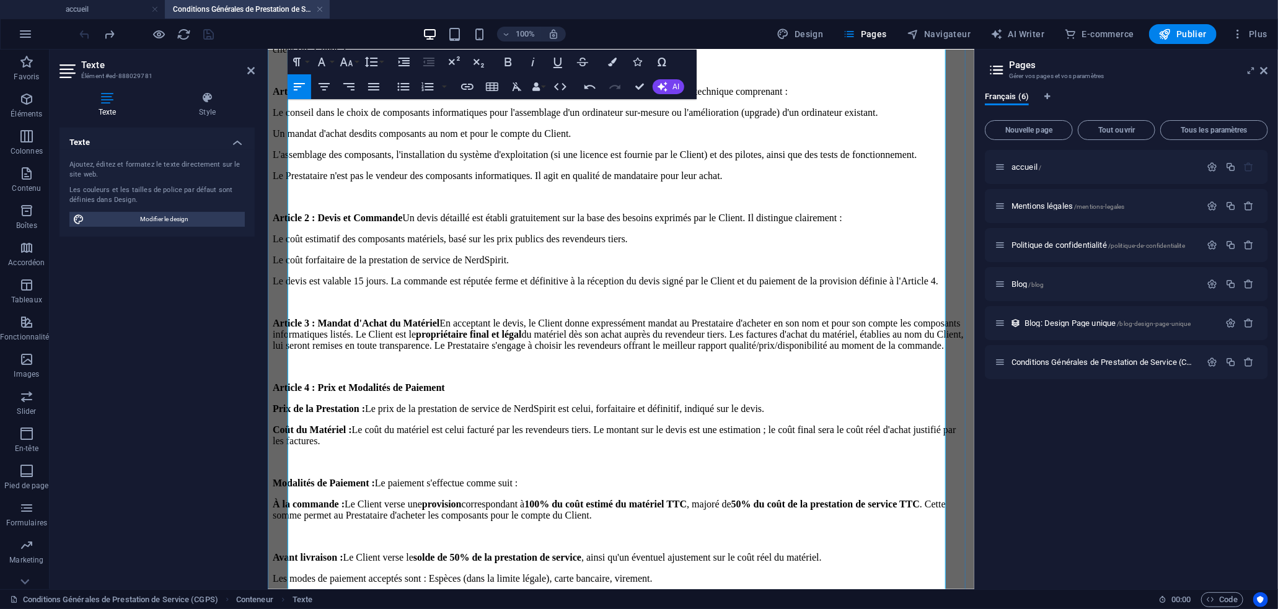
click at [374, 456] on p at bounding box center [620, 461] width 696 height 11
click at [368, 456] on p at bounding box center [620, 461] width 696 height 11
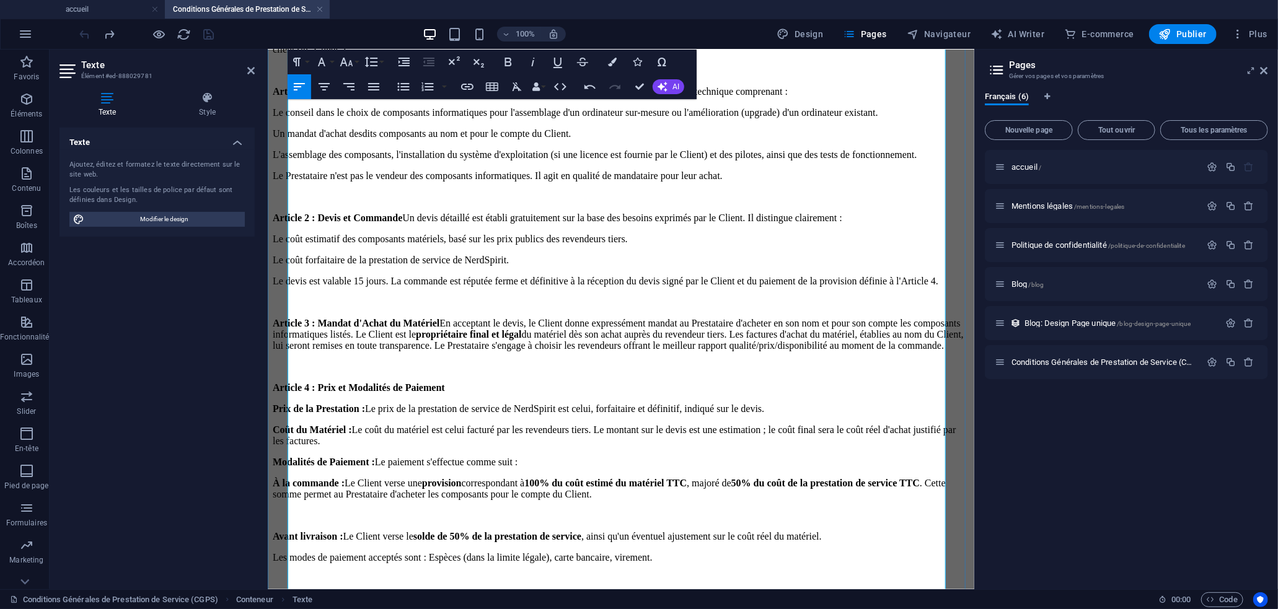
click at [469, 509] on p at bounding box center [620, 514] width 696 height 11
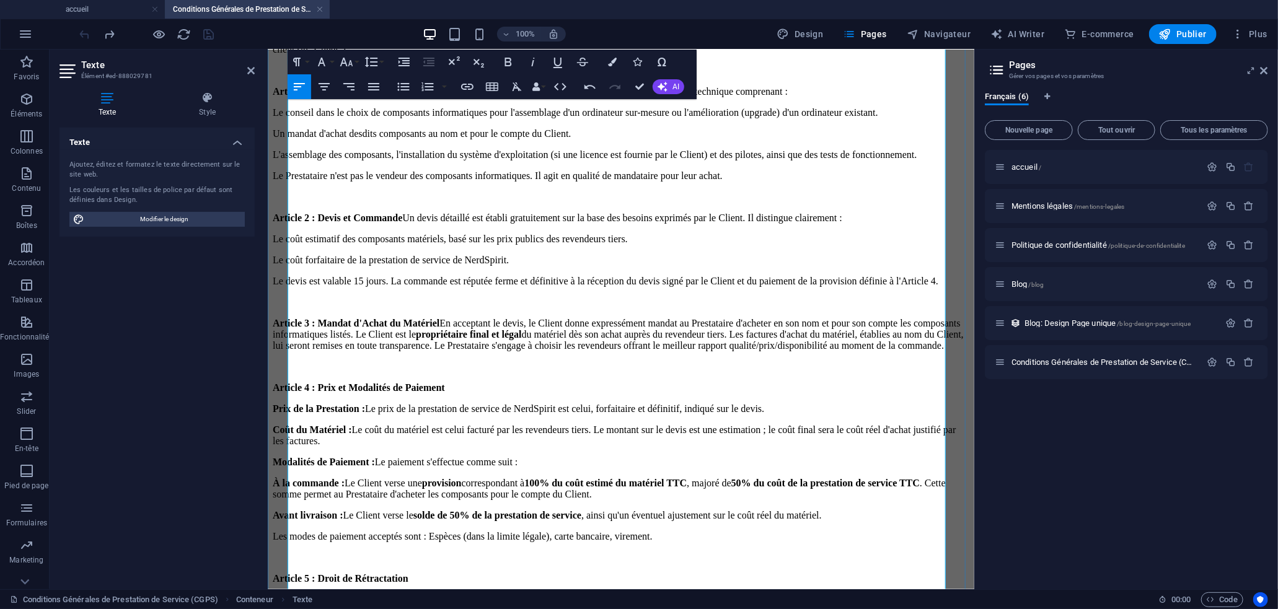
scroll to position [287, 0]
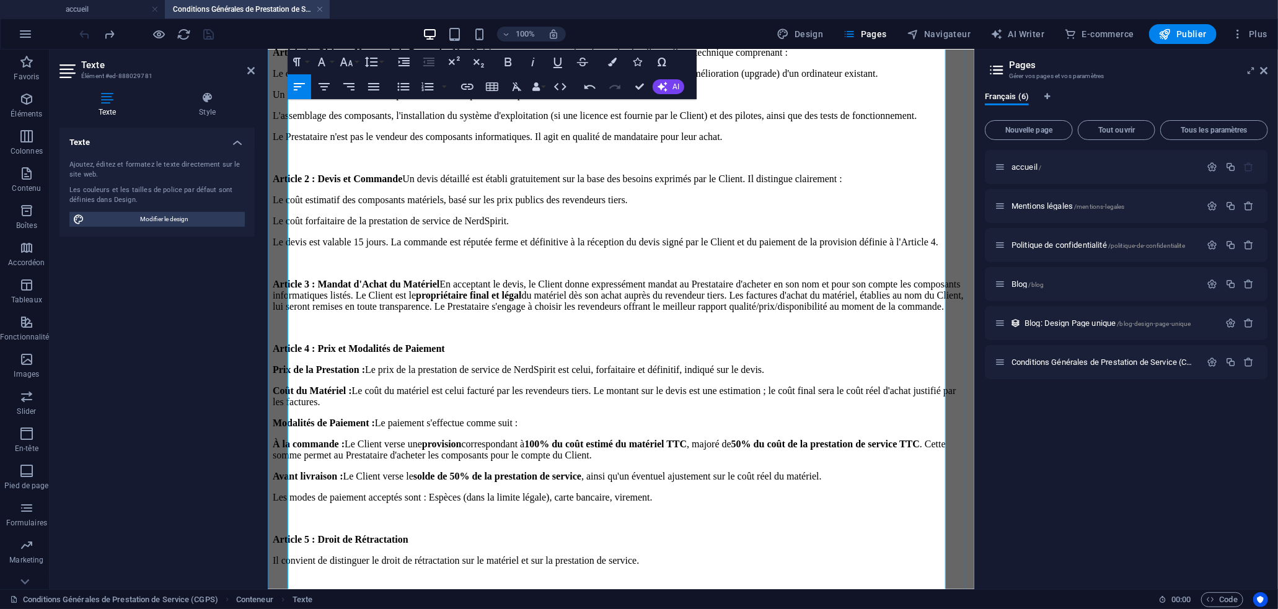
click at [426, 576] on p at bounding box center [620, 581] width 696 height 11
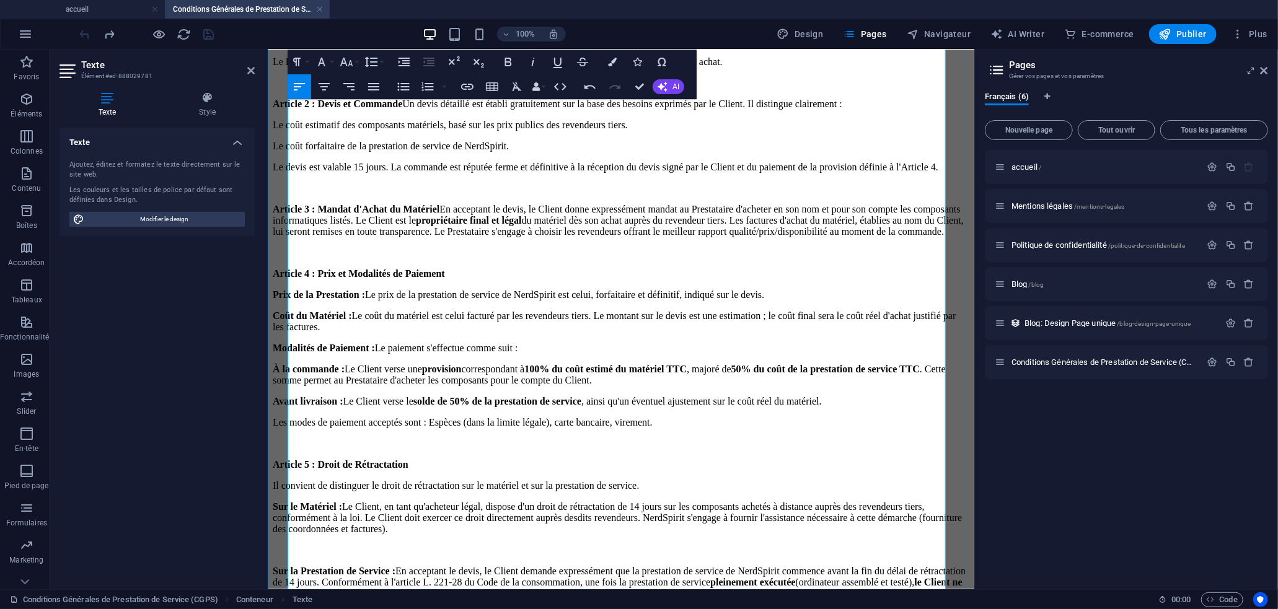
scroll to position [363, 0]
click at [408, 543] on p at bounding box center [620, 548] width 696 height 11
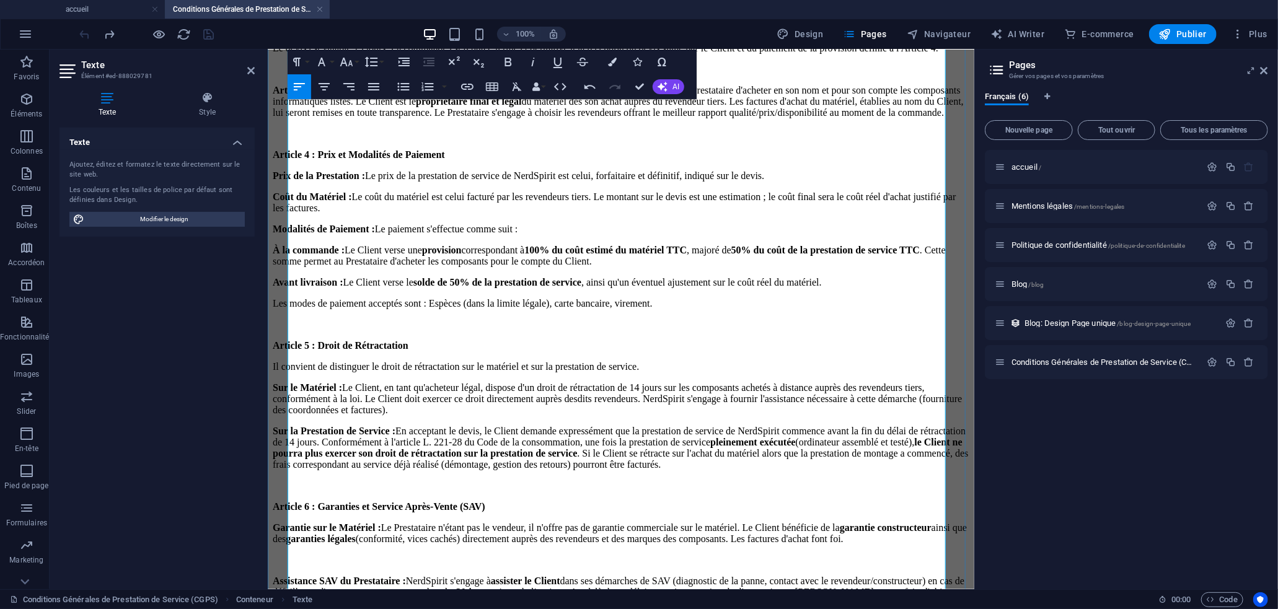
scroll to position [482, 0]
click at [403, 553] on p at bounding box center [620, 558] width 696 height 11
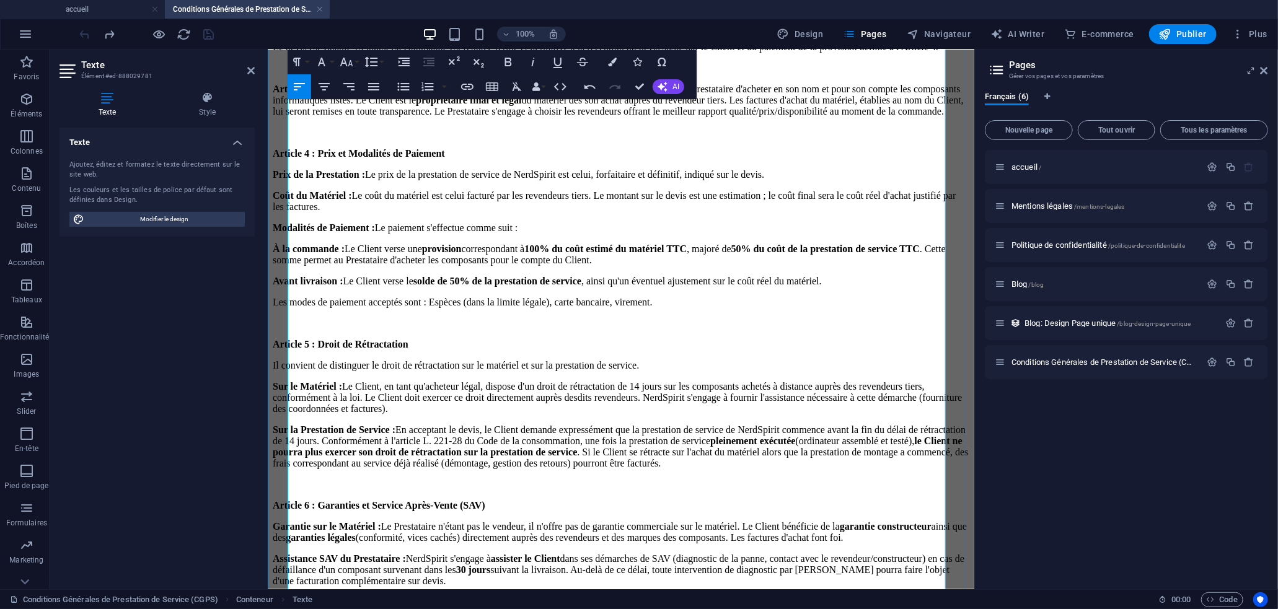
click at [370, 596] on p at bounding box center [620, 601] width 696 height 11
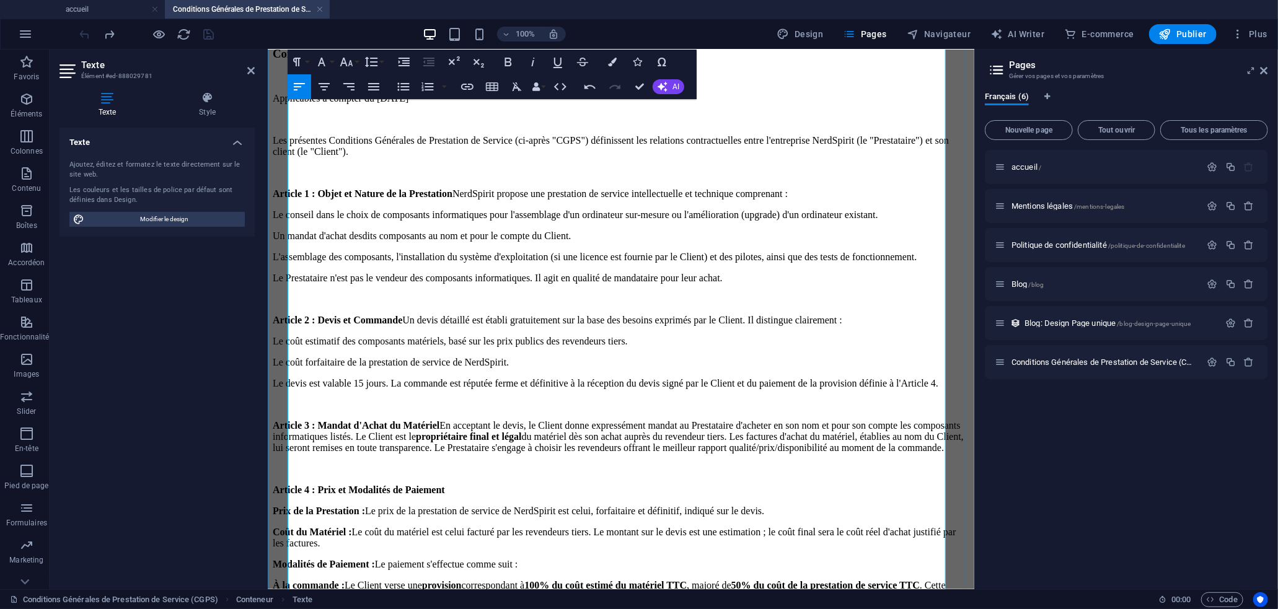
scroll to position [146, 0]
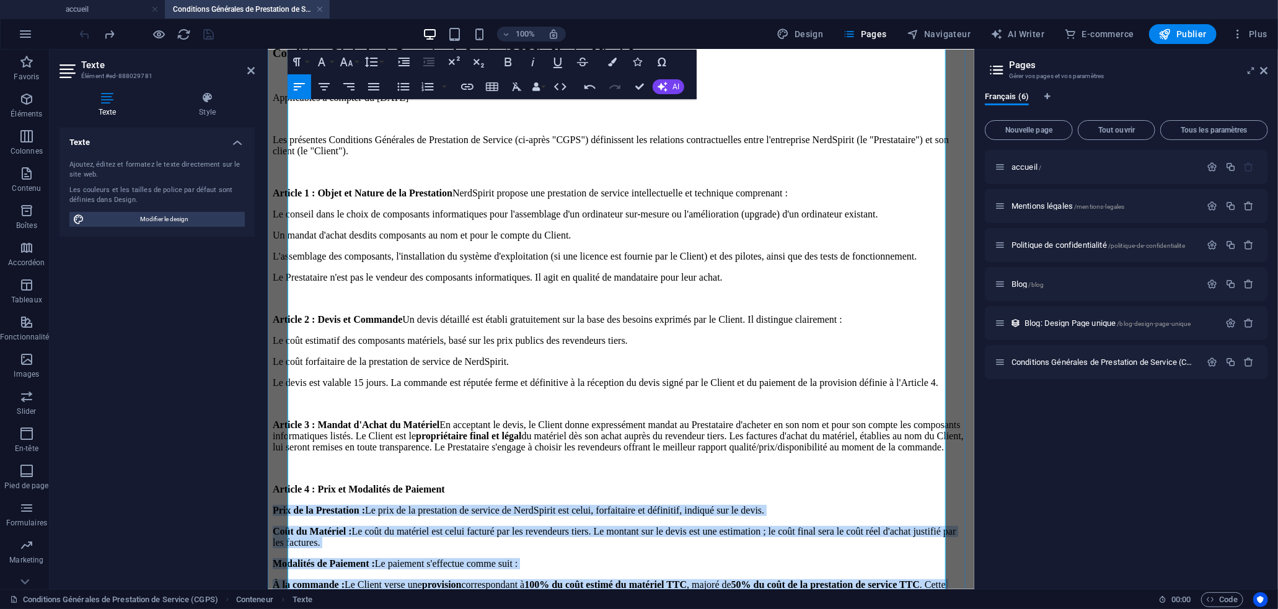
drag, startPoint x: 287, startPoint y: 398, endPoint x: 346, endPoint y: 486, distance: 106.4
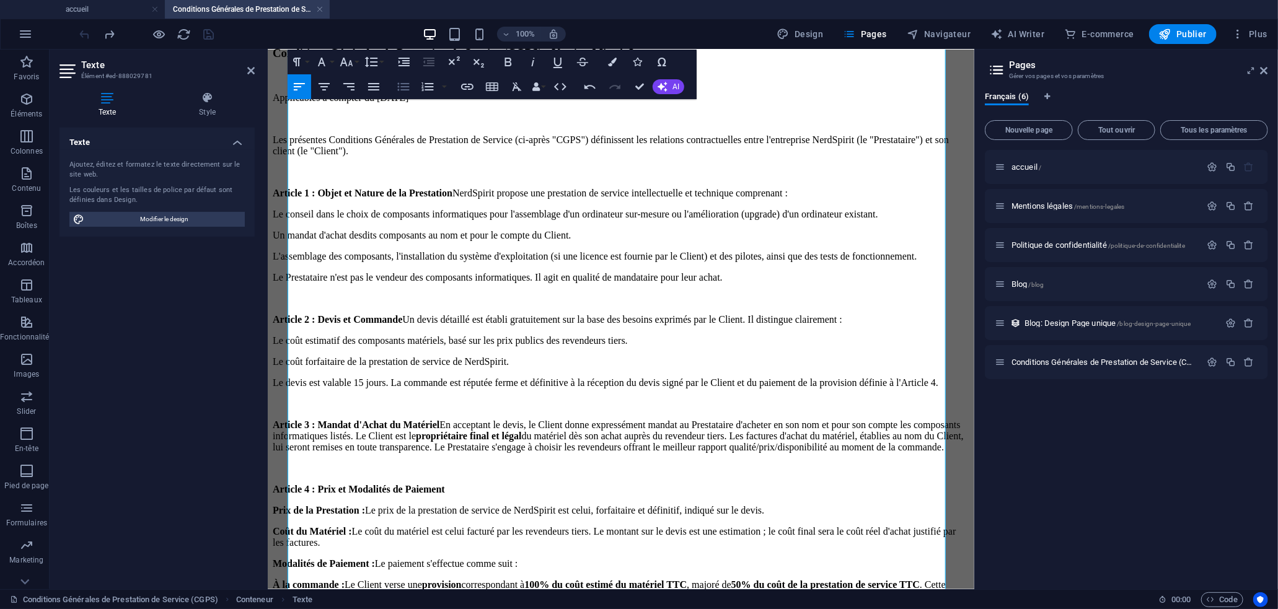
click at [404, 84] on icon "button" at bounding box center [404, 87] width 12 height 8
click at [404, 91] on icon "button" at bounding box center [403, 86] width 15 height 15
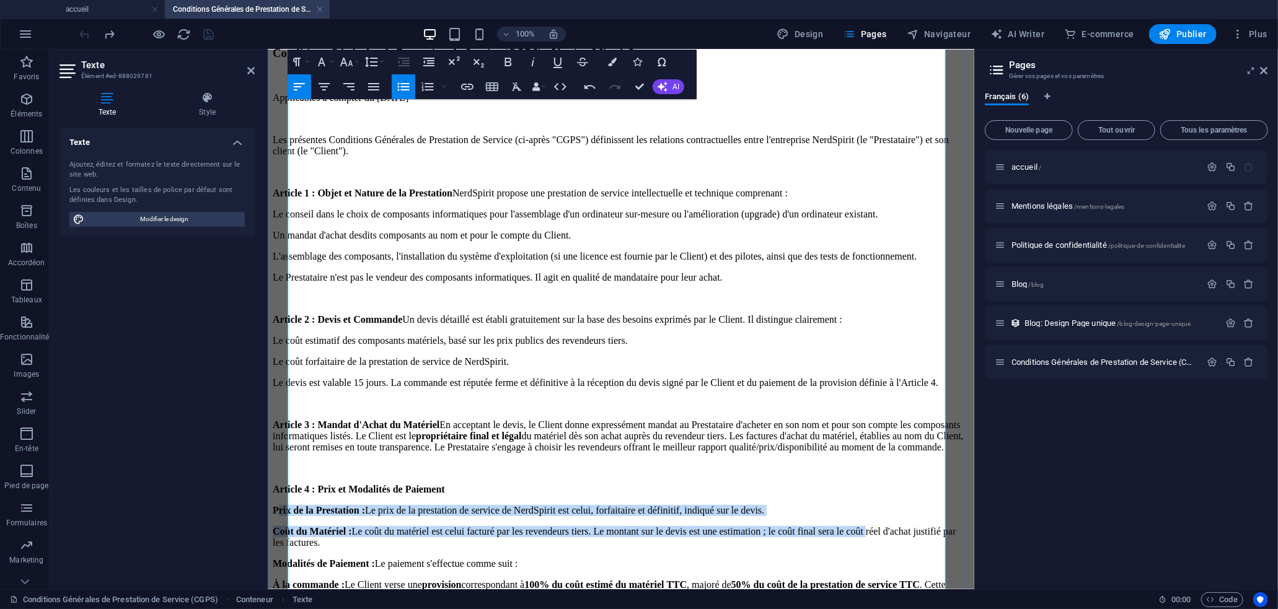
drag, startPoint x: 290, startPoint y: 400, endPoint x: 309, endPoint y: 431, distance: 36.1
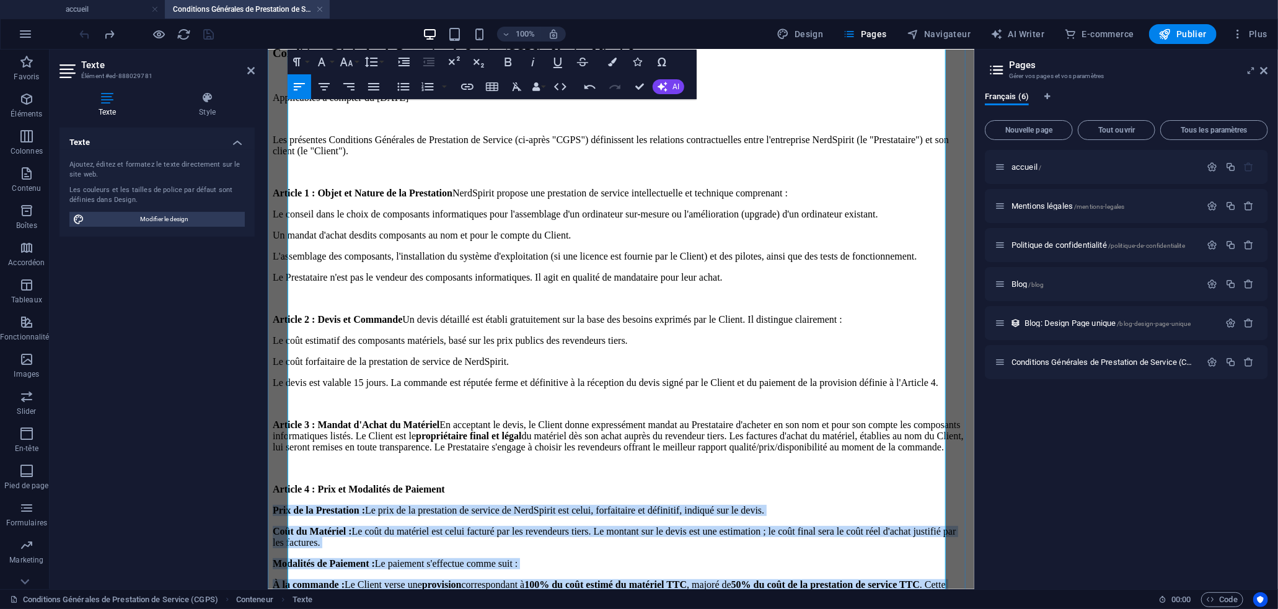
drag, startPoint x: 289, startPoint y: 400, endPoint x: 314, endPoint y: 488, distance: 91.6
click at [403, 86] on icon "button" at bounding box center [404, 87] width 12 height 8
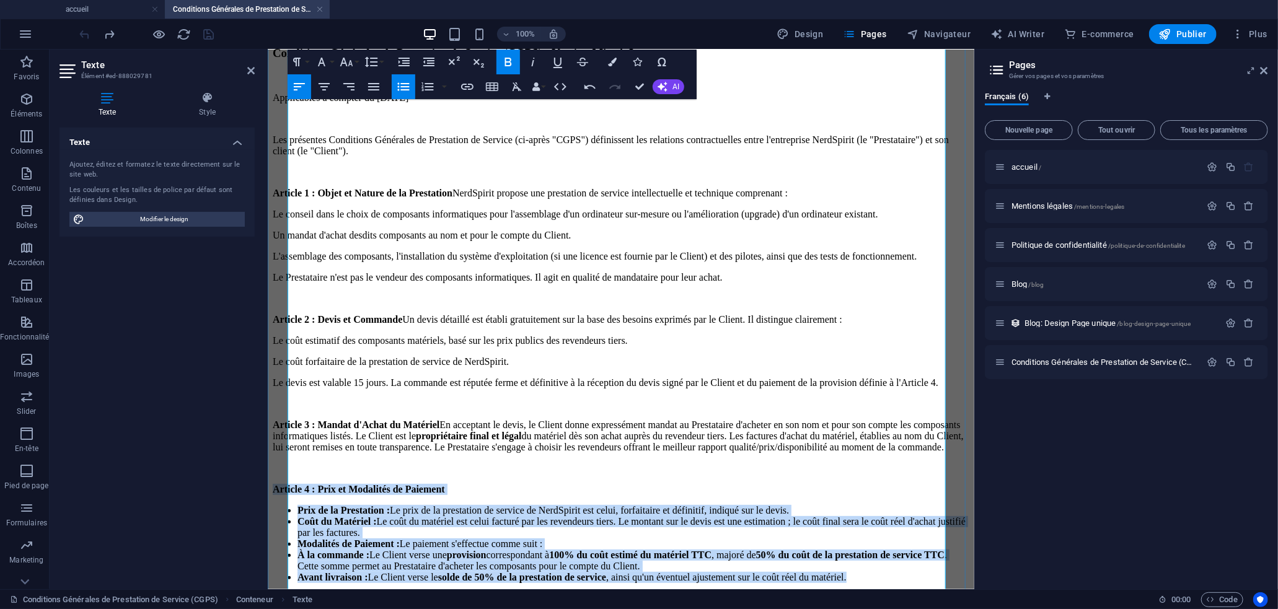
click at [367, 515] on li "Coût du Matériel : Le coût du matériel est celui facturé par les revendeurs tie…" at bounding box center [633, 526] width 672 height 22
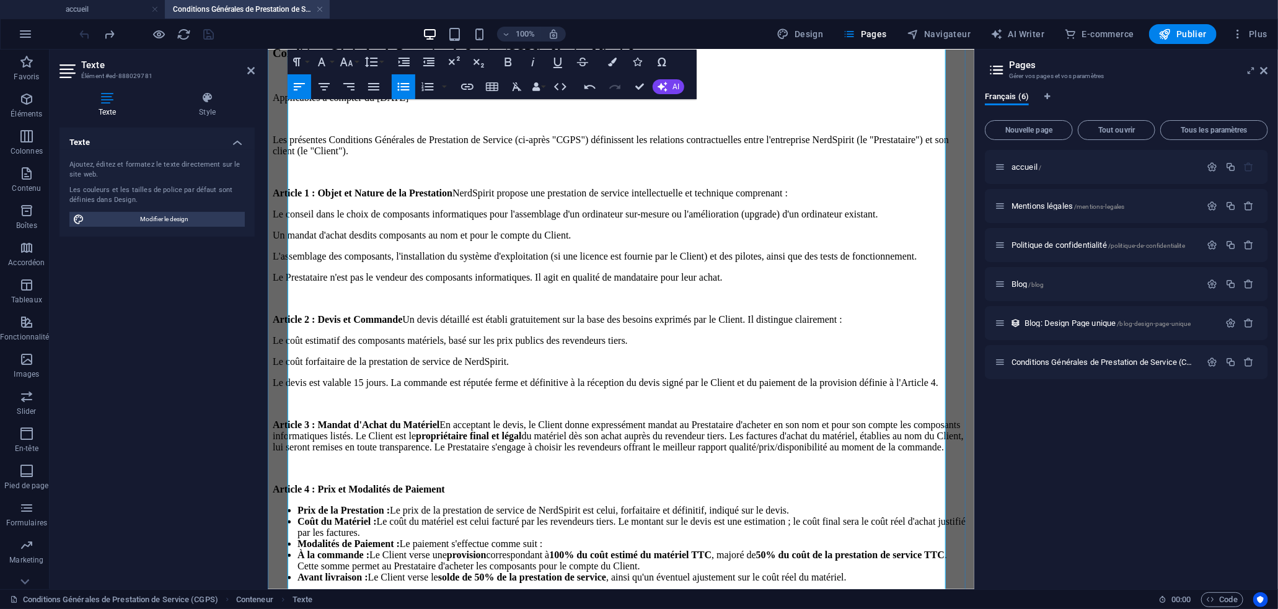
click at [288, 592] on p "Les modes de paiement acceptés sont : Espèces (dans la limite légale), carte ba…" at bounding box center [620, 597] width 696 height 11
click at [297, 592] on p "Les modes de paiement acceptés sont : Espèces (dans la limite légale), carte ba…" at bounding box center [620, 597] width 696 height 11
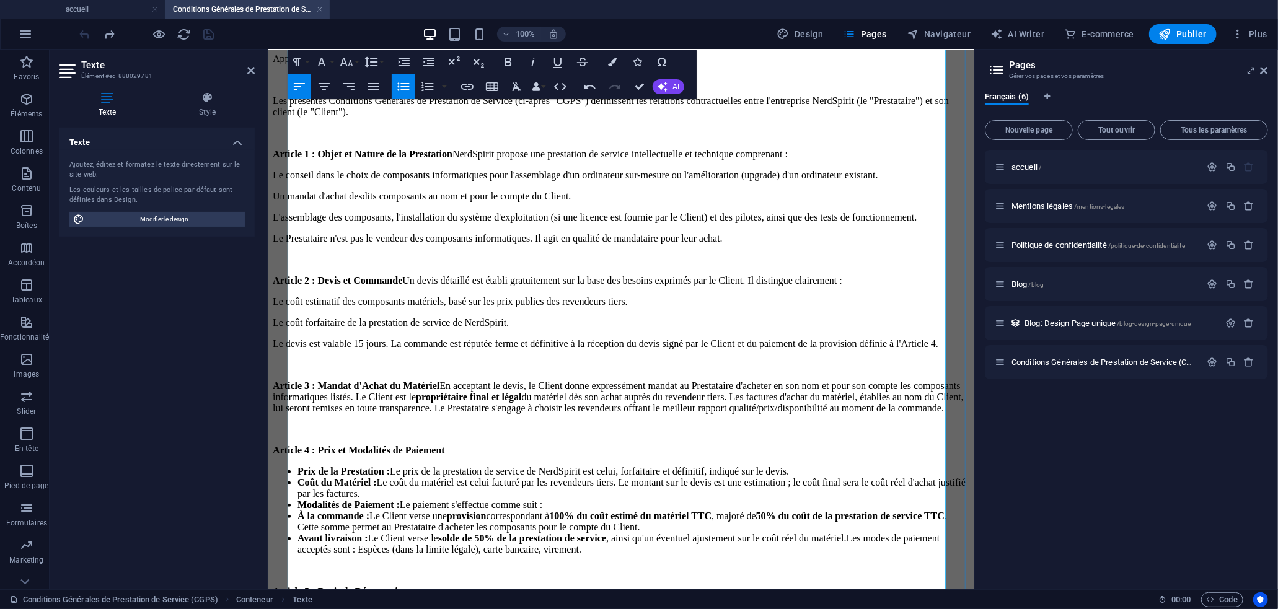
scroll to position [186, 0]
click at [466, 379] on p "Article 3 : Mandat d'Achat du Matériel En acceptant le devis, le Client donne e…" at bounding box center [620, 395] width 696 height 33
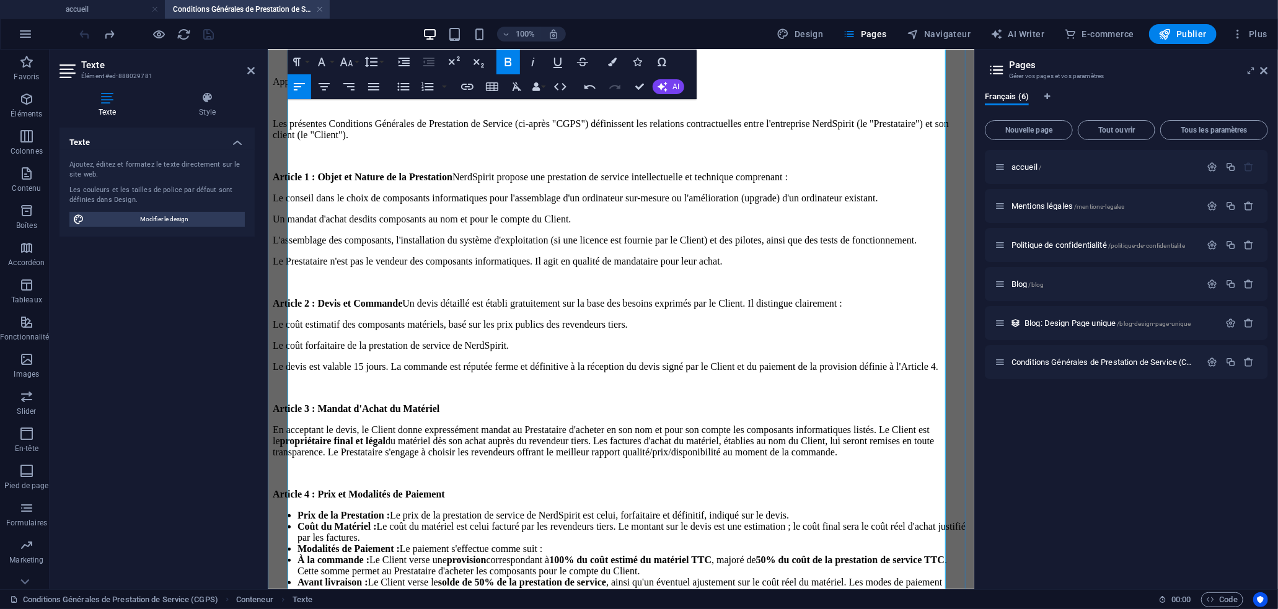
scroll to position [161, 0]
click at [431, 299] on p "Article 2 : Devis et Commande Un devis détaillé est établi gratuitement sur la …" at bounding box center [620, 304] width 696 height 11
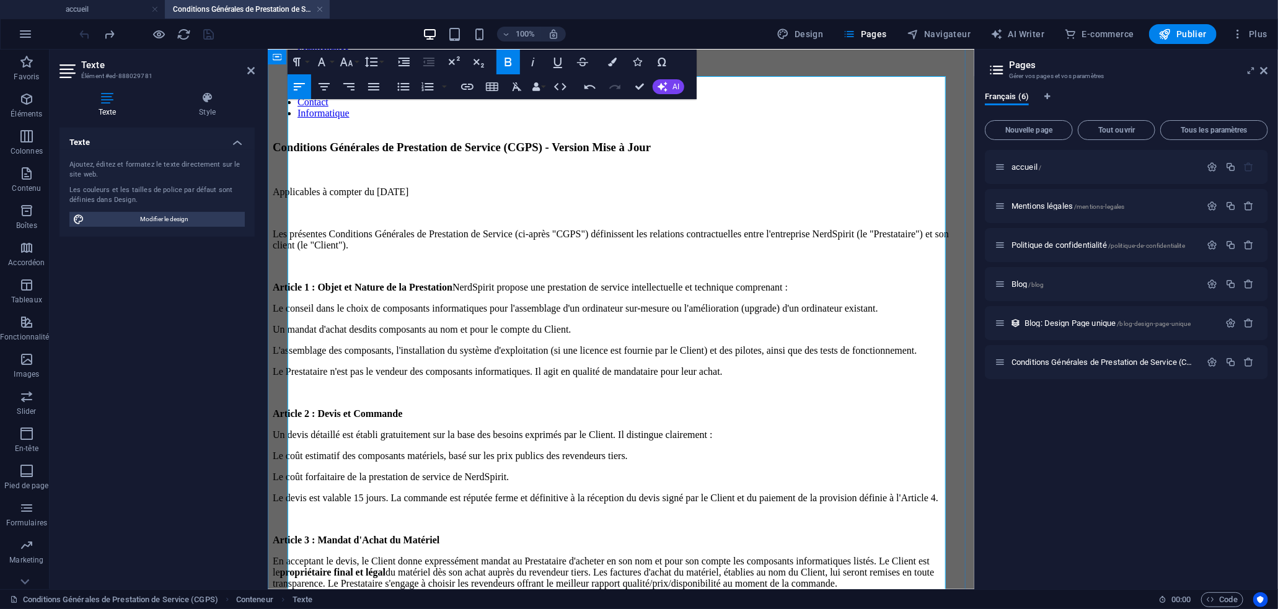
scroll to position [52, 0]
click at [452, 281] on strong "Article 1 : Objet et Nature de la Prestation" at bounding box center [362, 286] width 180 height 11
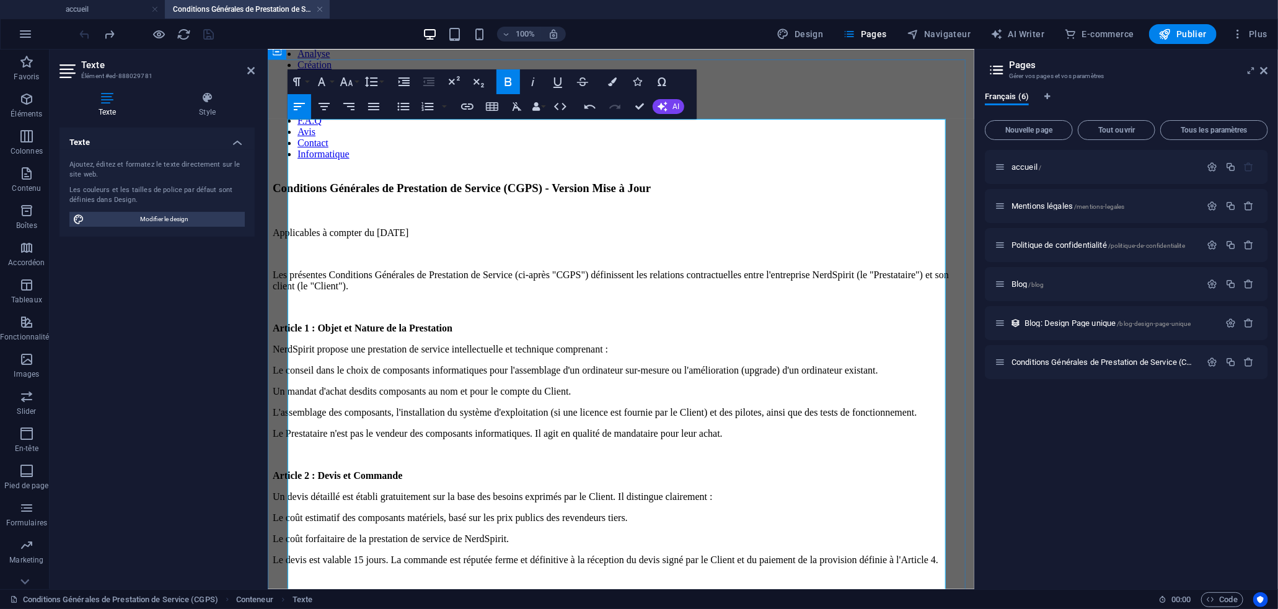
scroll to position [0, 0]
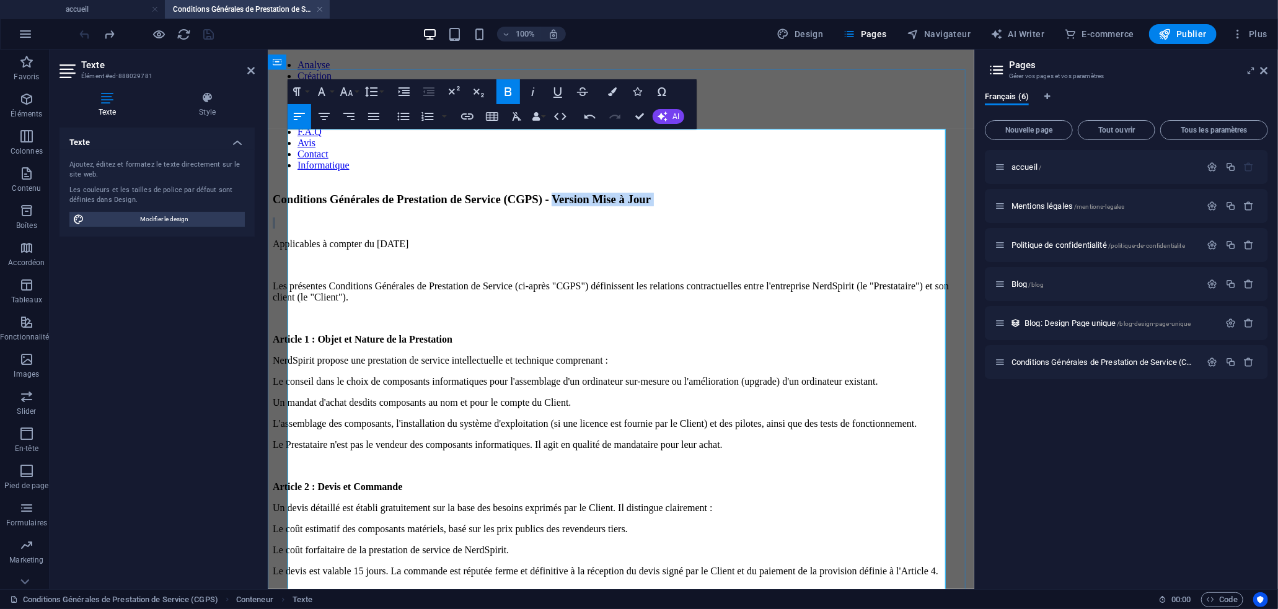
drag, startPoint x: 756, startPoint y: 141, endPoint x: 925, endPoint y: 156, distance: 169.2
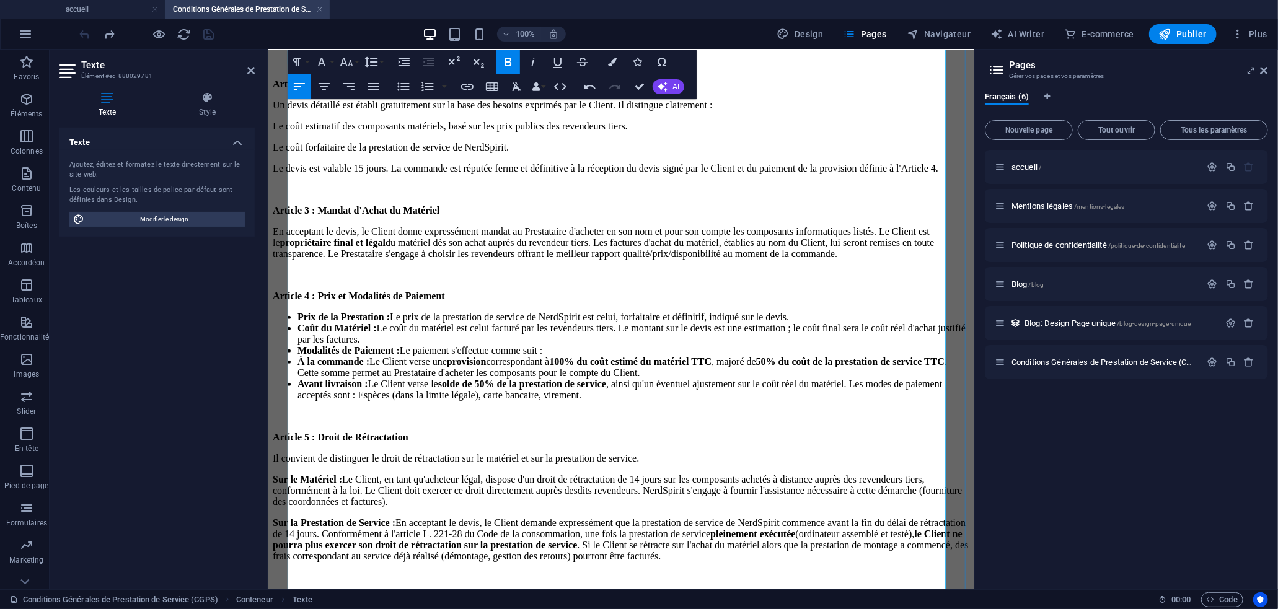
scroll to position [404, 0]
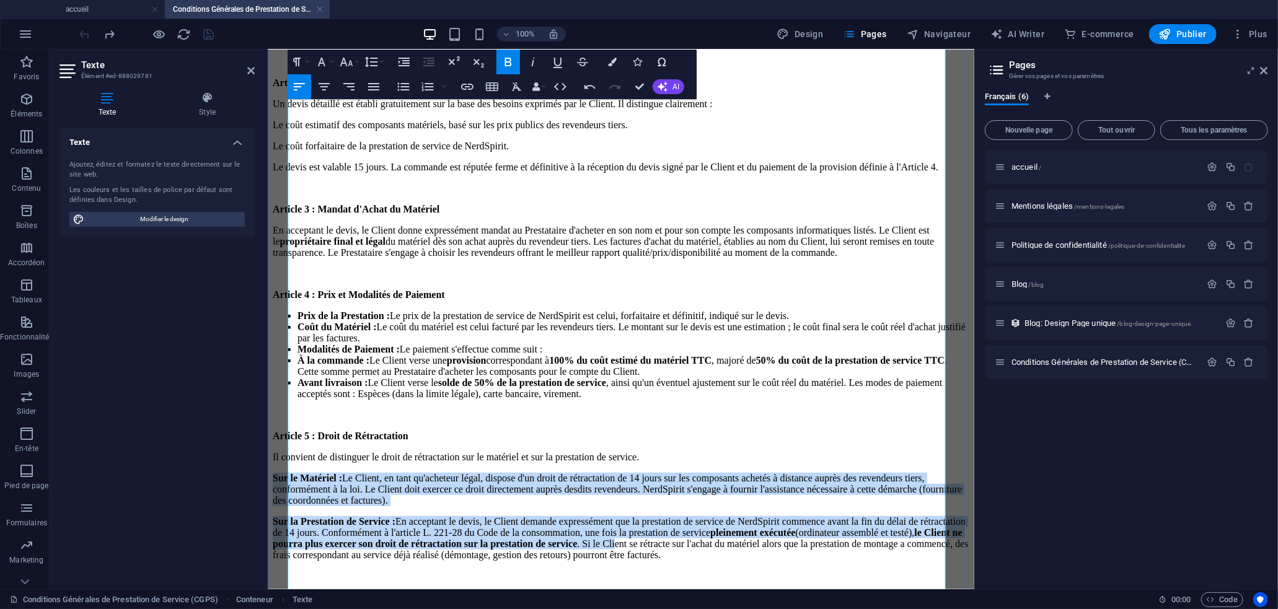
drag, startPoint x: 289, startPoint y: 353, endPoint x: 322, endPoint y: 437, distance: 89.6
click at [322, 437] on div "Conditions Générales de Prestation de Service (CGPS) Applicables à compter du 0…" at bounding box center [620, 484] width 696 height 1392
click at [404, 86] on icon "button" at bounding box center [404, 87] width 12 height 8
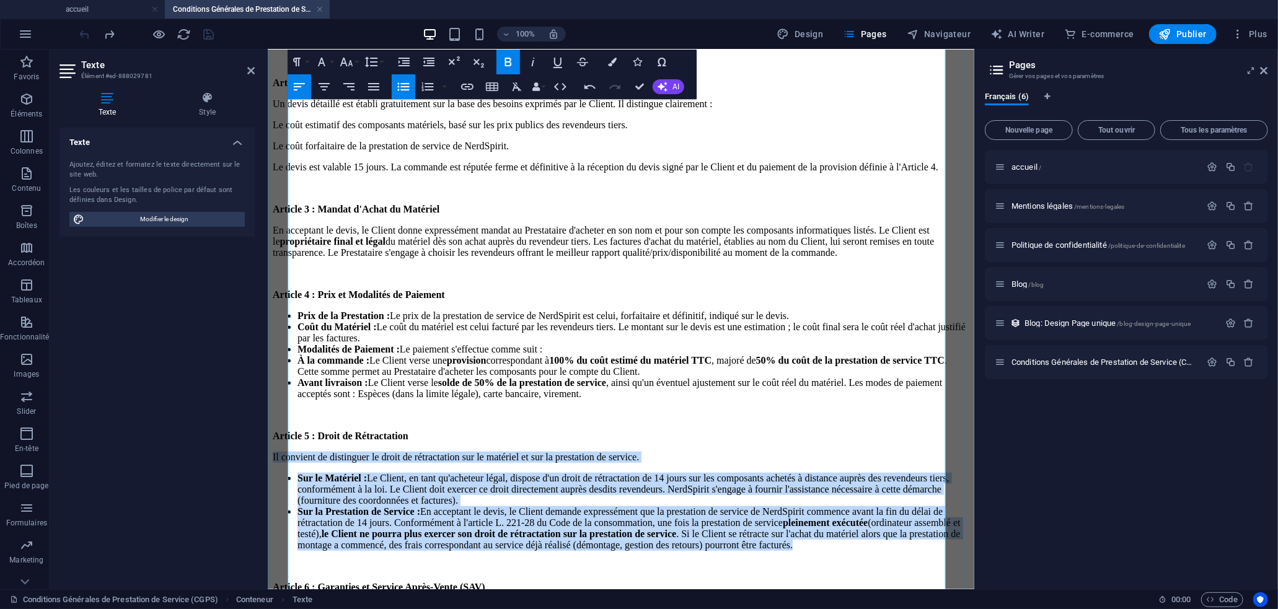
click at [409, 506] on li "Sur la Prestation de Service : En acceptant le devis, le Client demande express…" at bounding box center [633, 528] width 672 height 45
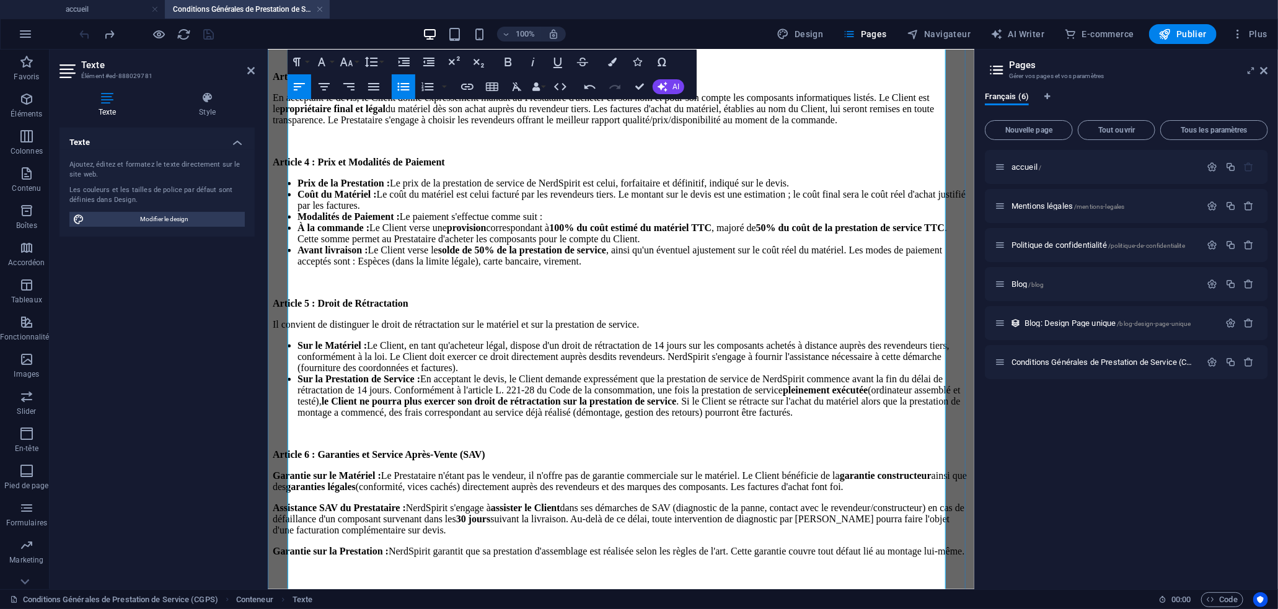
scroll to position [541, 0]
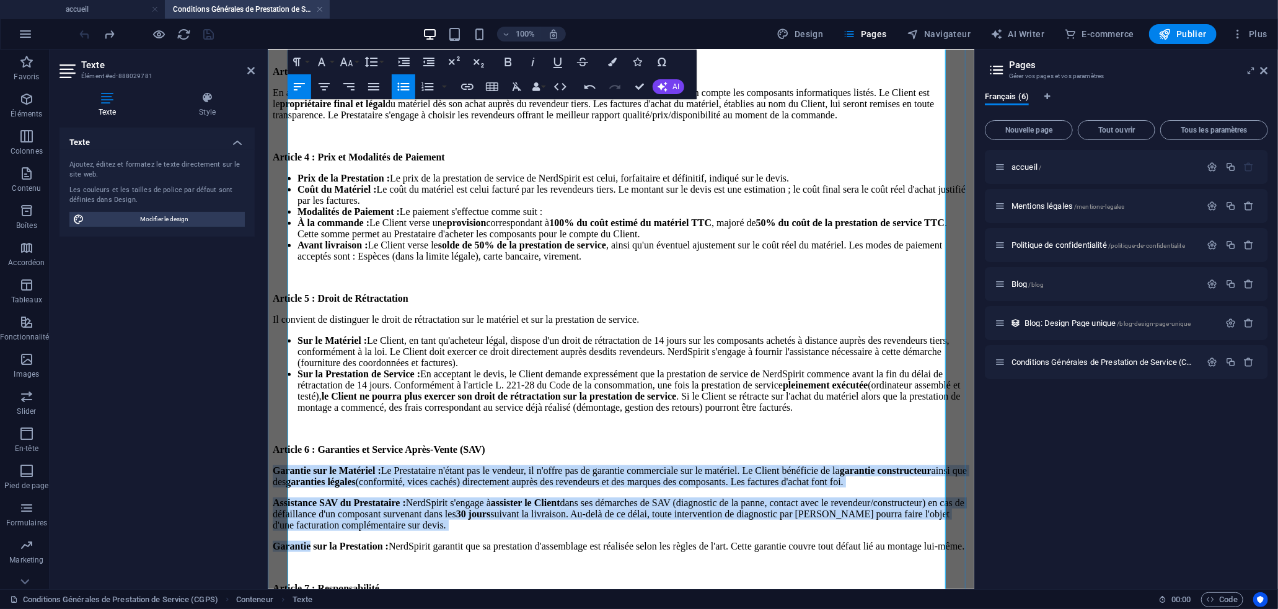
drag, startPoint x: 289, startPoint y: 363, endPoint x: 329, endPoint y: 456, distance: 101.3
click at [329, 456] on div "Conditions Générales de Prestation de Service (CGPS) Applicables à compter du 0…" at bounding box center [620, 342] width 696 height 1382
click at [408, 85] on icon "button" at bounding box center [403, 86] width 15 height 15
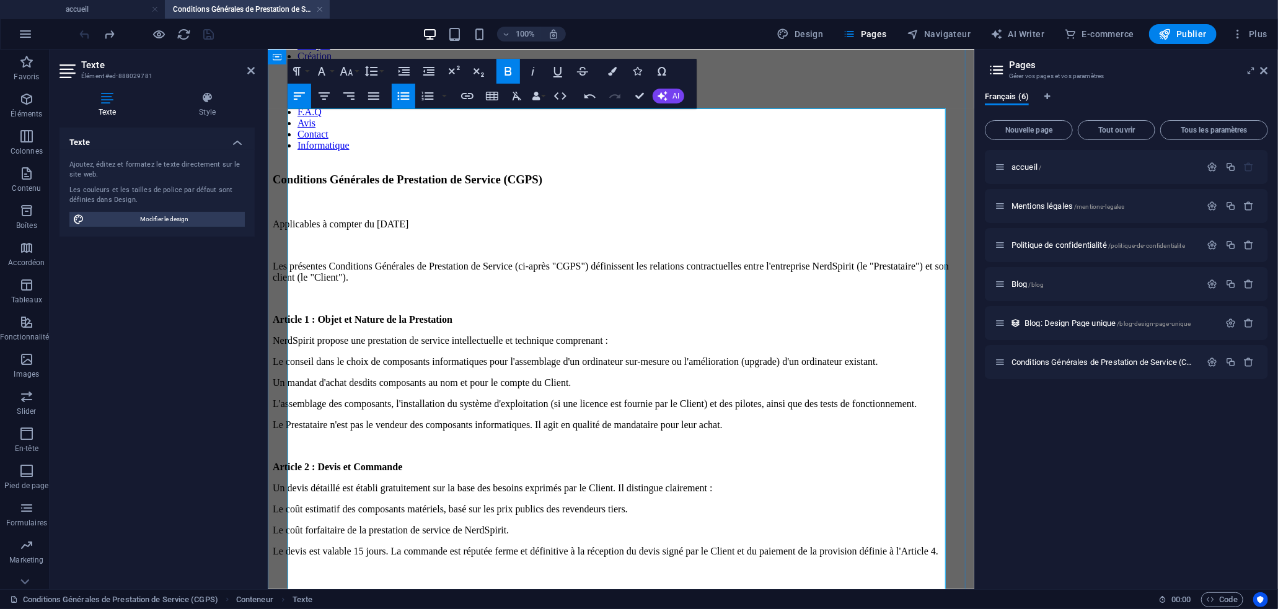
scroll to position [0, 0]
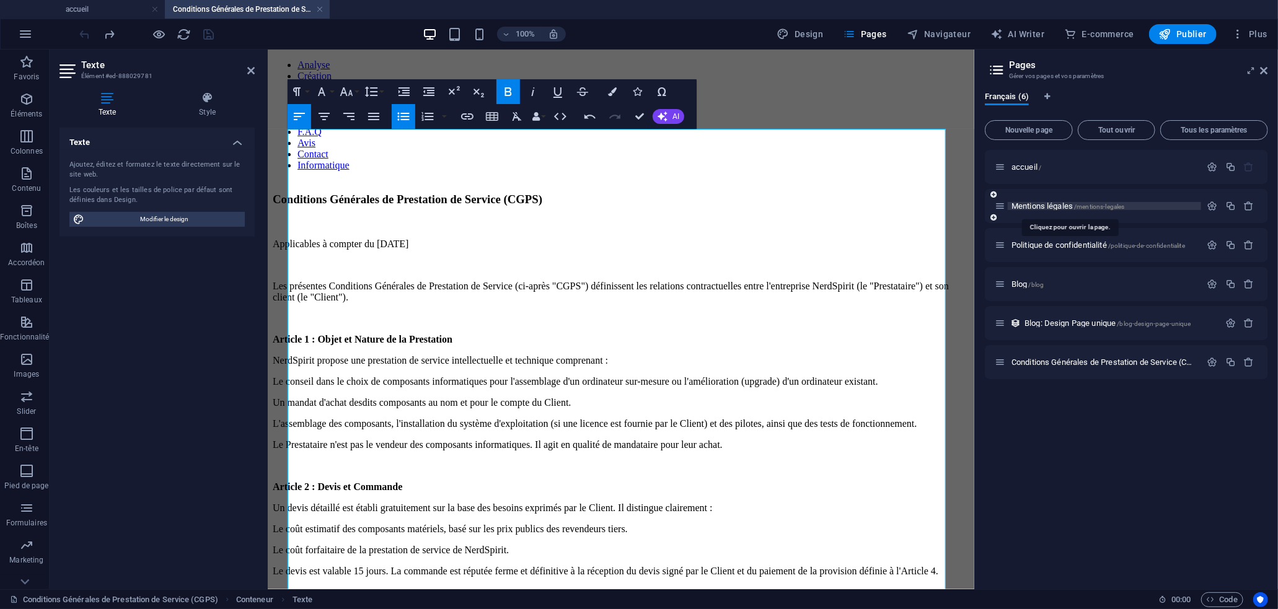
click at [1042, 209] on span "Mentions légales /mentions-legales" at bounding box center [1067, 205] width 113 height 9
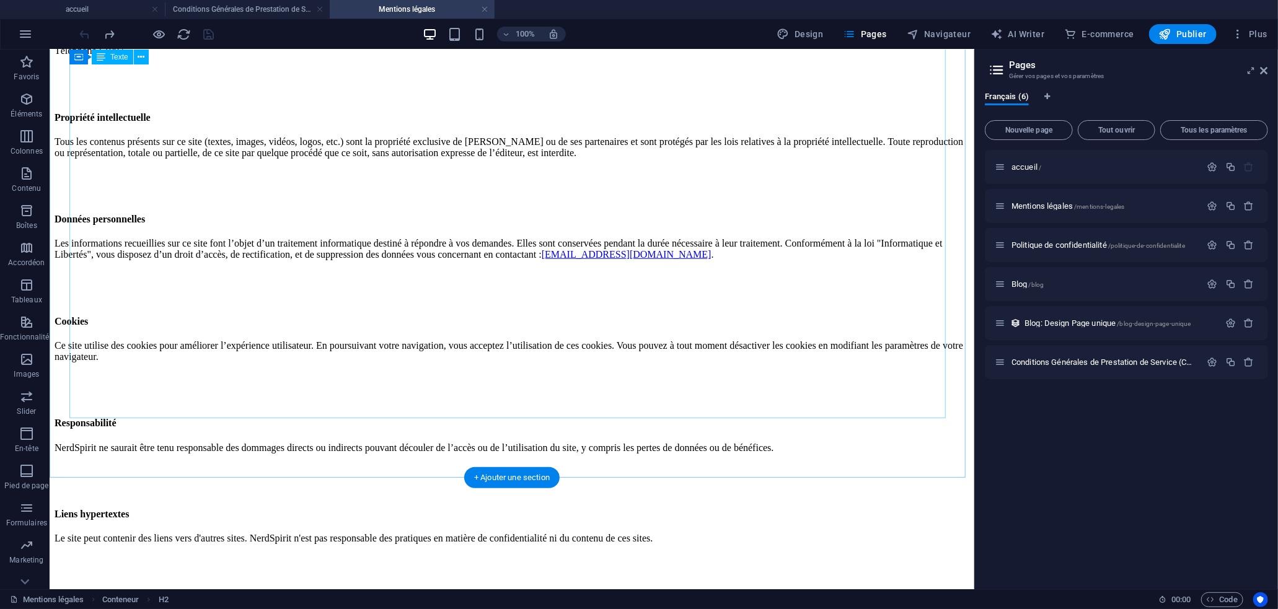
scroll to position [561, 0]
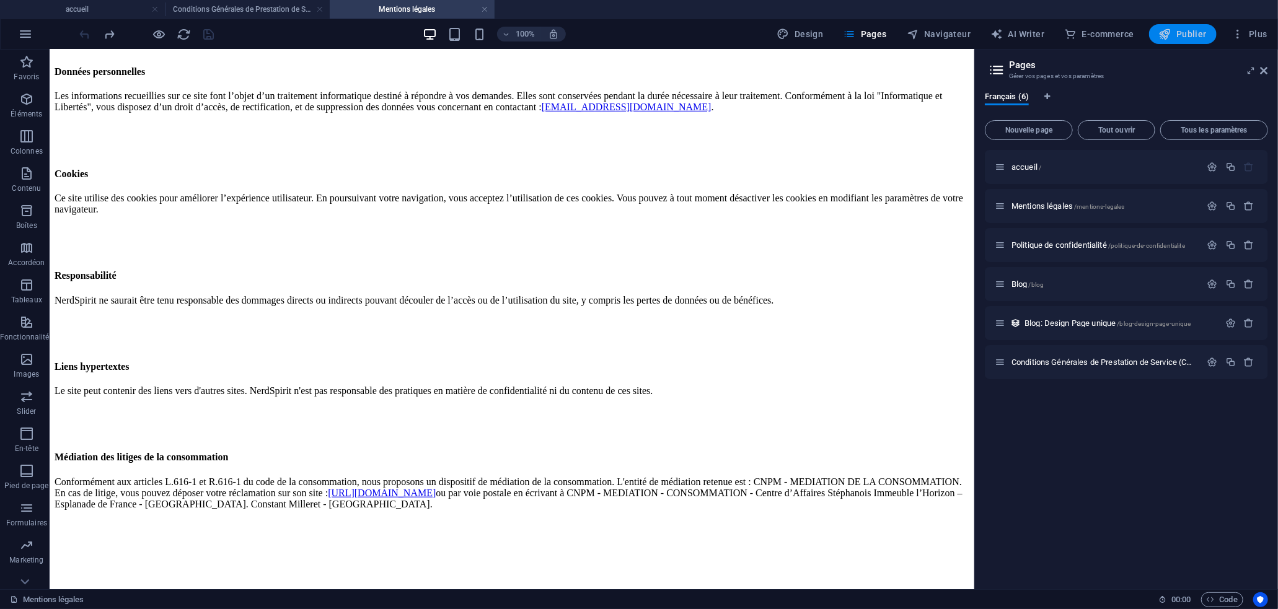
click at [1188, 32] on span "Publier" at bounding box center [1183, 34] width 48 height 12
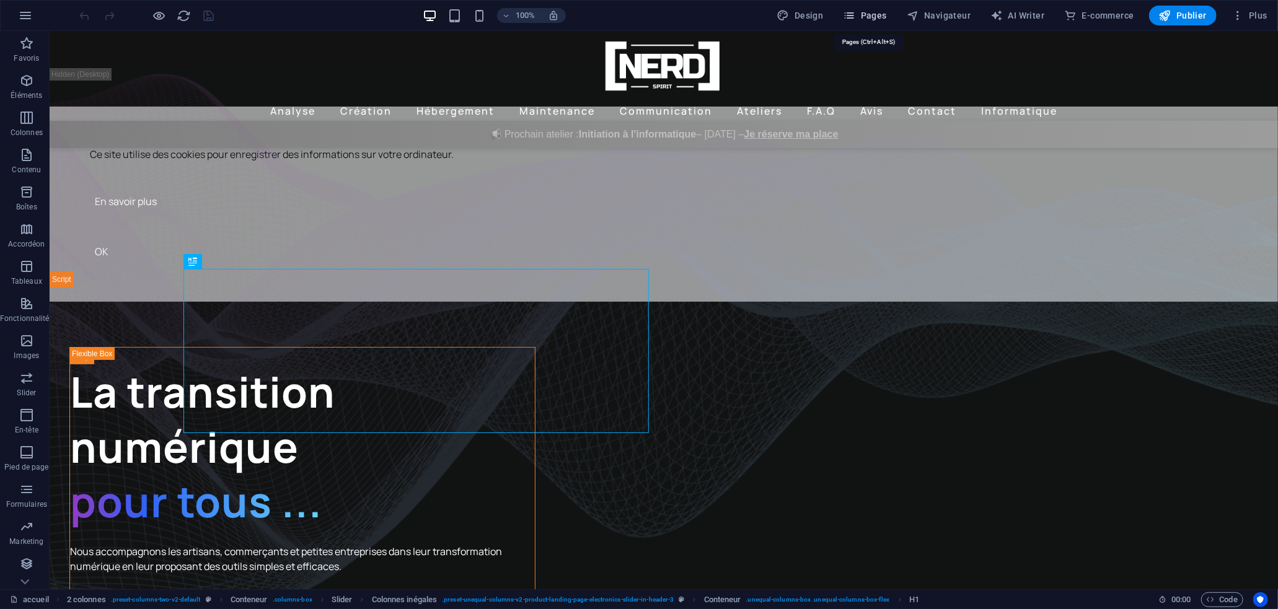
click at [856, 14] on icon "button" at bounding box center [849, 15] width 12 height 12
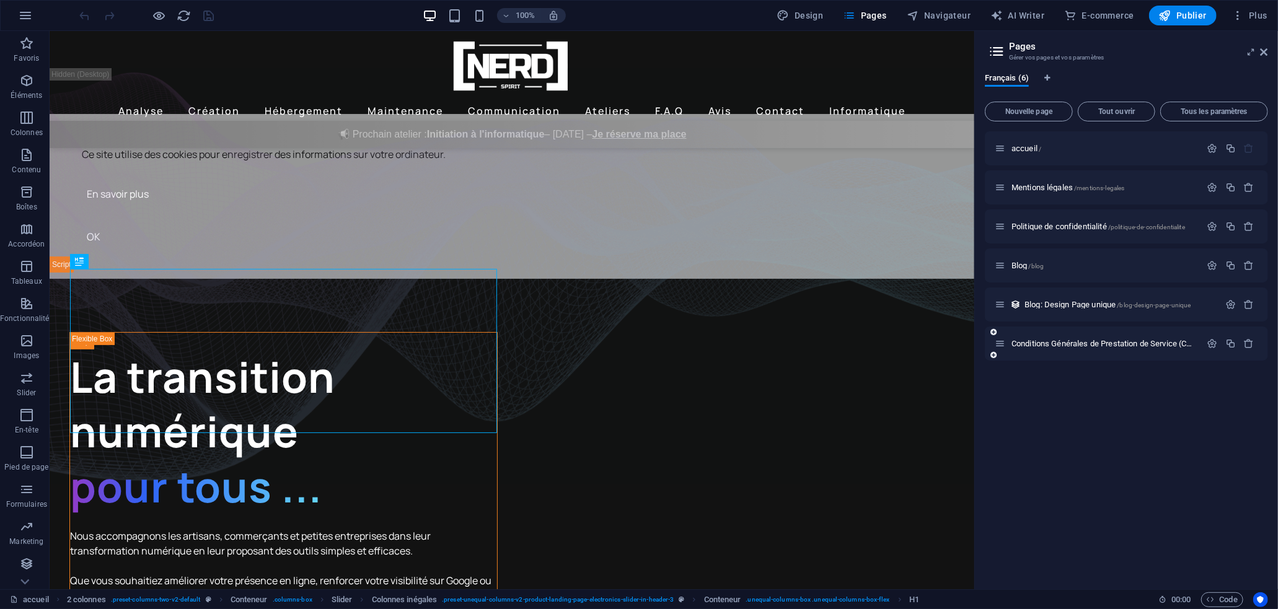
click at [1056, 336] on div "Conditions Générales de Prestation de Service (CGPS) /conditions-generales-de-p…" at bounding box center [1097, 343] width 206 height 14
click at [1048, 340] on span "Conditions Générales de Prestation de Service (CGPS) /conditions-generales-de-p…" at bounding box center [1181, 343] width 341 height 9
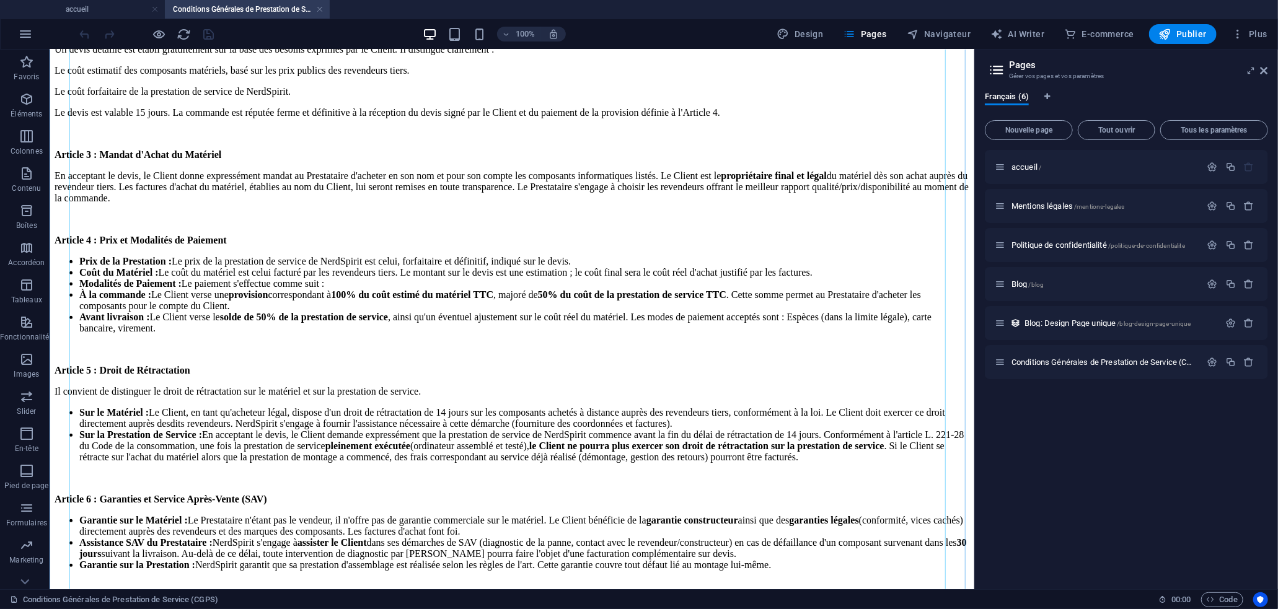
scroll to position [785, 0]
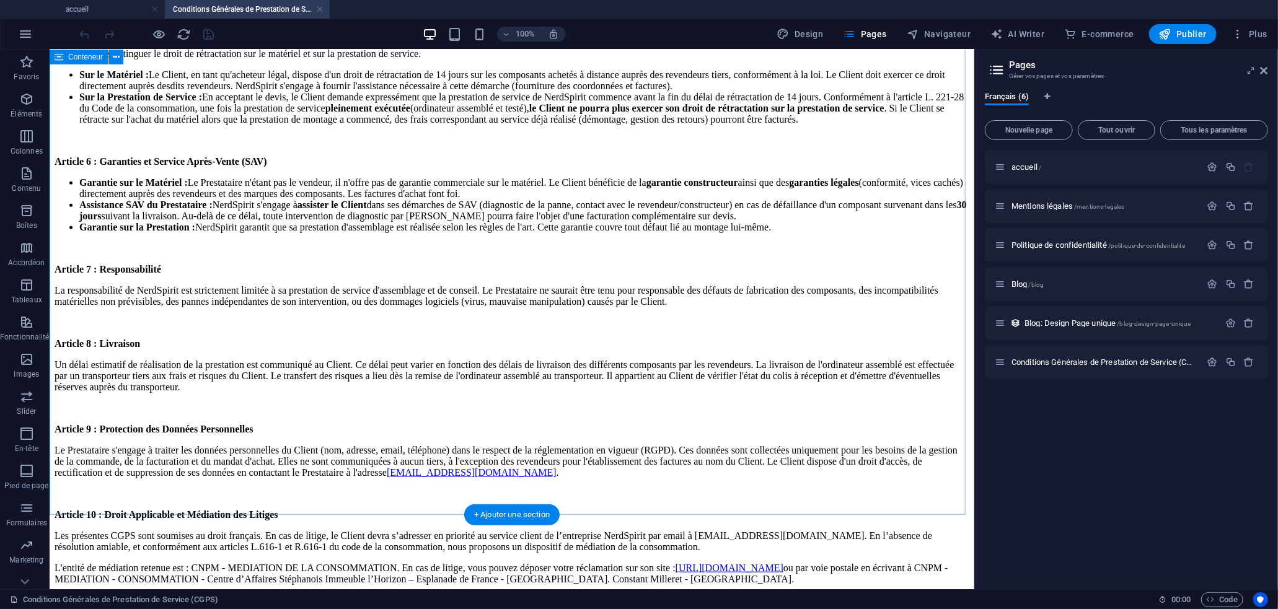
drag, startPoint x: 173, startPoint y: 461, endPoint x: 167, endPoint y: 438, distance: 23.6
click at [167, 438] on div "Conditions Générales de Prestation de Service (CGPS) Applicables à compter du […" at bounding box center [511, 38] width 914 height 1262
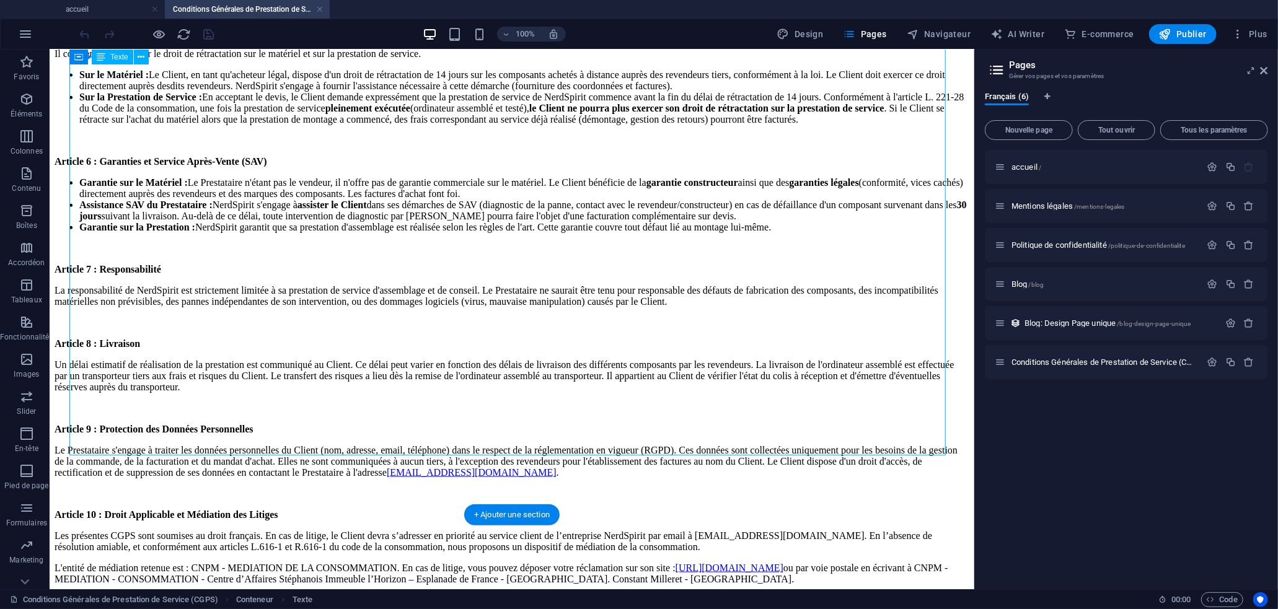
click at [167, 438] on div "Conditions Générales de Prestation de Service (CGPS) Applicables à compter du […" at bounding box center [511, 38] width 914 height 1262
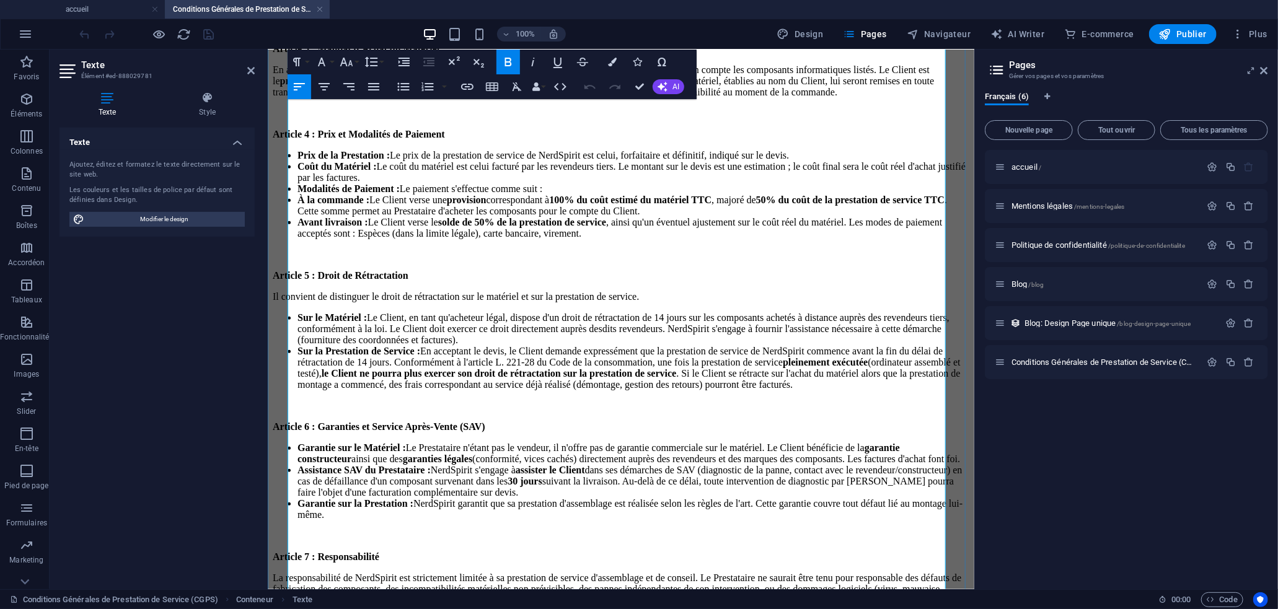
scroll to position [993, 0]
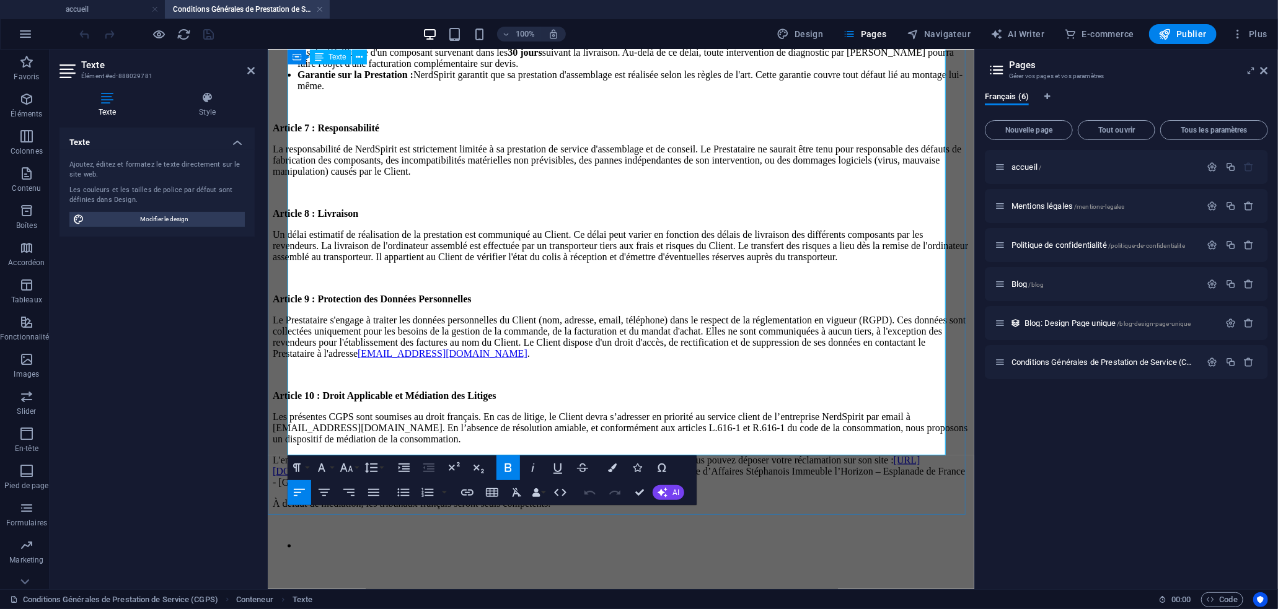
click at [442, 561] on p at bounding box center [620, 566] width 696 height 11
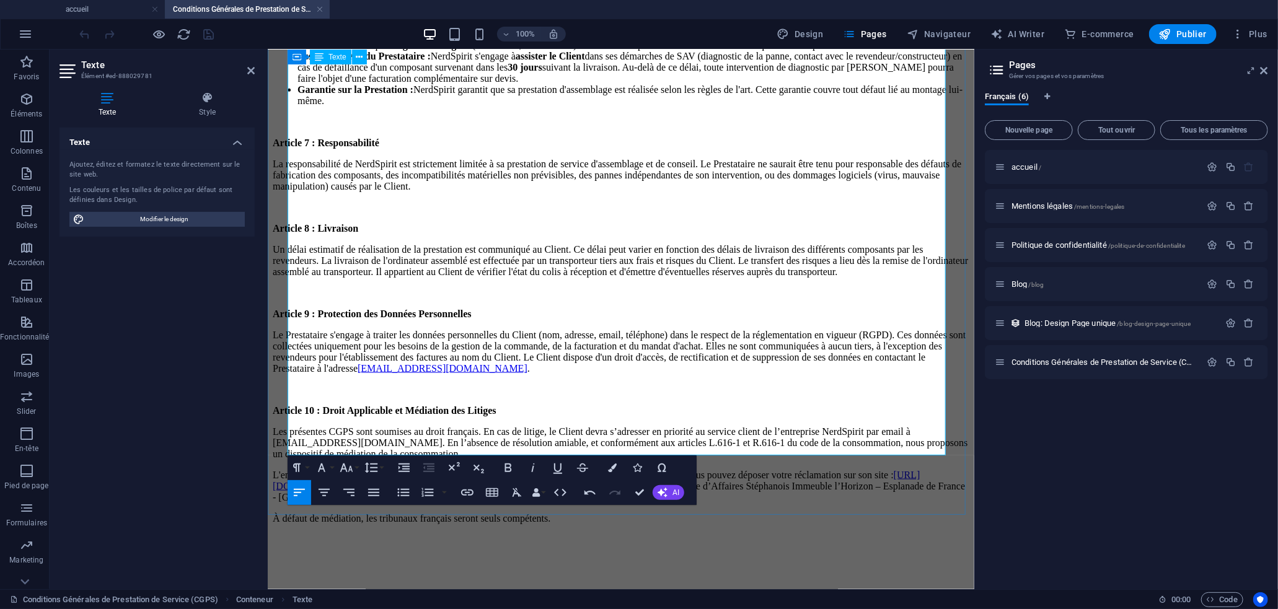
scroll to position [963, 0]
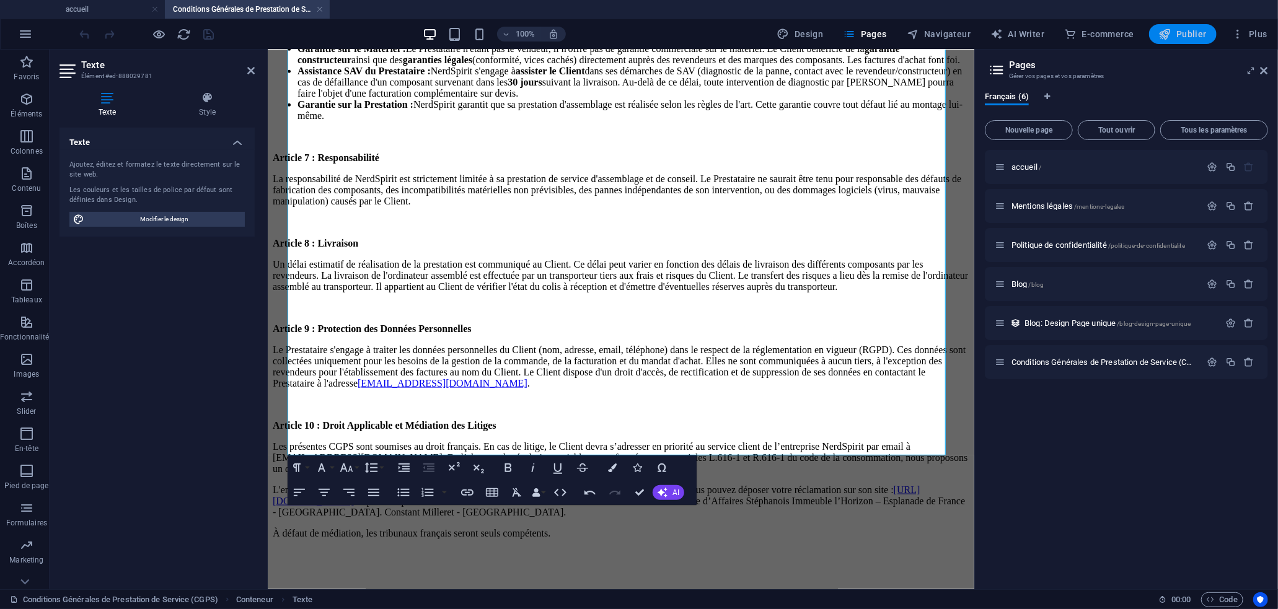
click at [1180, 32] on span "Publier" at bounding box center [1183, 34] width 48 height 12
